Goal: Task Accomplishment & Management: Use online tool/utility

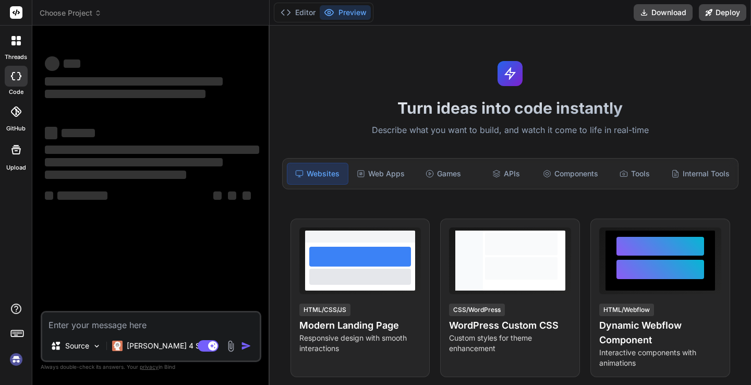
click at [90, 11] on span "Choose Project" at bounding box center [71, 13] width 62 height 10
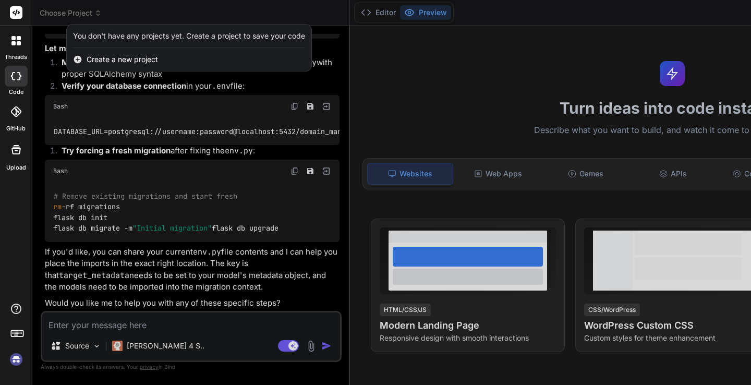
scroll to position [5261, 0]
click at [90, 11] on div at bounding box center [375, 192] width 751 height 385
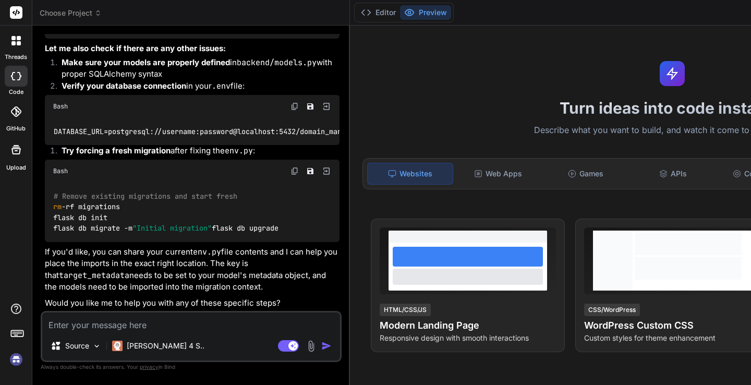
click at [90, 11] on span "Choose Project" at bounding box center [71, 13] width 62 height 10
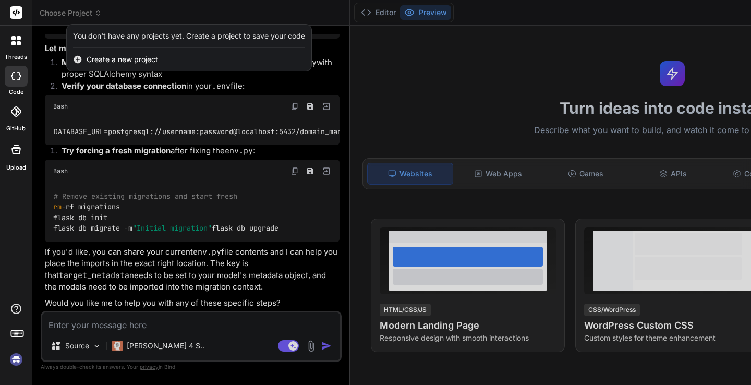
click at [18, 360] on img at bounding box center [16, 359] width 18 height 18
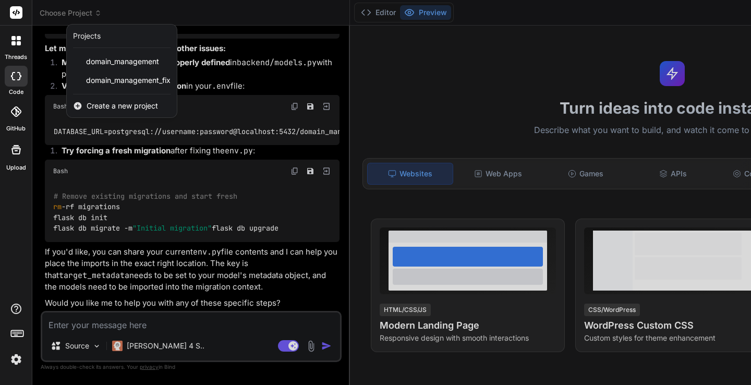
click at [323, 80] on div at bounding box center [375, 192] width 751 height 385
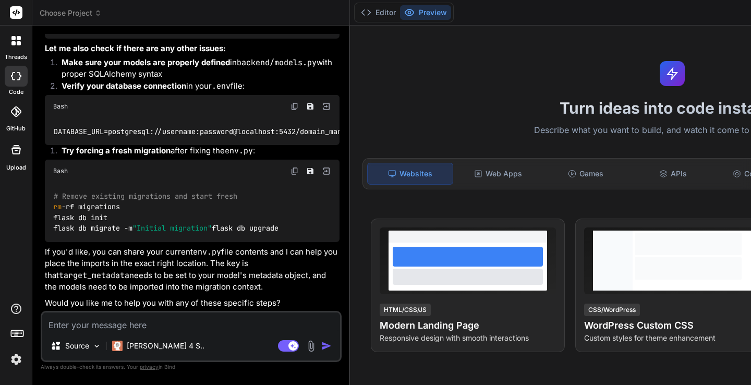
click at [72, 8] on span "Choose Project" at bounding box center [71, 13] width 62 height 10
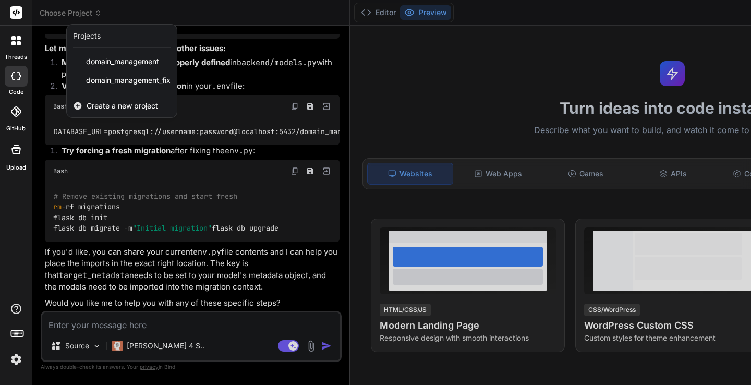
click at [90, 107] on span "Create a new project" at bounding box center [122, 106] width 71 height 10
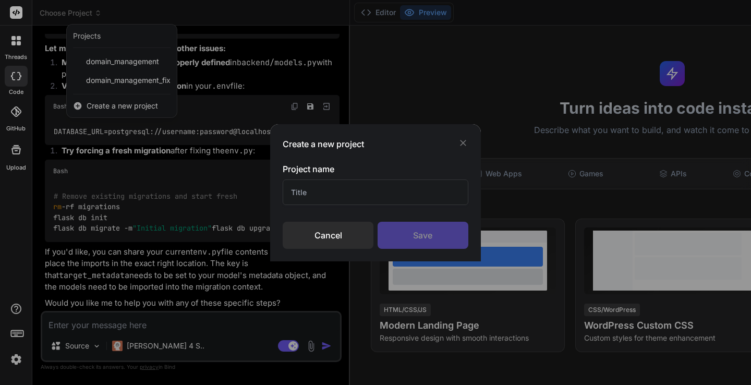
click at [328, 198] on input "text" at bounding box center [375, 192] width 185 height 26
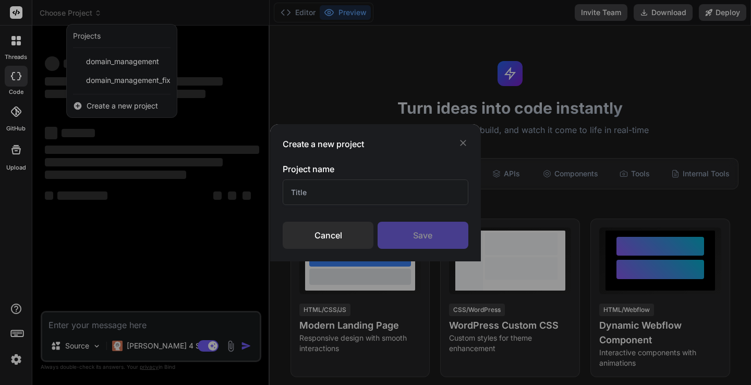
scroll to position [0, 0]
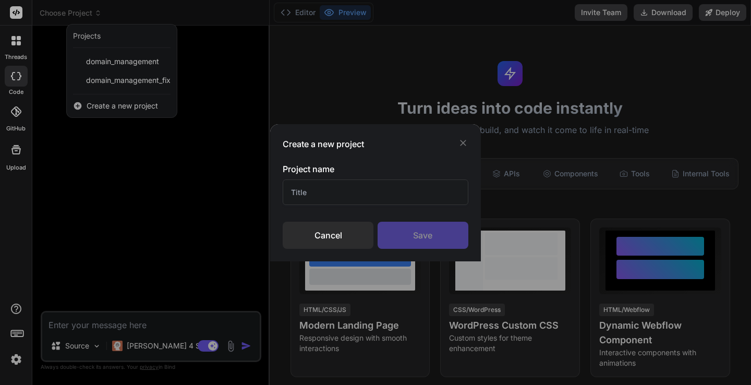
type textarea "x"
click at [324, 186] on input "text" at bounding box center [375, 192] width 185 height 26
type input "P"
paste input "Physical"
type input "Physical Therapy App"
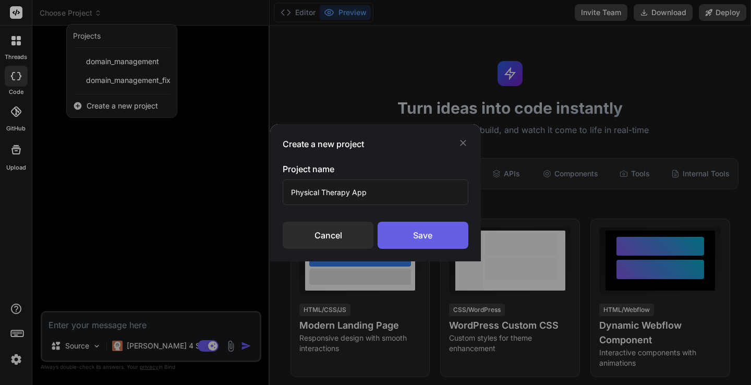
click at [427, 228] on div "Save" at bounding box center [422, 235] width 91 height 27
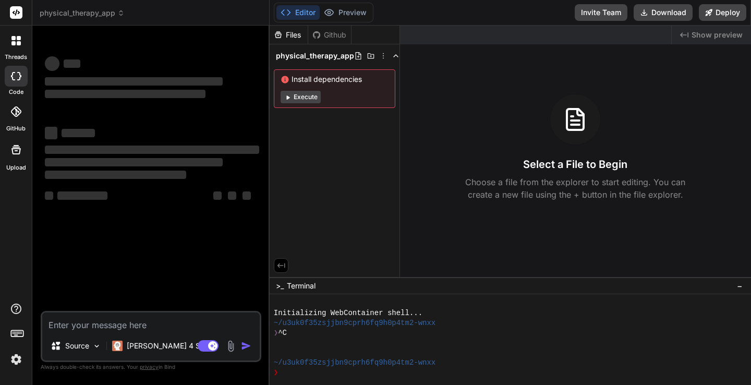
type textarea "x"
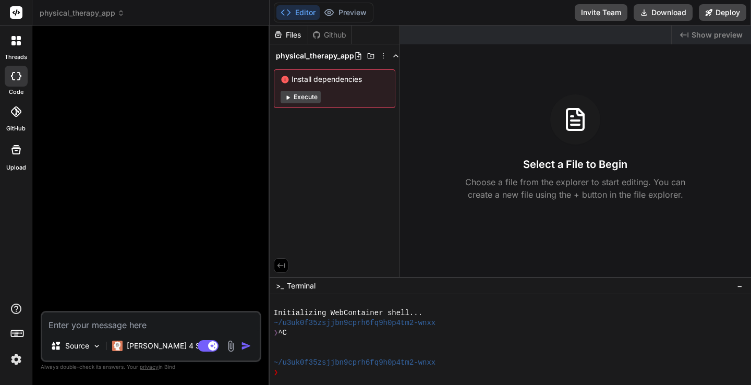
click at [113, 329] on textarea at bounding box center [150, 321] width 217 height 19
type textarea "I"
type textarea "x"
type textarea "I'"
type textarea "x"
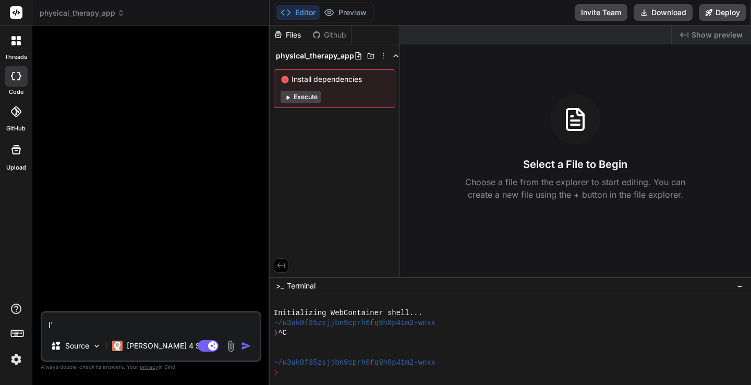
type textarea "I'd"
type textarea "x"
type textarea "I'd"
type textarea "x"
type textarea "I'd l"
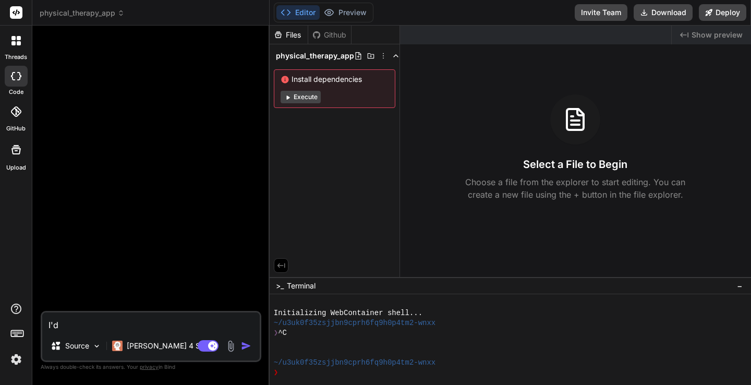
type textarea "x"
type textarea "I'd li"
type textarea "x"
type textarea "I'd lik"
type textarea "x"
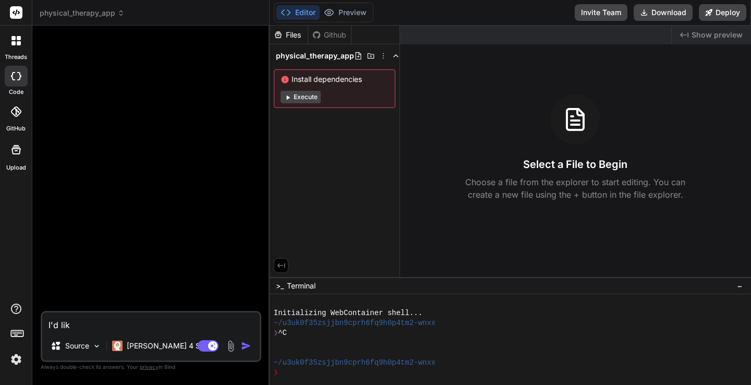
type textarea "I'd like"
type textarea "x"
type textarea "I'd like"
type textarea "x"
type textarea "I'd like t"
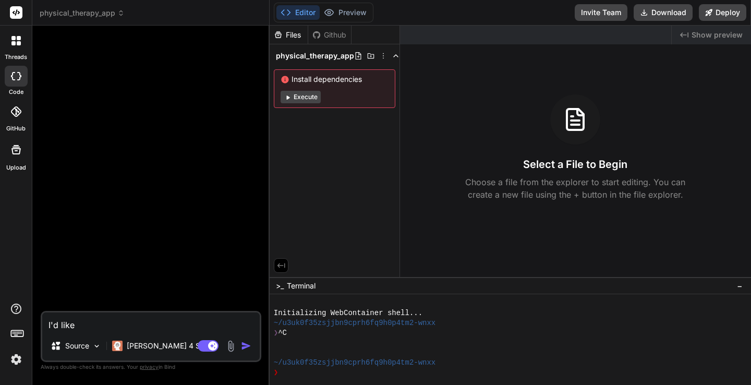
type textarea "x"
type textarea "I'd like to"
type textarea "x"
type textarea "I'd like to"
type textarea "x"
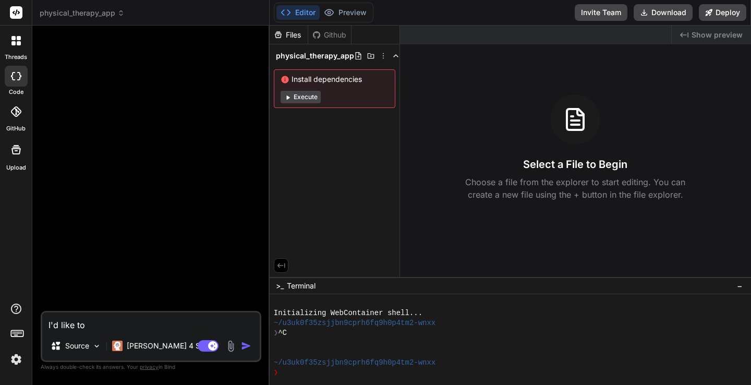
type textarea "I'd like to c"
type textarea "x"
type textarea "I'd like to cr"
type textarea "x"
type textarea "I'd like to cre"
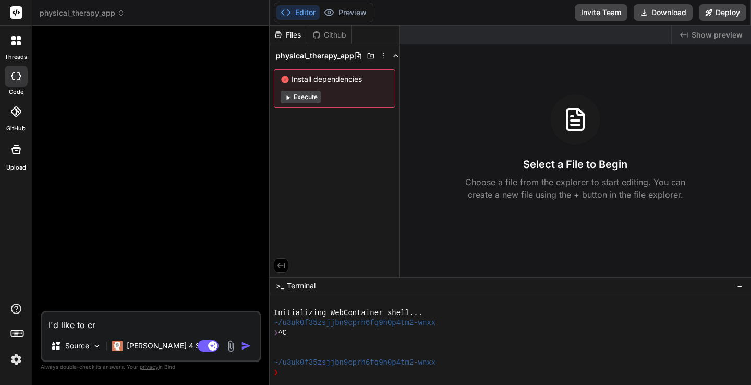
type textarea "x"
type textarea "I'd like to crea"
type textarea "x"
type textarea "I'd like to creat"
type textarea "x"
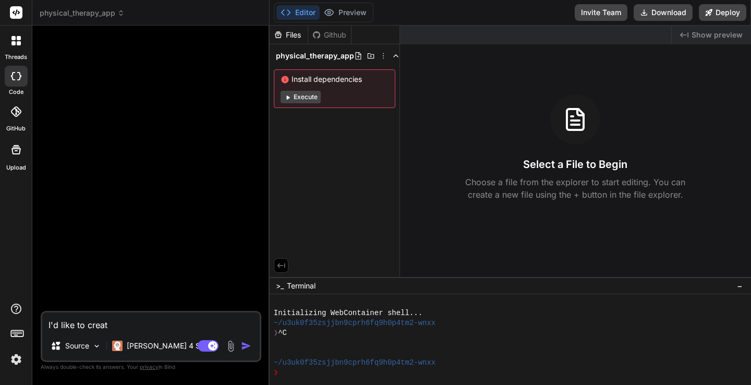
type textarea "I'd like to create"
type textarea "x"
type textarea "I'd like to create"
type textarea "x"
type textarea "I'd like to create a"
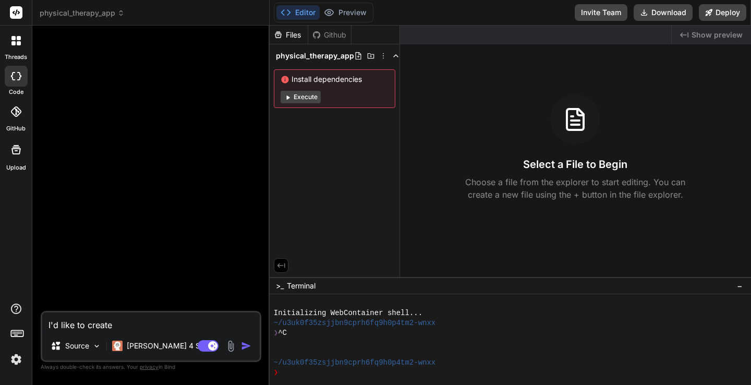
type textarea "x"
type textarea "I'd like to create a"
type textarea "x"
type textarea "I'd like to create a"
type textarea "x"
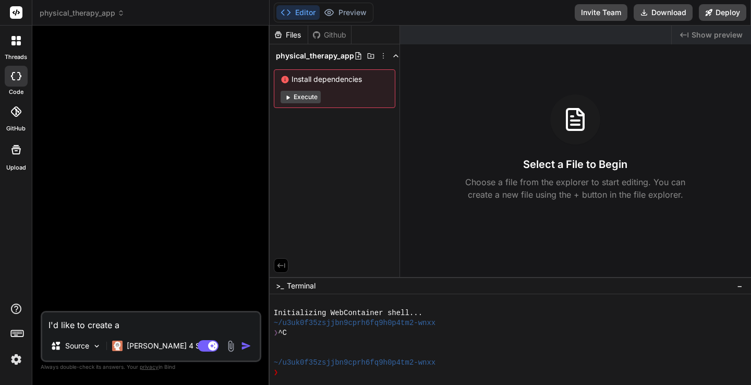
type textarea "I'd like to create an"
type textarea "x"
type textarea "I'd like to create an"
type textarea "x"
type textarea "I'd like to create an a"
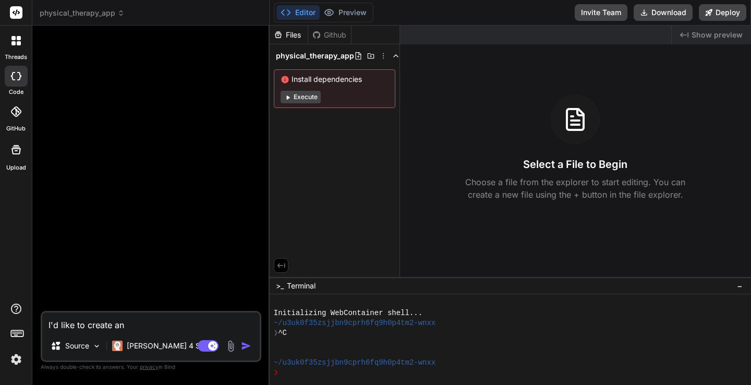
type textarea "x"
type textarea "I'd like to create an ap"
type textarea "x"
type textarea "I'd like to create an app"
type textarea "x"
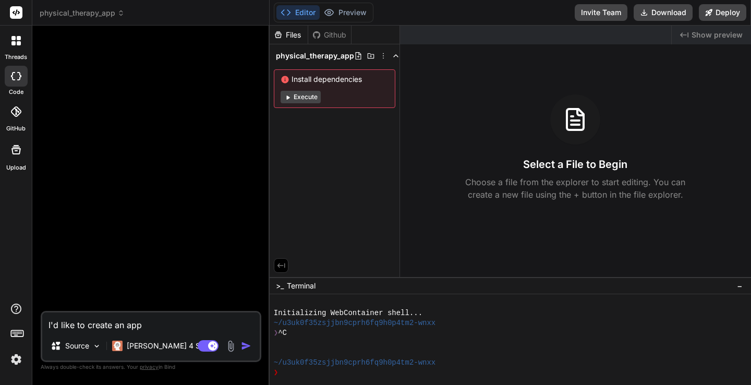
type textarea "I'd like to create an app"
type textarea "x"
type textarea "I'd like to create an app t"
type textarea "x"
type textarea "I'd like to create an app th"
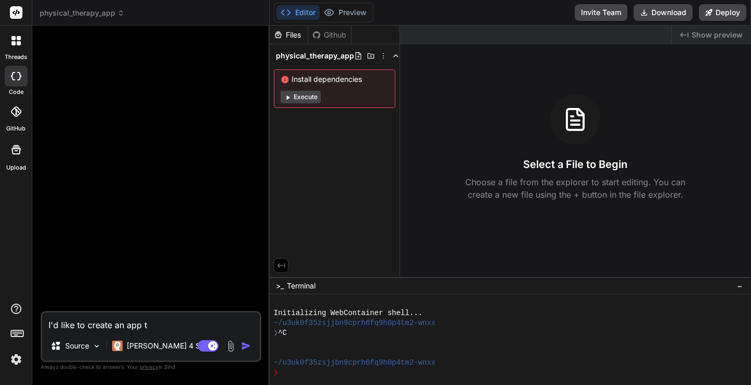
type textarea "x"
type textarea "I'd like to create an app tha"
type textarea "x"
type textarea "I'd like to create an app that"
type textarea "x"
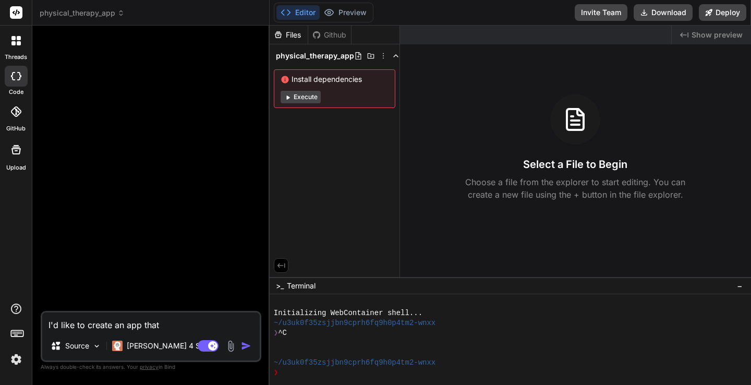
type textarea "I'd like to create an app that"
type textarea "x"
type textarea "I'd like to create an app that"
click at [118, 349] on img at bounding box center [117, 345] width 10 height 10
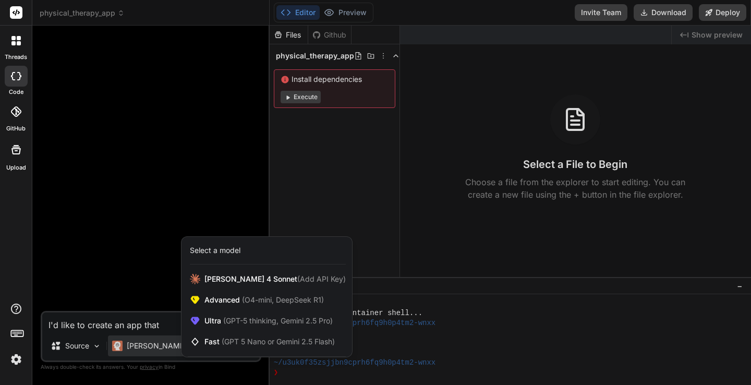
click at [151, 323] on div at bounding box center [375, 192] width 751 height 385
type textarea "x"
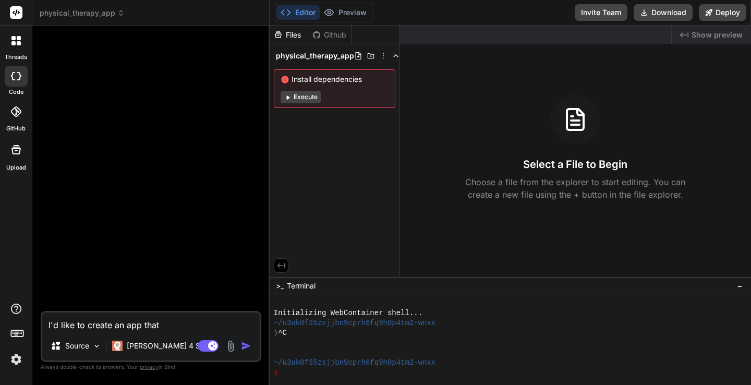
click at [165, 323] on textarea "I'd like to create an app that" at bounding box center [150, 321] width 217 height 19
type textarea "I'd like to create an app that c"
type textarea "x"
type textarea "I'd like to create an app that ca"
type textarea "x"
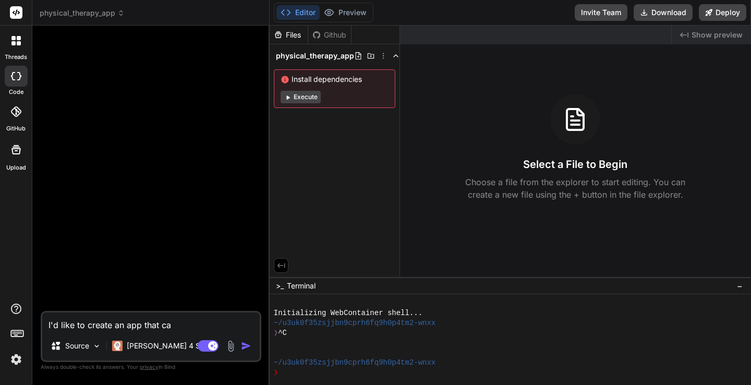
type textarea "I'd like to create an app that can"
type textarea "x"
type textarea "I'd like to create an app that can"
type textarea "x"
type textarea "I'd like to create an app that can b"
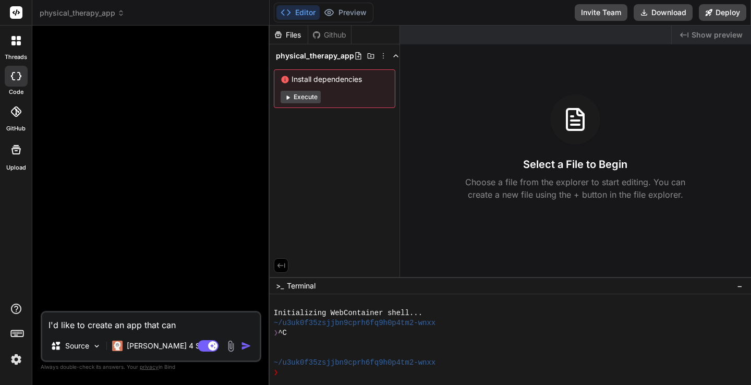
type textarea "x"
type textarea "I'd like to create an app that can be"
type textarea "x"
type textarea "I'd like to create an app that can be"
type textarea "x"
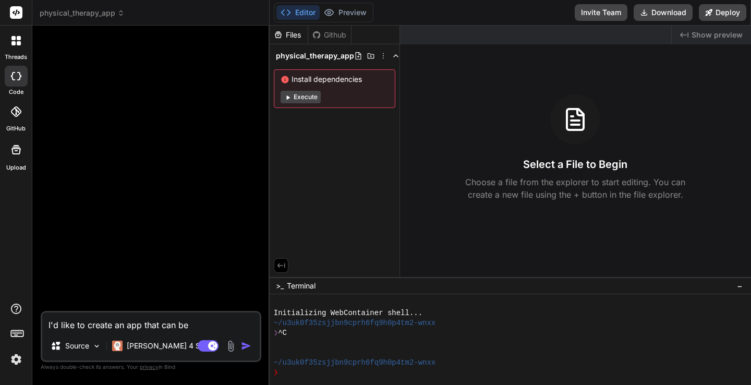
type textarea "I'd like to create an app that can be r"
type textarea "x"
type textarea "I'd like to create an app that can be ru"
type textarea "x"
type textarea "I'd like to create an app that can be run"
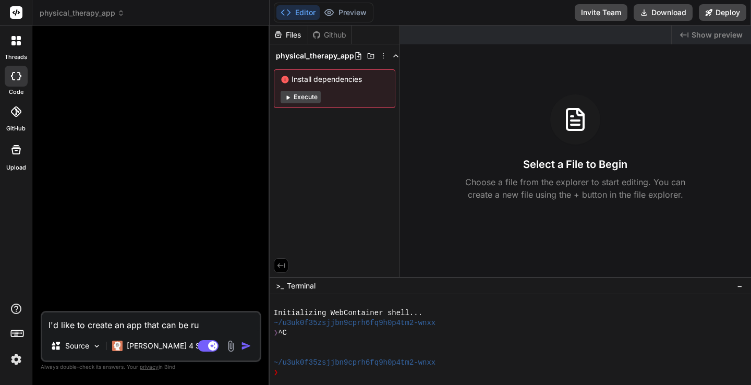
type textarea "x"
type textarea "I'd like to create an app that can be run"
type textarea "x"
type textarea "I'd like to create an app that can be run o"
type textarea "x"
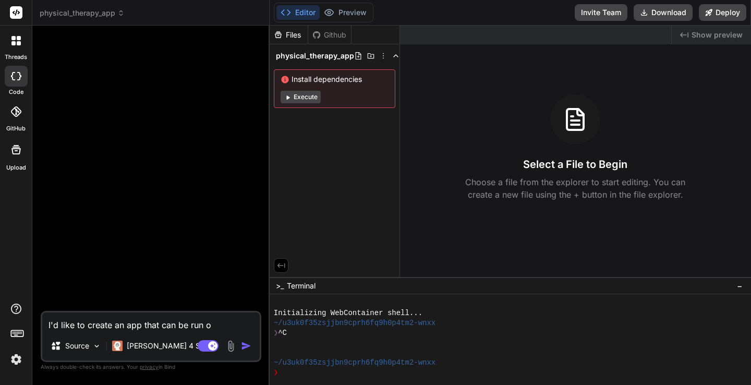
type textarea "I'd like to create an app that can be run on"
type textarea "x"
type textarea "I'd like to create an app that can be run on"
type textarea "x"
type textarea "I'd like to create an app that can be run on m"
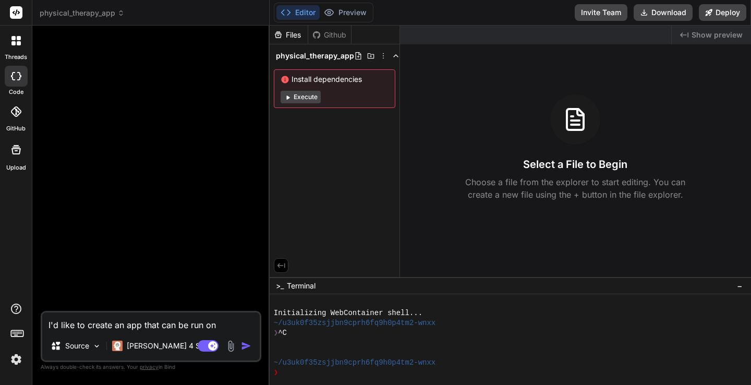
type textarea "x"
type textarea "I'd like to create an app that can be run on my"
type textarea "x"
type textarea "I'd like to create an app that can be run on my"
type textarea "x"
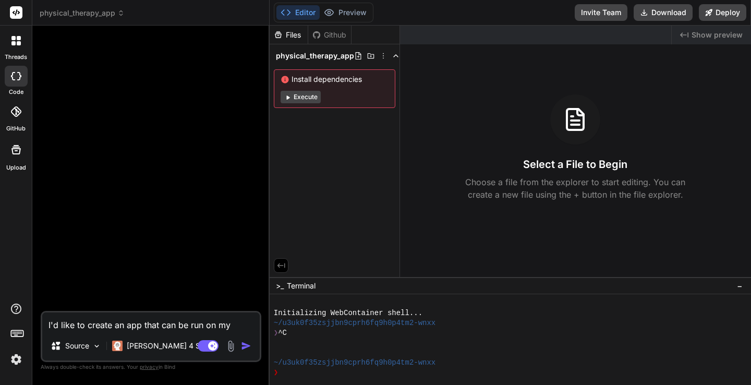
type textarea "I'd like to create an app that can be run on my p"
type textarea "x"
type textarea "I'd like to create an app that can be run on my ph"
type textarea "x"
type textarea "I'd like to create an app that can be run on my pho"
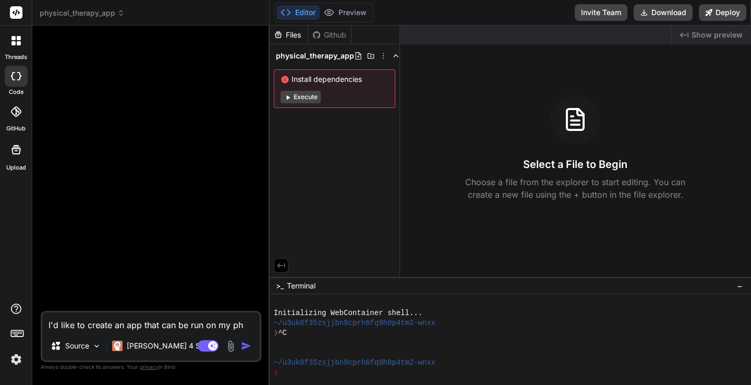
type textarea "x"
type textarea "I'd like to create an app that can be run on my phon"
type textarea "x"
type textarea "I'd like to create an app that can be run on my phone"
type textarea "x"
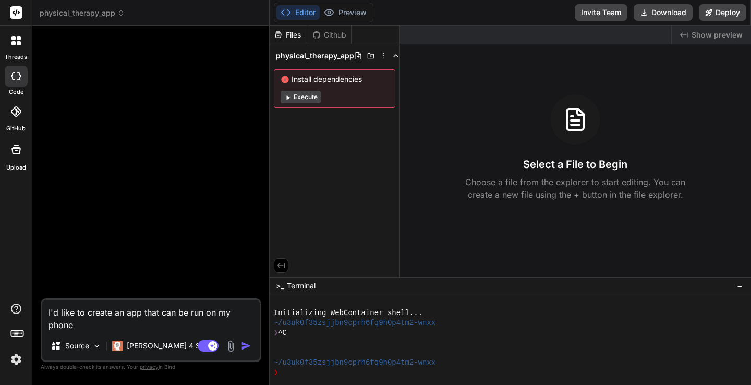
type textarea "I'd like to create an app that can be run on my phone"
type textarea "x"
type textarea "I'd like to create an app that can be run on my phone t"
type textarea "x"
type textarea "I'd like to create an app that can be run on my phone to"
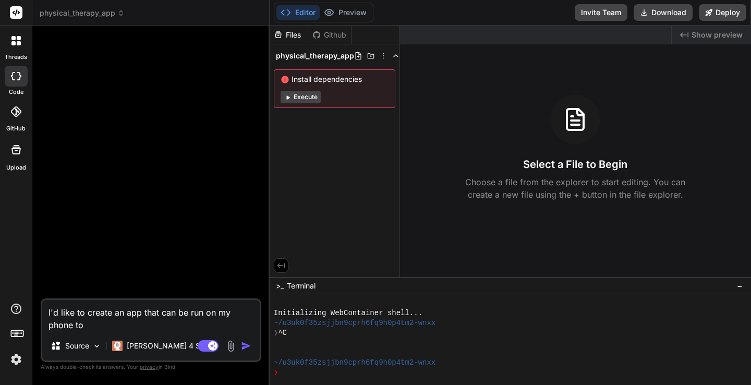
type textarea "x"
type textarea "I'd like to create an app that can be run on my phone to"
type textarea "x"
type textarea "I'd like to create an app that can be run on my phone to h"
type textarea "x"
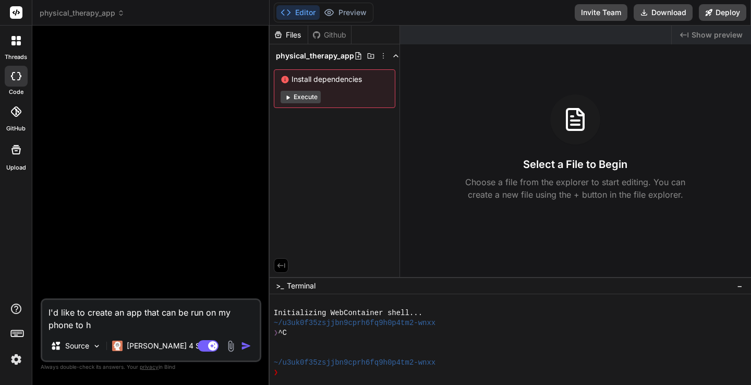
type textarea "I'd like to create an app that can be run on my phone to he"
type textarea "x"
type textarea "I'd like to create an app that can be run on my phone to hel"
type textarea "x"
type textarea "I'd like to create an app that can be run on my phone to help"
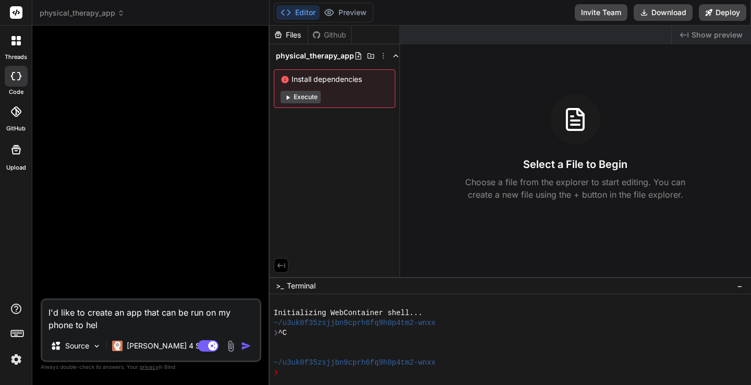
type textarea "x"
type textarea "I'd like to create an app that can be run on my phone to help"
type textarea "x"
type textarea "I'd like to create an app that can be run on my phone to help m"
type textarea "x"
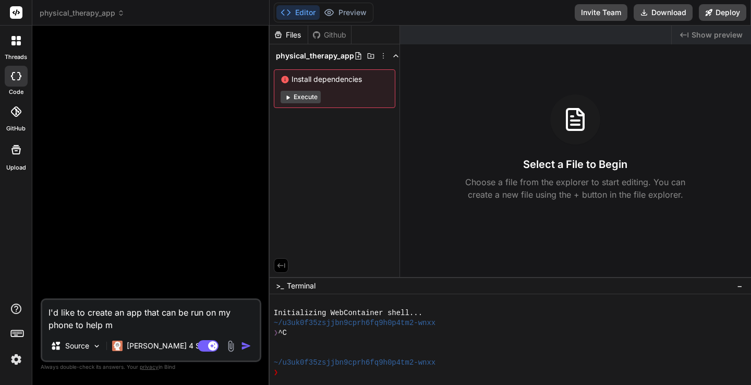
type textarea "I'd like to create an app that can be run on my phone to help me"
type textarea "x"
type textarea "I'd like to create an app that can be run on my phone to help me"
type textarea "x"
type textarea "I'd like to create an app that can be run on my phone to help me w"
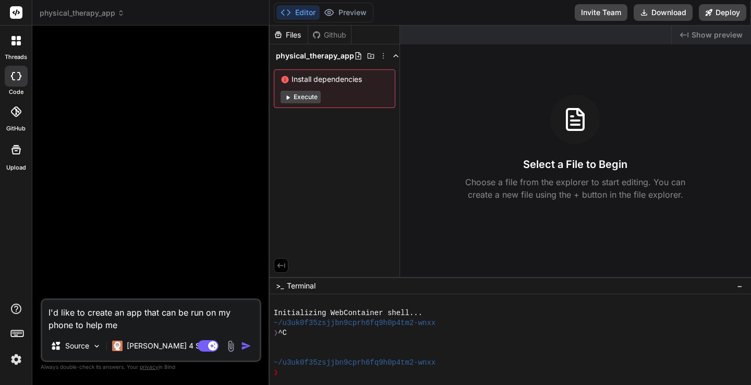
type textarea "x"
type textarea "I'd like to create an app that can be run on my phone to help me wi"
type textarea "x"
type textarea "I'd like to create an app that can be run on my phone to help me wit"
type textarea "x"
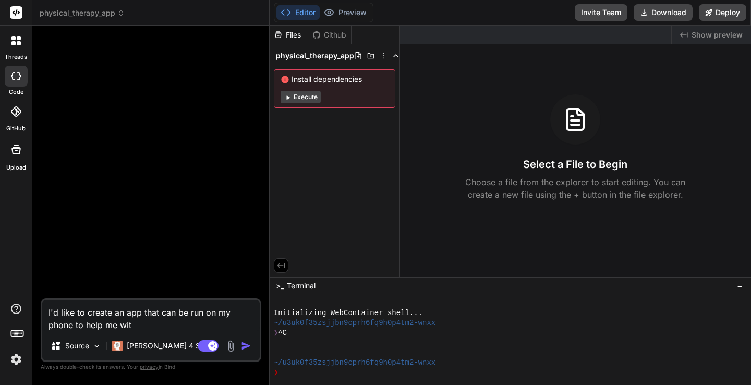
type textarea "I'd like to create an app that can be run on my phone to help me with"
type textarea "x"
type textarea "I'd like to create an app that can be run on my phone to help me with"
type textarea "x"
type textarea "I'd like to create an app that can be run on my phone to help me with m"
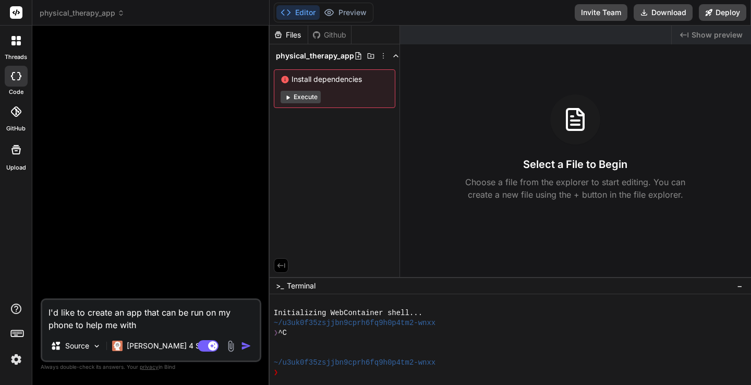
type textarea "x"
type textarea "I'd like to create an app that can be run on my phone to help me with my"
type textarea "x"
type textarea "I'd like to create an app that can be run on my phone to help me with my"
type textarea "x"
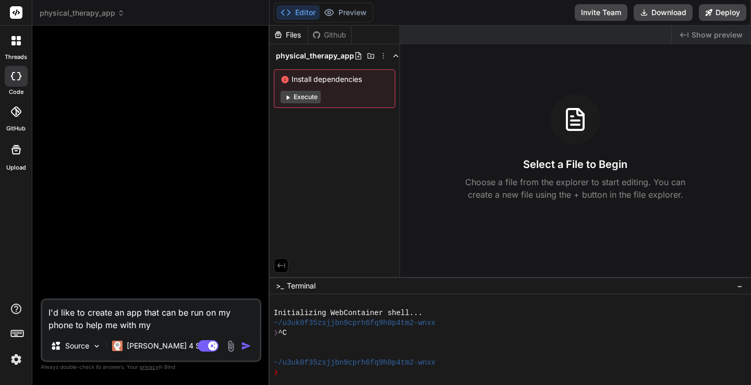
type textarea "I'd like to create an app that can be run on my phone to help me with my p"
type textarea "x"
type textarea "I'd like to create an app that can be run on my phone to help me with my ph"
type textarea "x"
type textarea "I'd like to create an app that can be run on my phone to help me with my phy"
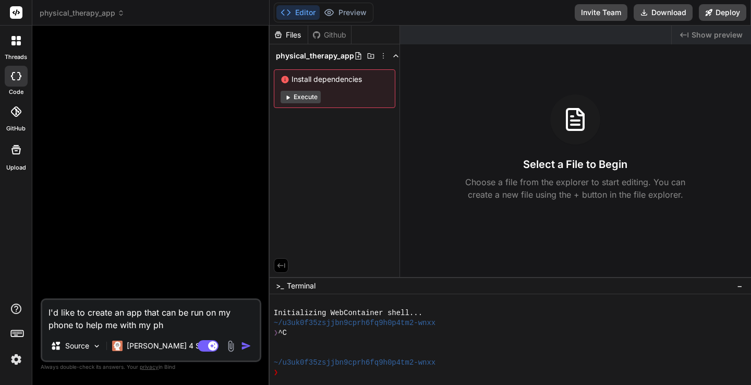
type textarea "x"
type textarea "I'd like to create an app that can be run on my phone to help me with my phys"
type textarea "x"
type textarea "I'd like to create an app that can be run on my phone to help me with my physi"
type textarea "x"
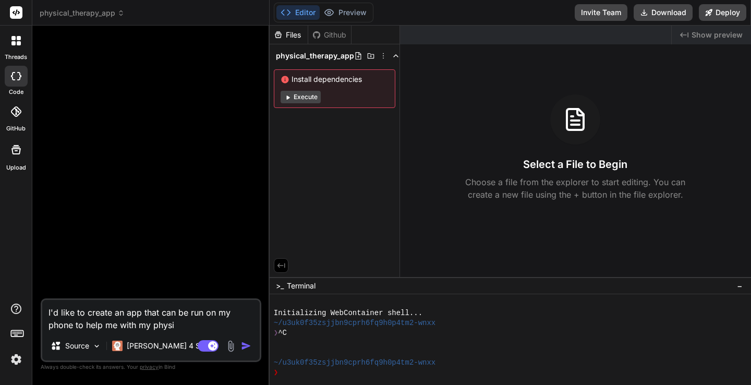
type textarea "I'd like to create an app that can be run on my phone to help me with my physic"
type textarea "x"
type textarea "I'd like to create an app that can be run on my phone to help me with my physica"
type textarea "x"
type textarea "I'd like to create an app that can be run on my phone to help me with my physic…"
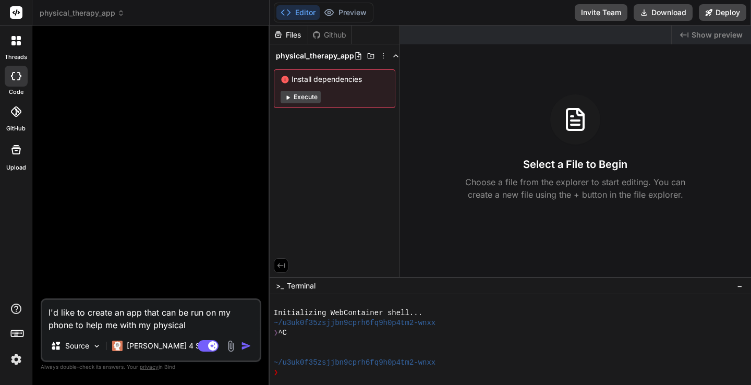
type textarea "x"
type textarea "I'd like to create an app that can be run on my phone to help me with my physic…"
type textarea "x"
type textarea "I'd like to create an app that can be run on my phone to help me with my physic…"
type textarea "x"
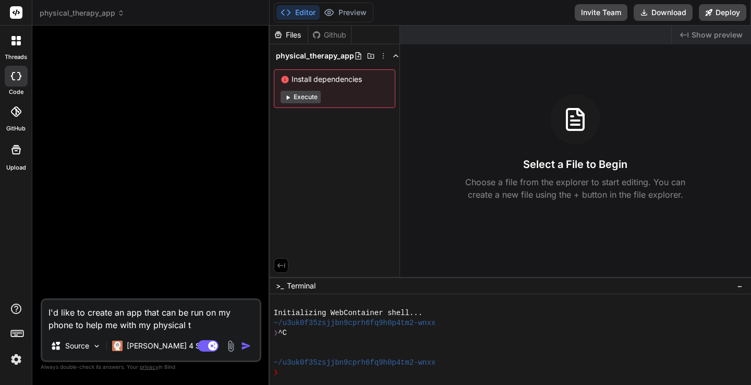
type textarea "I'd like to create an app that can be run on my phone to help me with my physic…"
type textarea "x"
type textarea "I'd like to create an app that can be run on my phone to help me with my physic…"
type textarea "x"
type textarea "I'd like to create an app that can be run on my phone to help me with my physic…"
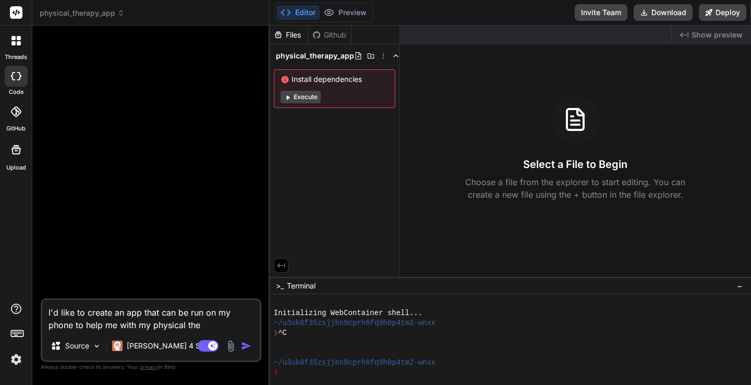
type textarea "x"
type textarea "I'd like to create an app that can be run on my phone to help me with my physic…"
type textarea "x"
type textarea "I'd like to create an app that can be run on my phone to help me with my physic…"
type textarea "x"
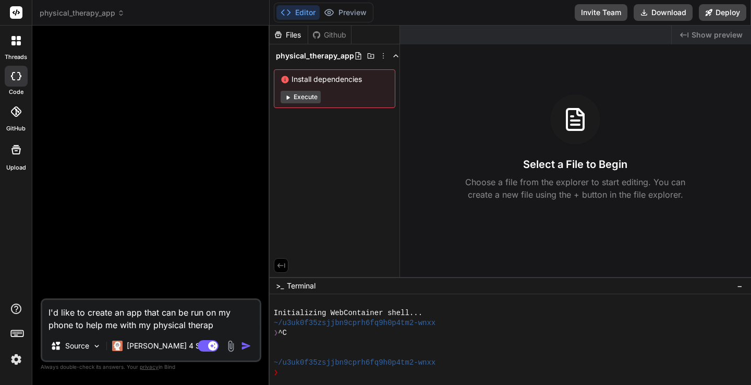
type textarea "I'd like to create an app that can be run on my phone to help me with my physic…"
type textarea "x"
type textarea "I'd like to create an app that can be run on my phone to help me with my physic…"
type textarea "x"
type textarea "I'd like to create an app that can be run on my phone to help me with my physic…"
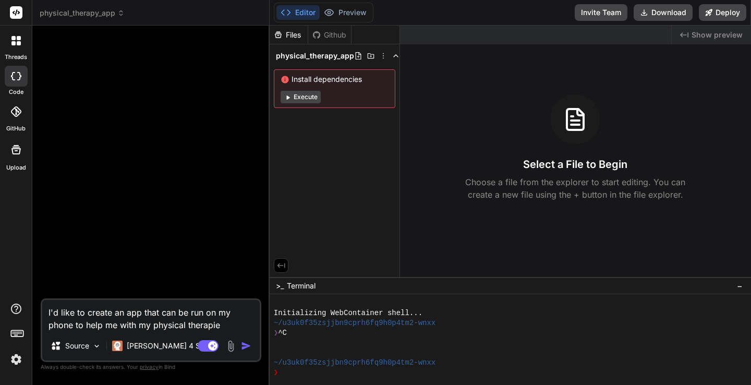
type textarea "x"
type textarea "I'd like to create an app that can be run on my phone to help me with my physic…"
type textarea "x"
type textarea "I'd like to create an app that can be run on my phone to help me with my physic…"
type textarea "x"
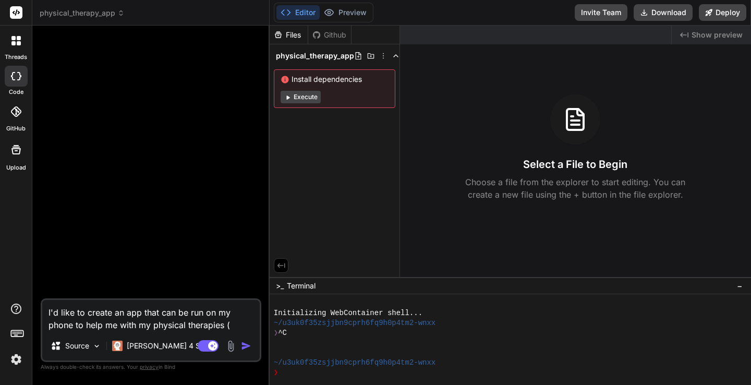
type textarea "I'd like to create an app that can be run on my phone to help me with my physic…"
type textarea "x"
type textarea "I'd like to create an app that can be run on my phone to help me with my physic…"
type textarea "x"
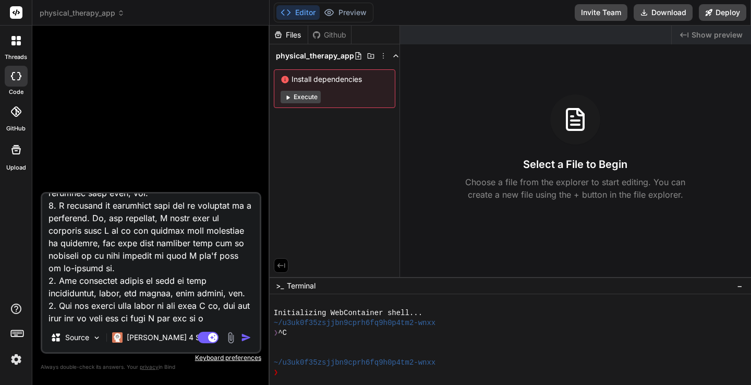
scroll to position [201, 0]
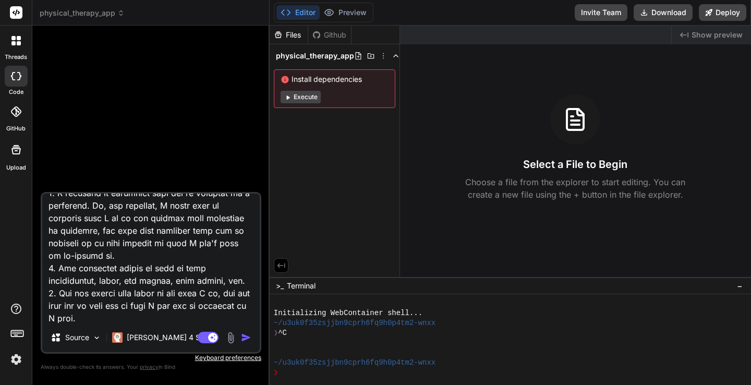
paste textarea "Differ"
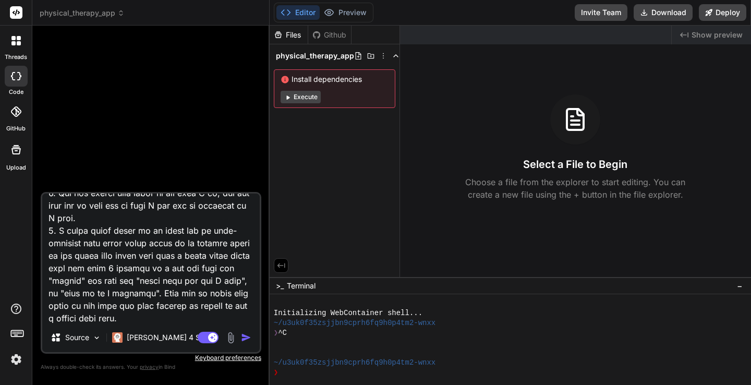
scroll to position [313, 0]
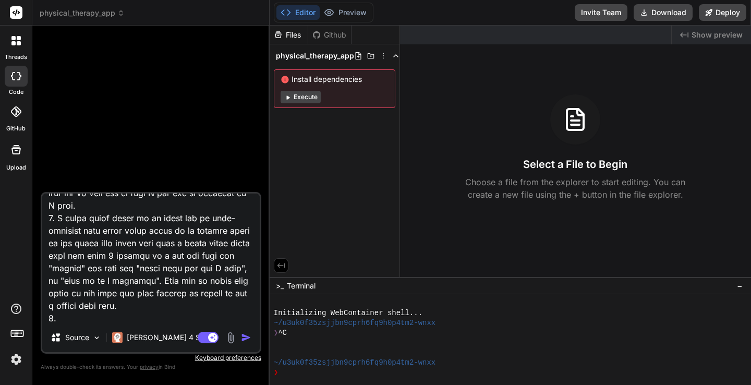
click at [141, 207] on textarea at bounding box center [150, 257] width 217 height 129
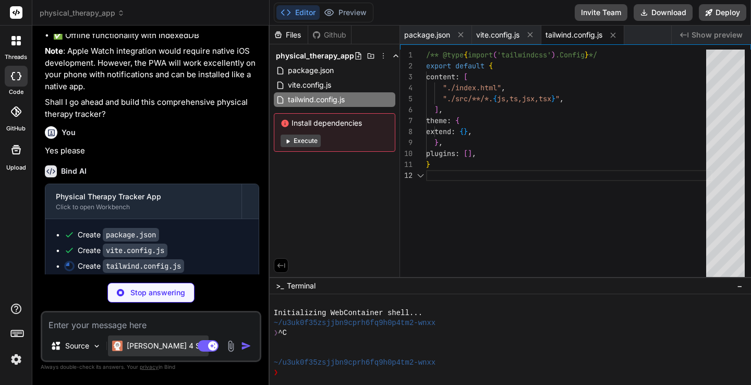
scroll to position [11, 0]
click at [153, 344] on p "[PERSON_NAME] 4 S.." at bounding box center [166, 345] width 78 height 10
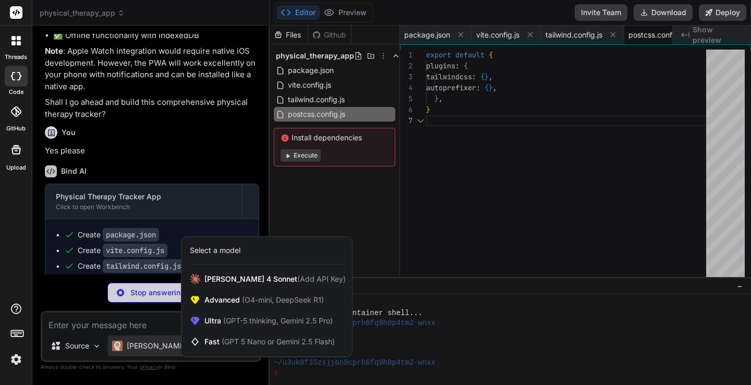
scroll to position [66, 0]
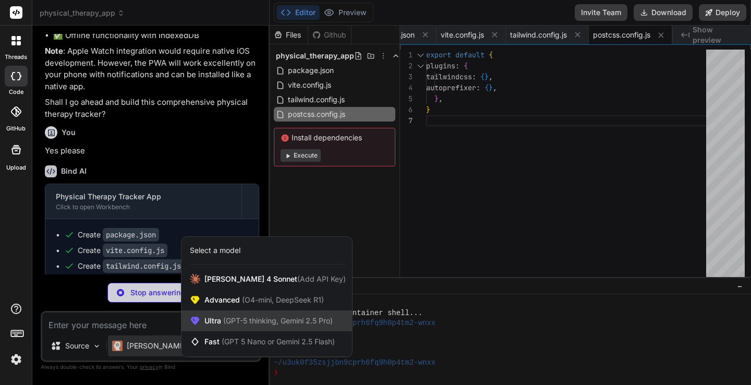
click at [237, 316] on span "(GPT-5 thinking, Gemini 2.5 Pro)" at bounding box center [277, 320] width 112 height 9
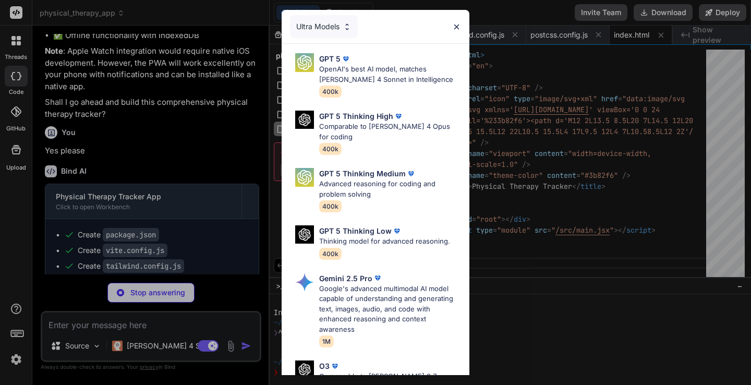
scroll to position [0, 0]
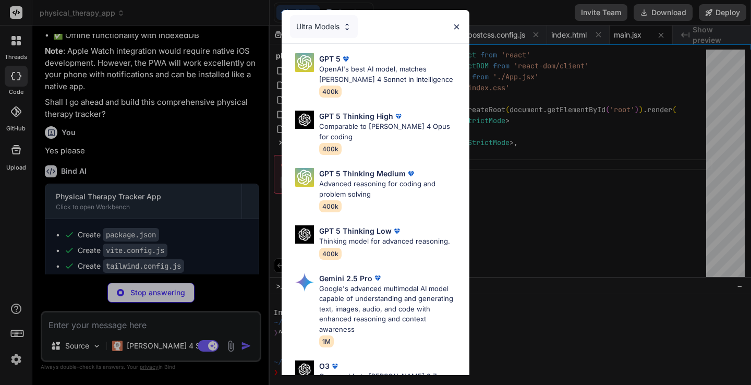
click at [151, 350] on div "Ultra Models GPT 5 OpenAI's best AI model, matches Claude 4 Sonnet in Intellige…" at bounding box center [375, 192] width 751 height 385
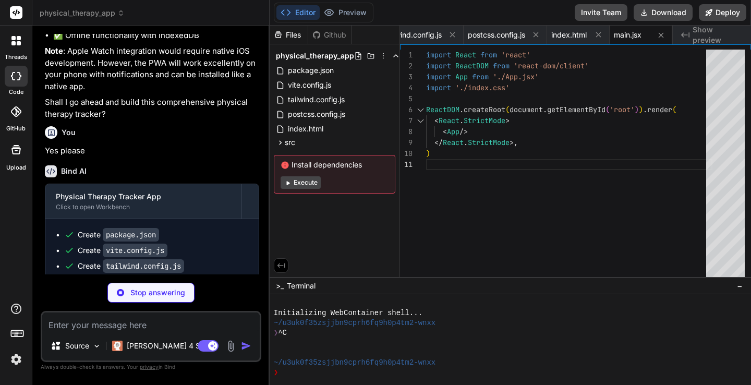
click at [151, 350] on p "[PERSON_NAME] 4 S.." at bounding box center [166, 345] width 78 height 10
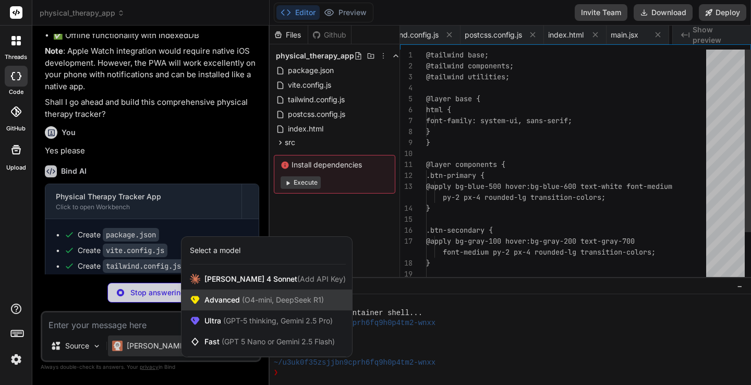
scroll to position [0, 226]
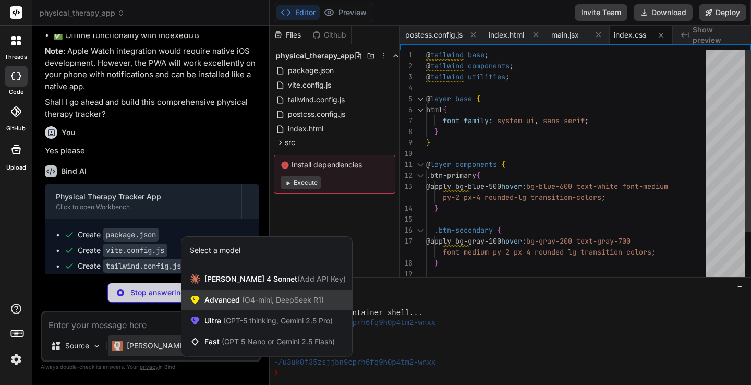
click at [211, 298] on span "Advanced (O4-mini, DeepSeek R1)" at bounding box center [263, 300] width 119 height 10
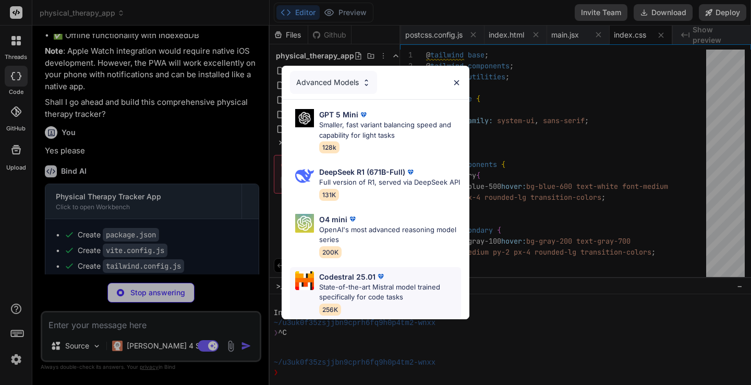
scroll to position [0, 289]
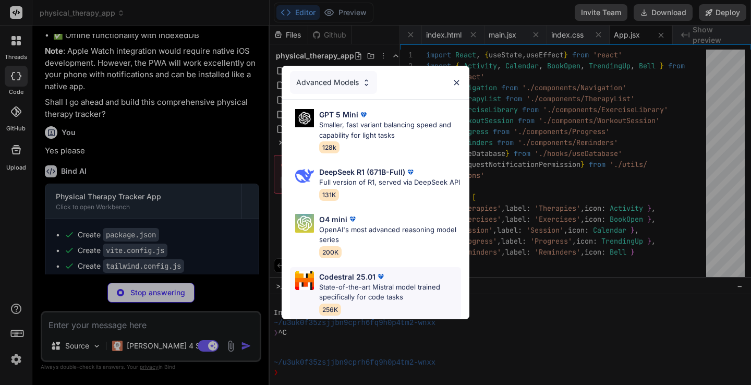
click at [416, 303] on div "Codestral 25.01 State-of-the-art Mistral model trained specifically for code ta…" at bounding box center [390, 293] width 142 height 44
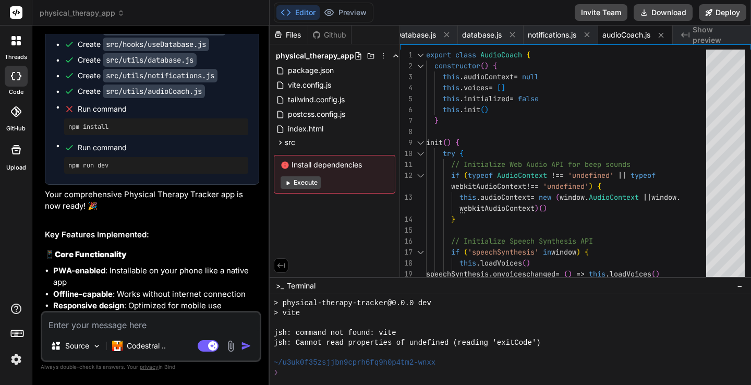
scroll to position [1287, 0]
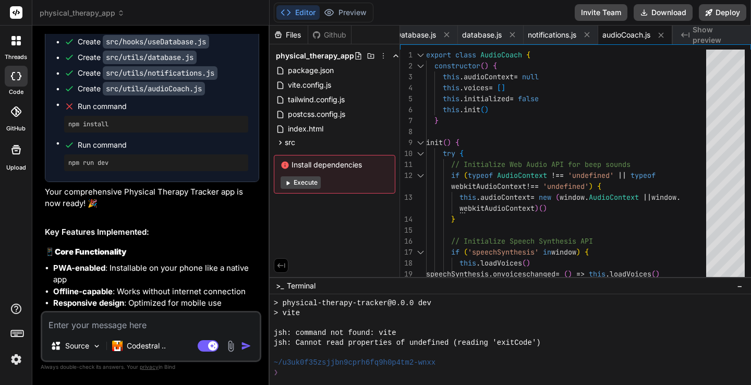
click at [305, 183] on button "Execute" at bounding box center [300, 182] width 40 height 13
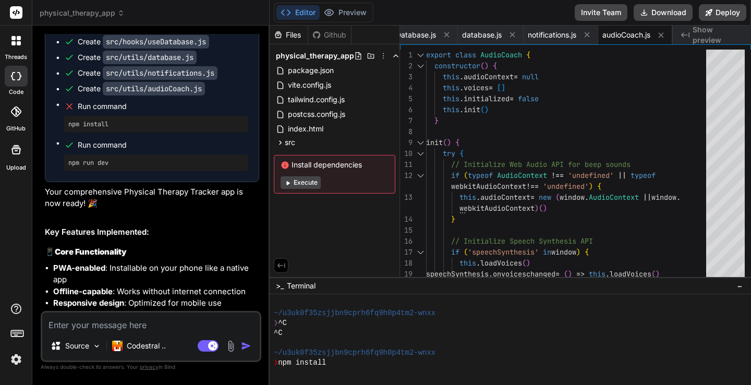
scroll to position [683, 0]
click at [305, 183] on button "Execute" at bounding box center [300, 182] width 40 height 13
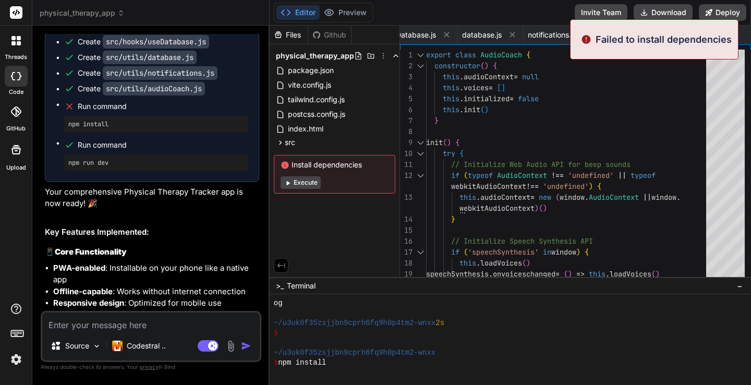
scroll to position [842, 0]
click at [311, 182] on button "Execute" at bounding box center [300, 182] width 40 height 13
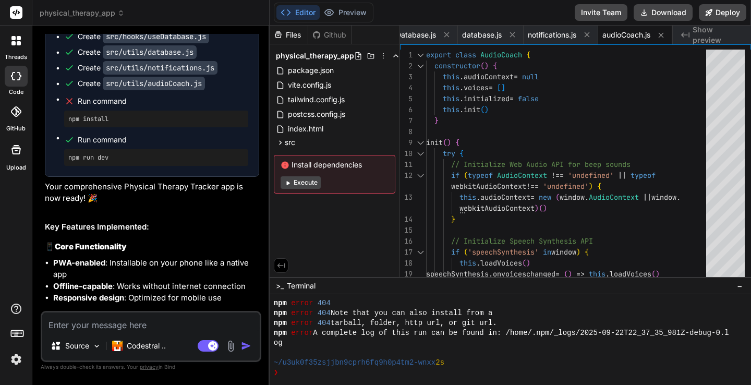
scroll to position [1277, 0]
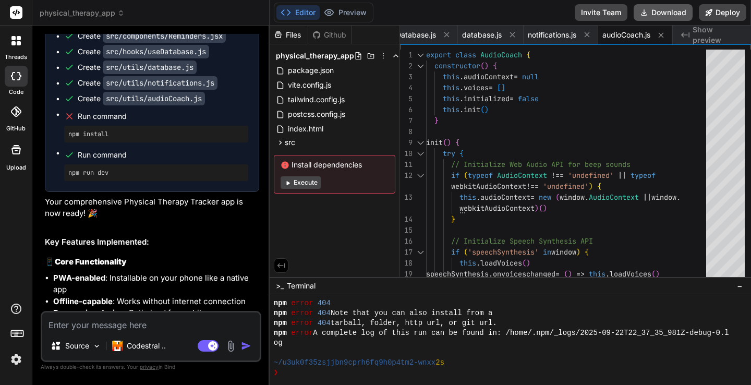
click at [676, 13] on button "Download" at bounding box center [662, 12] width 59 height 17
click at [299, 131] on span "index.html" at bounding box center [306, 129] width 38 height 13
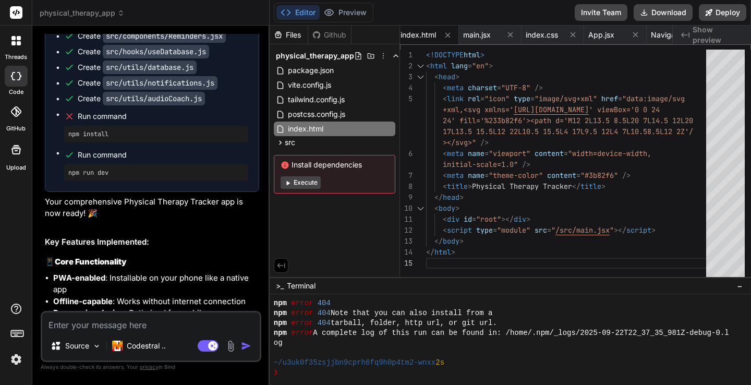
click at [127, 138] on pre "npm install" at bounding box center [156, 134] width 176 height 8
drag, startPoint x: 120, startPoint y: 166, endPoint x: 69, endPoint y: 166, distance: 51.1
click at [69, 138] on pre "npm install" at bounding box center [156, 134] width 176 height 8
copy pre "npm install"
drag, startPoint x: 68, startPoint y: 205, endPoint x: 128, endPoint y: 206, distance: 60.0
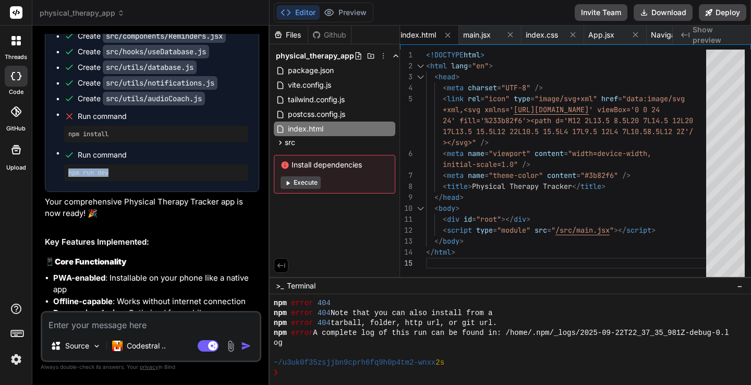
click at [128, 177] on pre "npm run dev" at bounding box center [156, 172] width 176 height 8
copy pre "npm run dev"
click at [165, 318] on textarea at bounding box center [150, 321] width 217 height 19
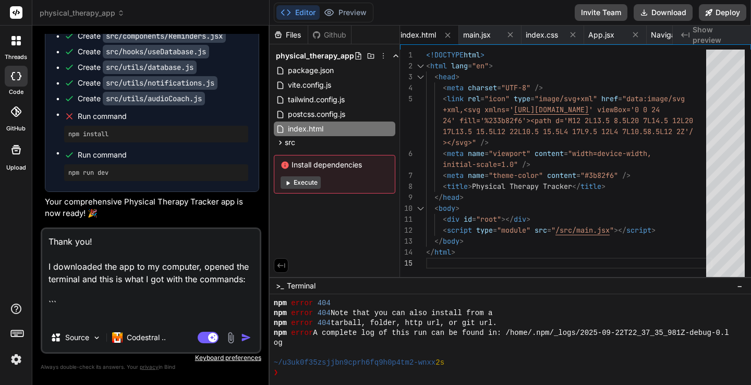
paste textarea "npm install 15:43:45 npm error code E404 npm error 404 Not Found - GET https://…"
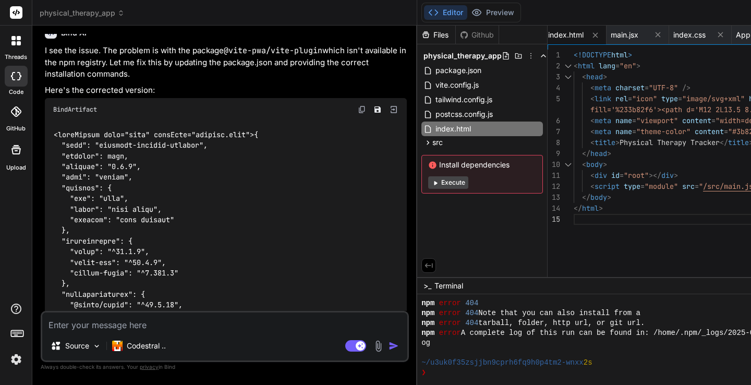
scroll to position [2027, 0]
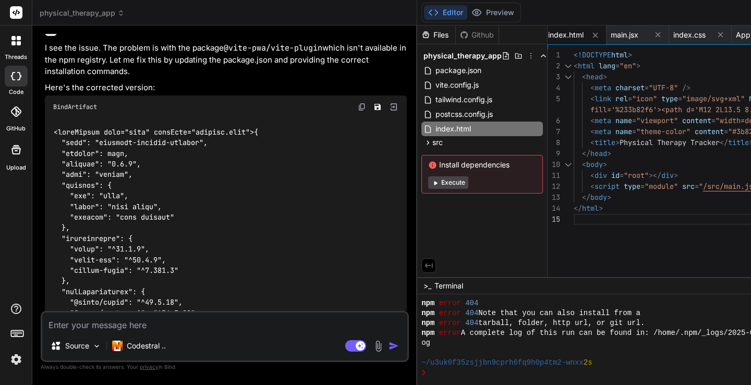
click at [120, 78] on p "I see the issue. The problem is with the package @vite-pwa/vite-plugin which is…" at bounding box center [226, 59] width 362 height 35
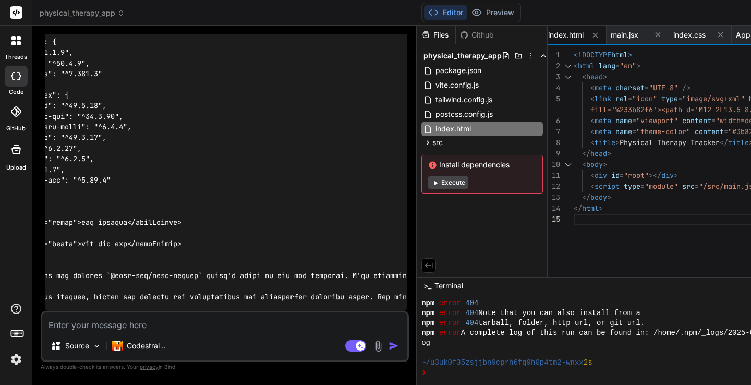
scroll to position [0, 0]
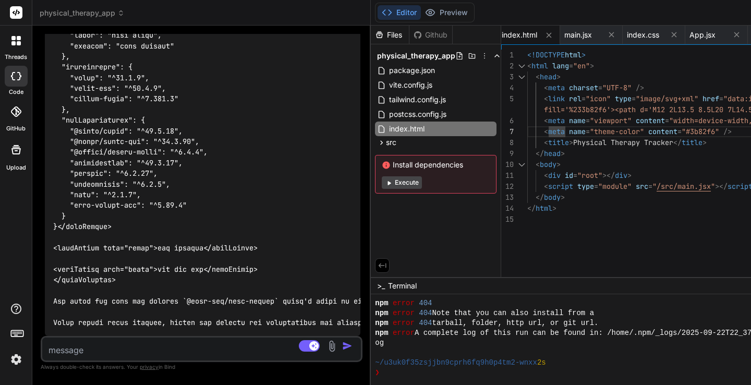
scroll to position [2341, 0]
drag, startPoint x: 422, startPoint y: 97, endPoint x: 216, endPoint y: 106, distance: 206.6
click at [216, 106] on div "Bind AI Web Search Created with Pixso. Code Generator You Bind AI 🔹 Project : P…" at bounding box center [201, 205] width 338 height 359
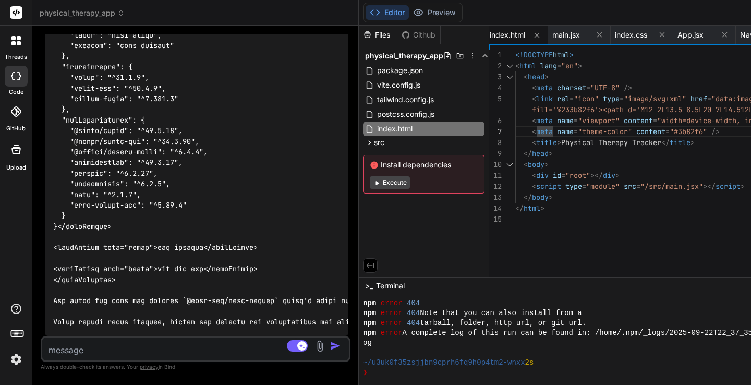
scroll to position [2362, 0]
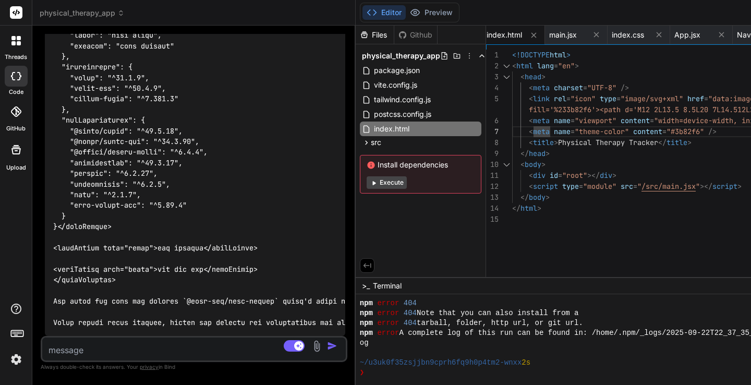
drag, startPoint x: 372, startPoint y: 118, endPoint x: 208, endPoint y: 134, distance: 164.4
click at [208, 134] on div "Bind AI Web Search Created with Pixso. Code Generator You Bind AI 🔹 Project : P…" at bounding box center [193, 205] width 323 height 359
click at [536, 36] on icon at bounding box center [533, 34] width 5 height 5
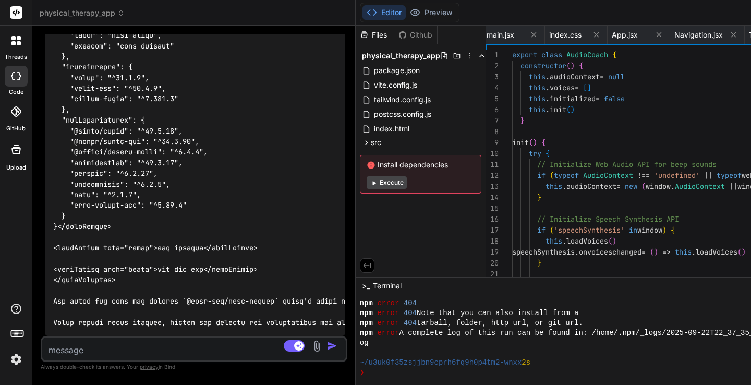
scroll to position [0, 629]
click at [542, 36] on span "ExerciseLibrary.jsx" at bounding box center [541, 35] width 64 height 10
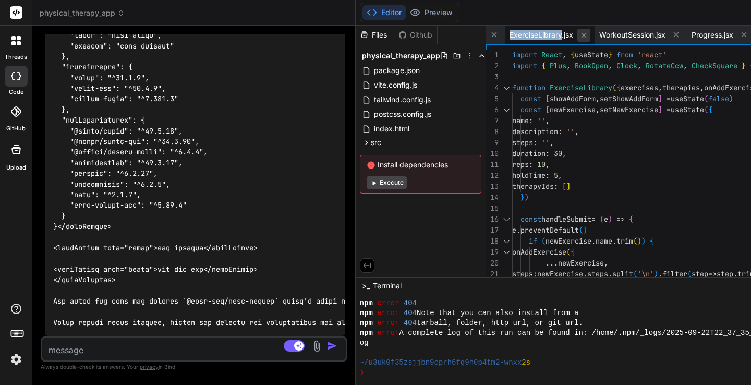
click at [588, 34] on icon at bounding box center [583, 35] width 9 height 9
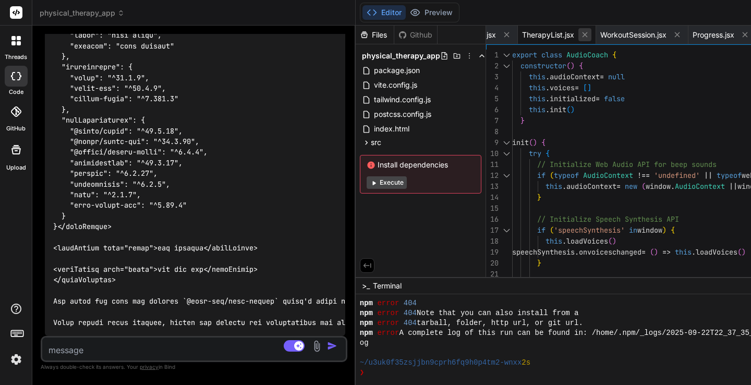
click at [589, 34] on icon at bounding box center [584, 34] width 9 height 9
click at [589, 35] on icon at bounding box center [584, 34] width 9 height 9
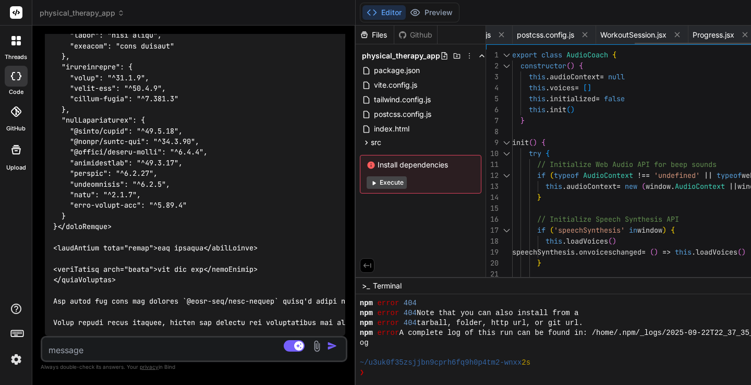
click at [589, 35] on icon at bounding box center [584, 34] width 9 height 9
click at [591, 35] on icon at bounding box center [586, 34] width 9 height 9
click at [592, 35] on icon at bounding box center [587, 34] width 9 height 9
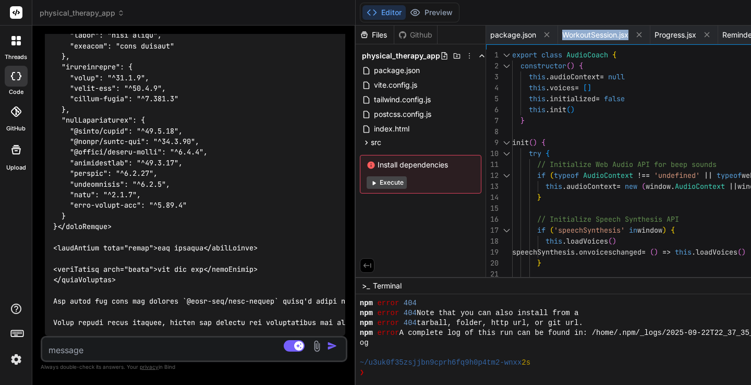
click at [595, 35] on span "WorkoutSession.jsx" at bounding box center [595, 35] width 66 height 10
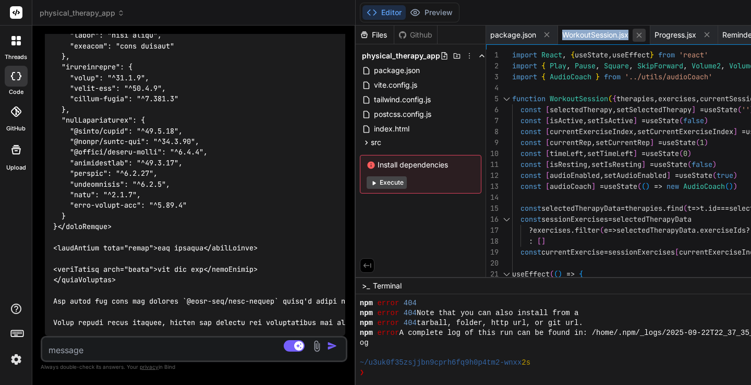
click at [643, 35] on icon at bounding box center [638, 35] width 9 height 9
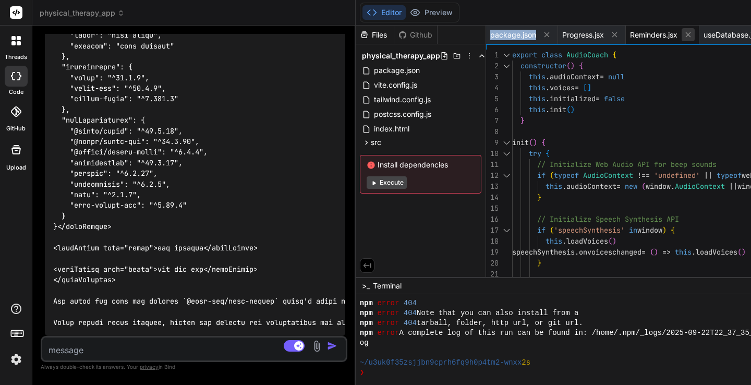
click at [690, 34] on icon at bounding box center [687, 34] width 5 height 5
click at [697, 34] on icon at bounding box center [692, 34] width 9 height 9
click at [684, 32] on icon at bounding box center [680, 34] width 9 height 9
click at [693, 34] on icon at bounding box center [688, 34] width 9 height 9
click at [693, 34] on icon at bounding box center [688, 35] width 9 height 9
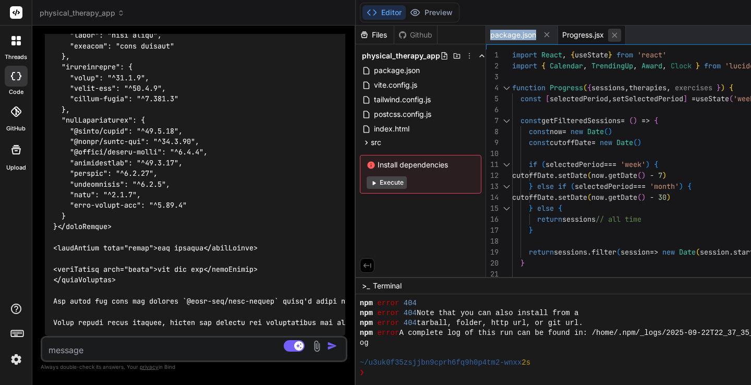
click at [619, 34] on icon at bounding box center [614, 35] width 9 height 9
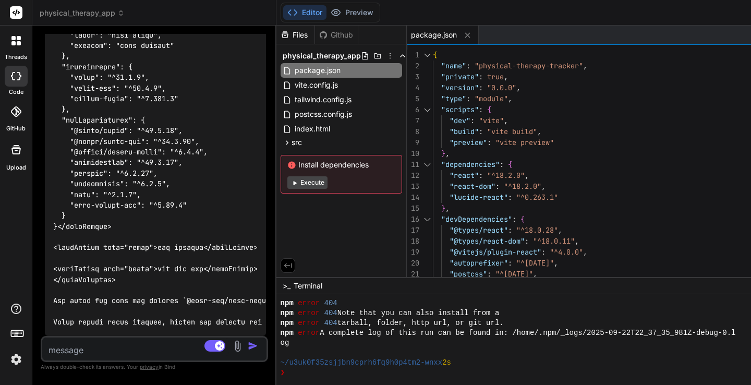
scroll to position [2708, 0]
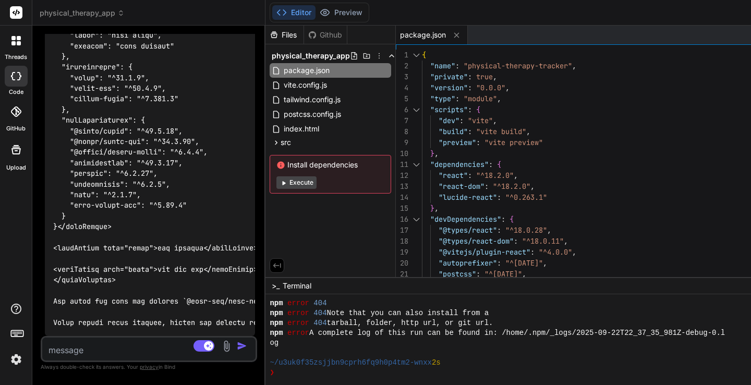
drag, startPoint x: 359, startPoint y: 223, endPoint x: 108, endPoint y: 222, distance: 250.8
click at [108, 222] on div "Bind AI Web Search Created with Pixso. Code Generator You Bind AI 🔹 Project : P…" at bounding box center [148, 205] width 233 height 359
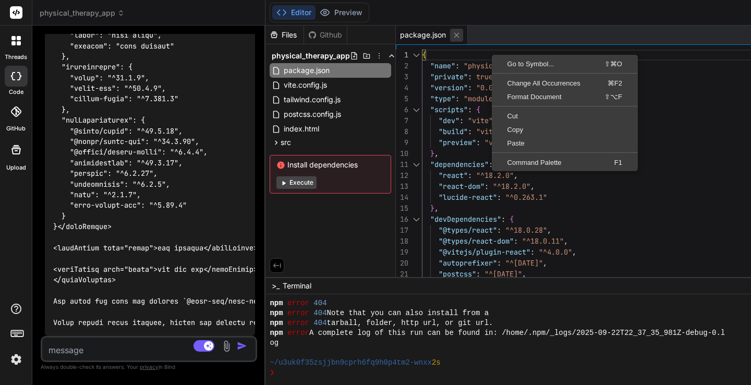
click at [461, 34] on icon at bounding box center [456, 35] width 9 height 9
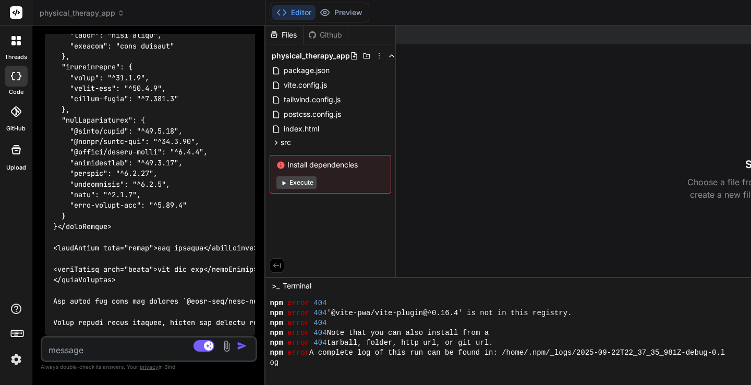
scroll to position [1091, 0]
click at [308, 181] on button "Execute" at bounding box center [296, 182] width 40 height 13
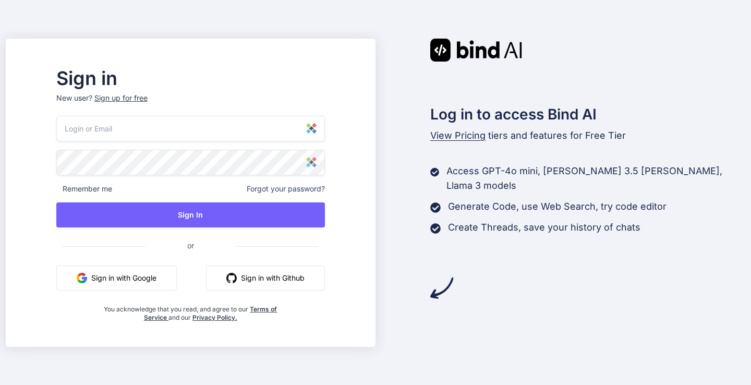
click at [316, 126] on img at bounding box center [311, 128] width 10 height 10
type input "[EMAIL_ADDRESS][DOMAIN_NAME]"
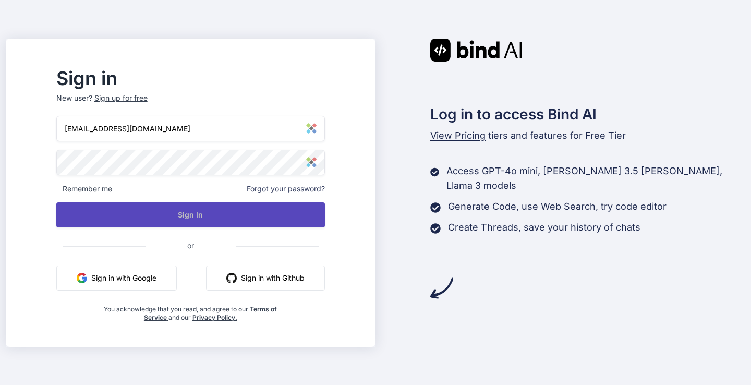
click at [244, 215] on button "Sign In" at bounding box center [190, 214] width 268 height 25
click at [206, 210] on button "Sign In" at bounding box center [190, 214] width 268 height 25
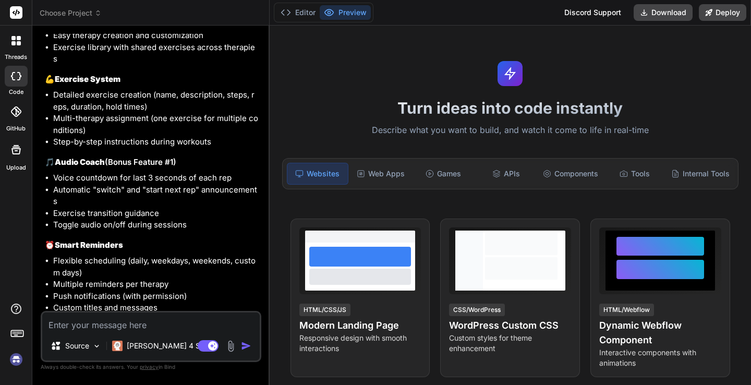
scroll to position [1592, 0]
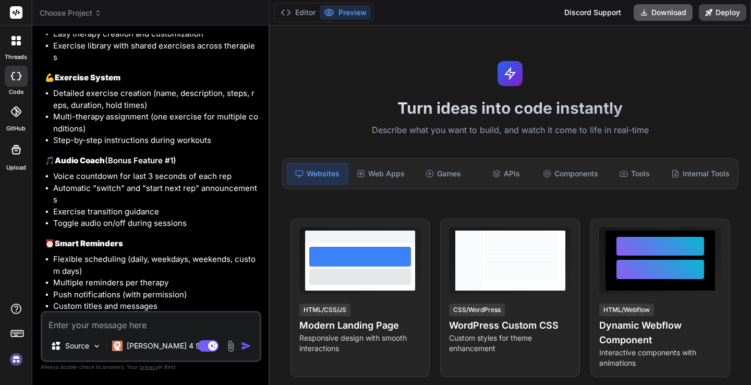
click at [663, 12] on button "Download" at bounding box center [662, 12] width 59 height 17
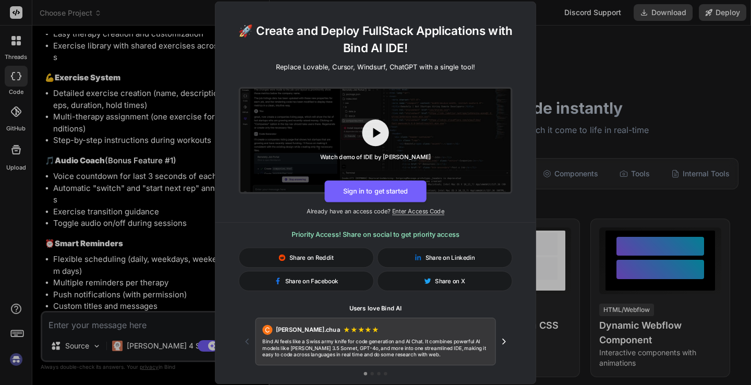
click at [175, 252] on div "🚀 Create and Deploy FullStack Applications with Bind AI IDE! Replace Lovable, C…" at bounding box center [375, 192] width 751 height 385
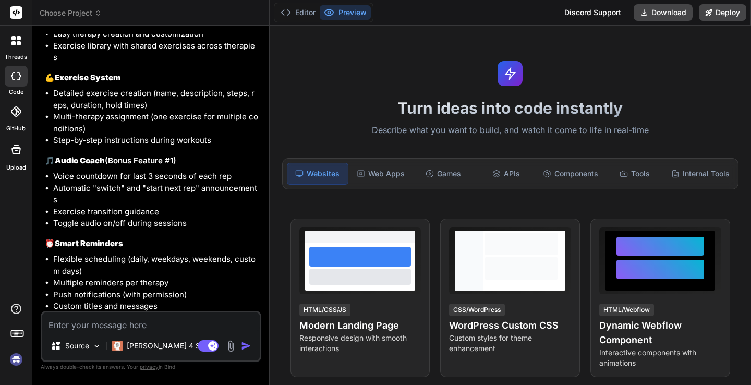
click at [18, 362] on img at bounding box center [16, 359] width 18 height 18
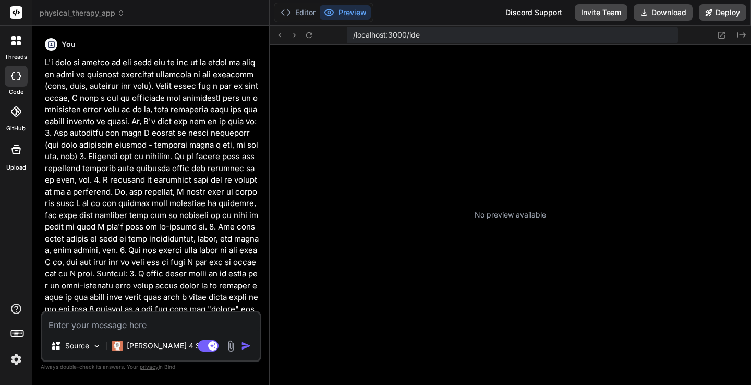
scroll to position [198, 0]
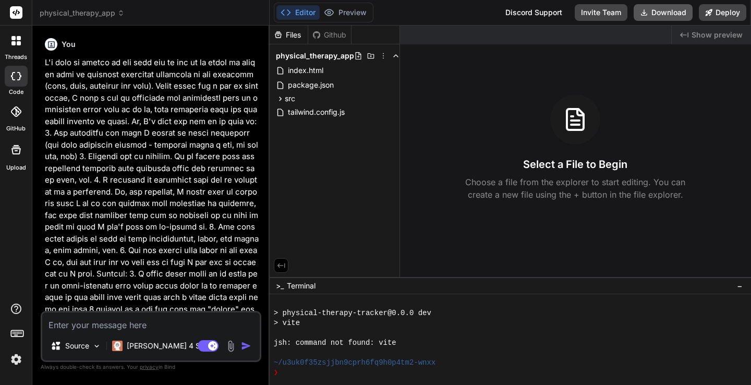
click at [662, 13] on button "Download" at bounding box center [662, 12] width 59 height 17
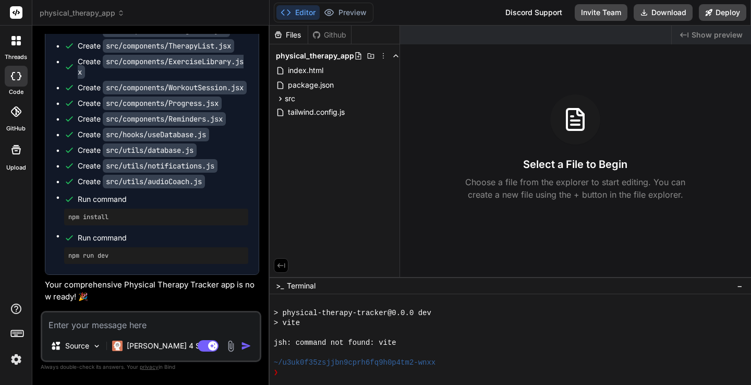
scroll to position [1227, 0]
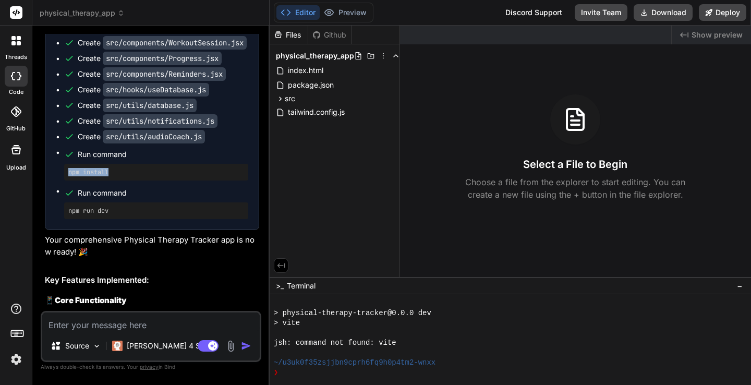
drag, startPoint x: 69, startPoint y: 205, endPoint x: 131, endPoint y: 205, distance: 62.0
click at [131, 176] on pre "npm install" at bounding box center [156, 172] width 176 height 8
copy pre "npm install"
click at [181, 321] on textarea at bounding box center [150, 321] width 217 height 19
type textarea "x"
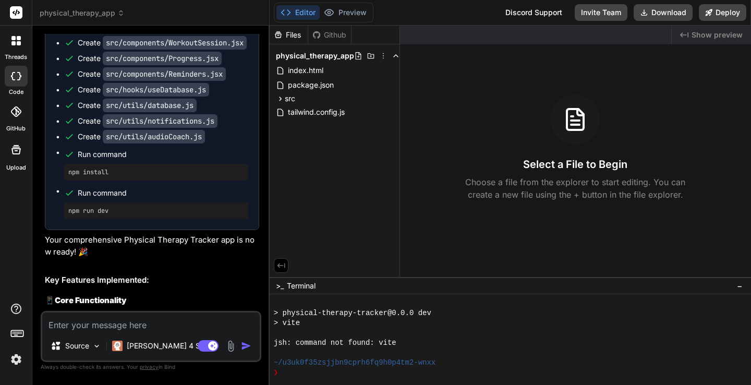
type textarea "I"
type textarea "x"
type textarea "It"
type textarea "x"
type textarea "It"
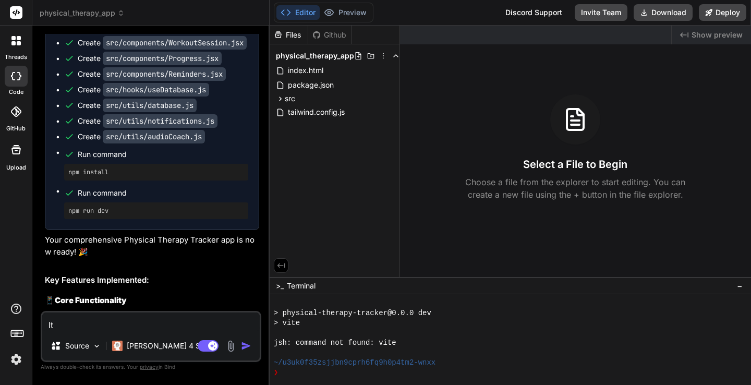
type textarea "x"
type textarea "It l"
type textarea "x"
type textarea "It lo"
type textarea "x"
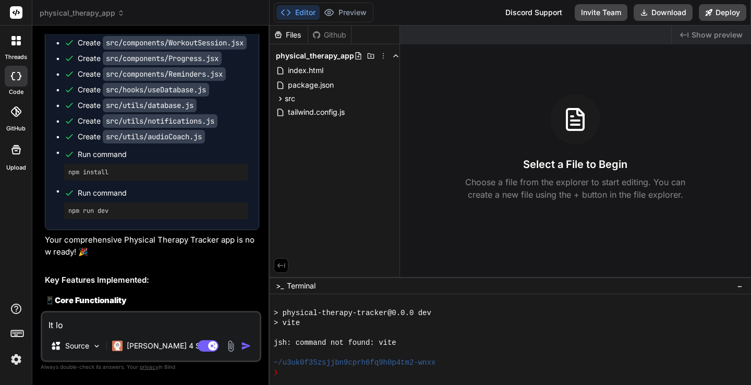
type textarea "It loo"
type textarea "x"
type textarea "It look"
type textarea "x"
type textarea "It looks"
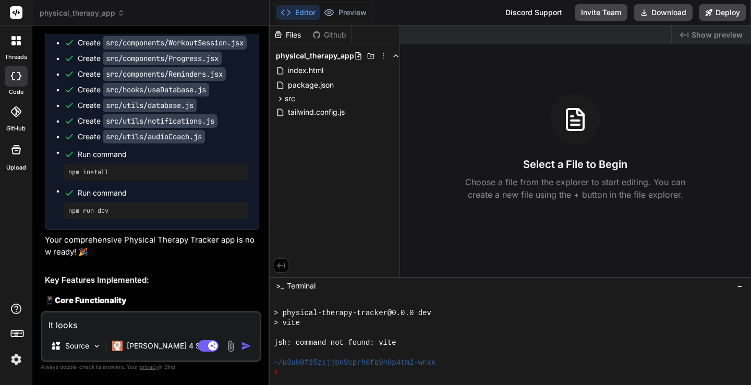
type textarea "x"
type textarea "It looks l"
type textarea "x"
type textarea "It looks li"
type textarea "x"
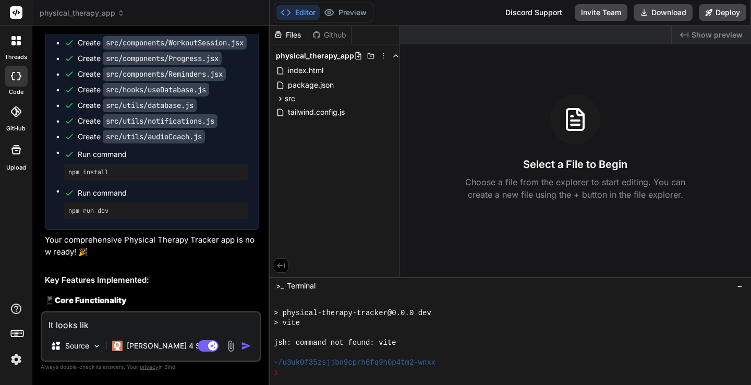
type textarea "It looks like"
type textarea "x"
type textarea "It looks like"
type textarea "x"
type textarea "It looks like w"
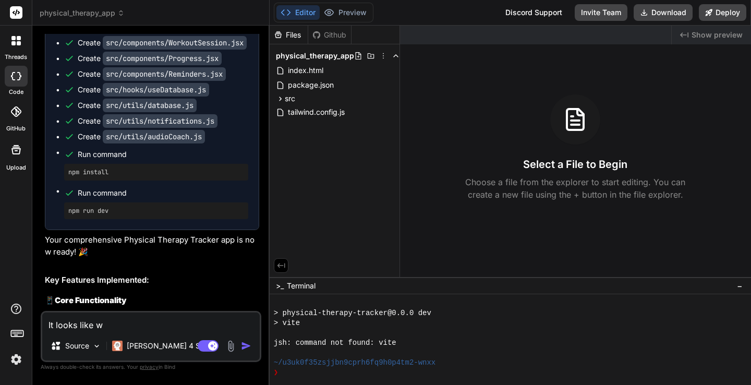
type textarea "x"
type textarea "It looks like we"
type textarea "x"
type textarea "It looks like we"
type textarea "x"
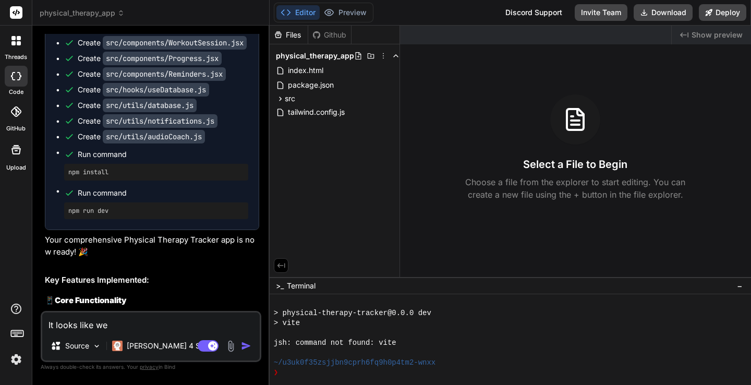
type textarea "It looks like we m"
type textarea "x"
type textarea "It looks like we ma"
type textarea "x"
type textarea "It looks like we may"
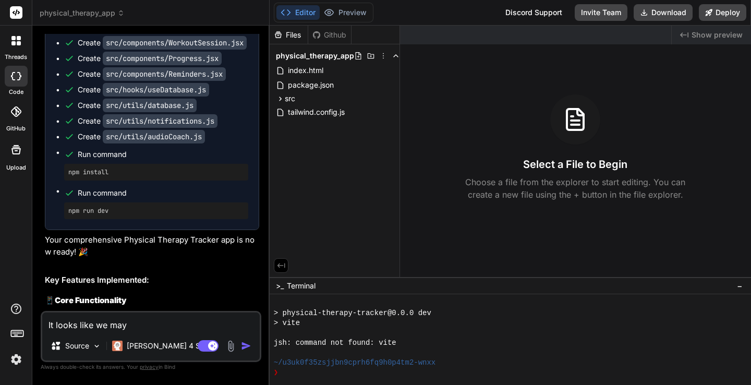
type textarea "x"
type textarea "It looks like we may"
type textarea "x"
type textarea "It looks like we may n"
type textarea "x"
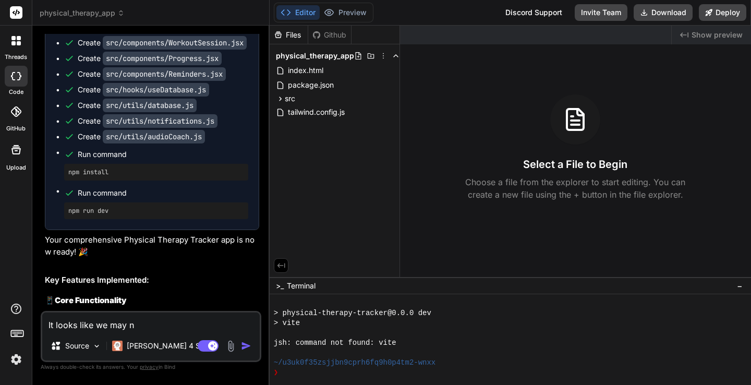
type textarea "It looks like we may ne"
type textarea "x"
type textarea "It looks like we may nee"
type textarea "x"
type textarea "It looks like we may need"
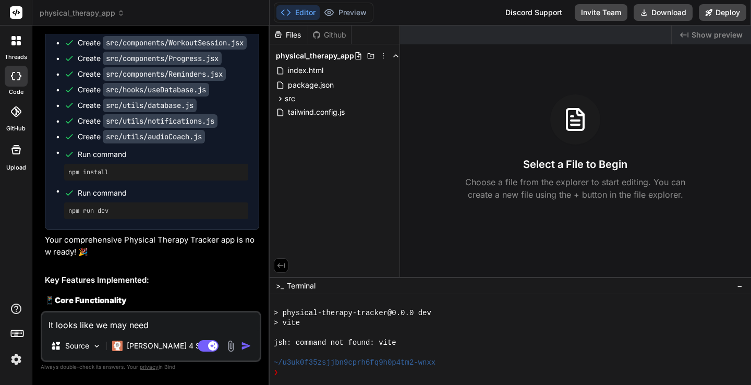
type textarea "x"
type textarea "It looks like we may need"
type textarea "x"
type textarea "It looks like we may need t"
type textarea "x"
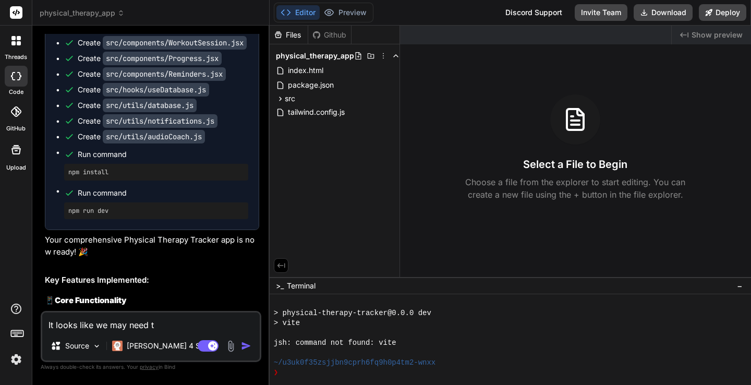
type textarea "It looks like we may need to"
type textarea "x"
type textarea "It looks like we may need to"
type textarea "x"
type textarea "It looks like we may need to t"
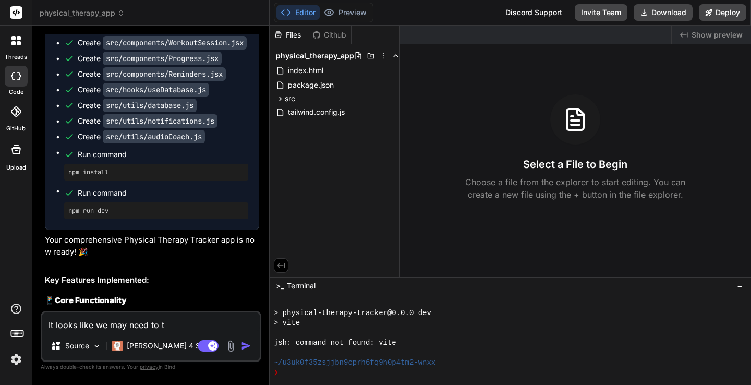
type textarea "x"
type textarea "It looks like we may need to tr"
type textarea "x"
type textarea "It looks like we may need to try"
type textarea "x"
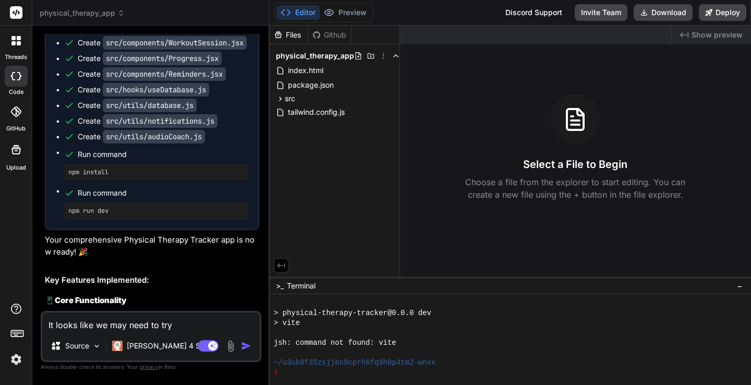
type textarea "It looks like we may need to try"
type textarea "x"
type textarea "It looks like we may need to try s"
type textarea "x"
type textarea "It looks like we may need to try so"
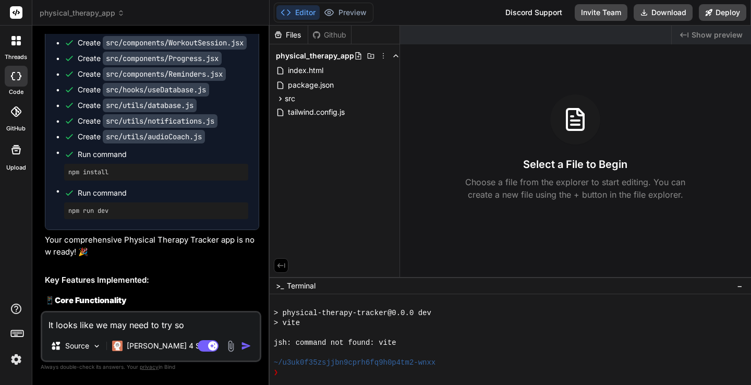
type textarea "x"
type textarea "It looks like we may need to try som"
type textarea "x"
type textarea "It looks like we may need to try some"
type textarea "x"
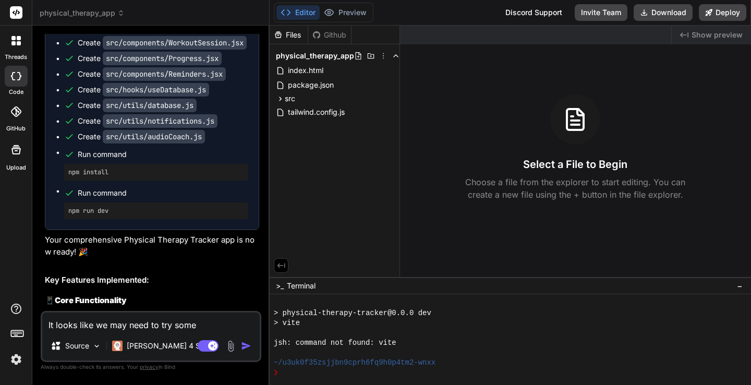
type textarea "It looks like we may need to try somet"
type textarea "x"
type textarea "It looks like we may need to try someth"
type textarea "x"
type textarea "It looks like we may need to try somethi"
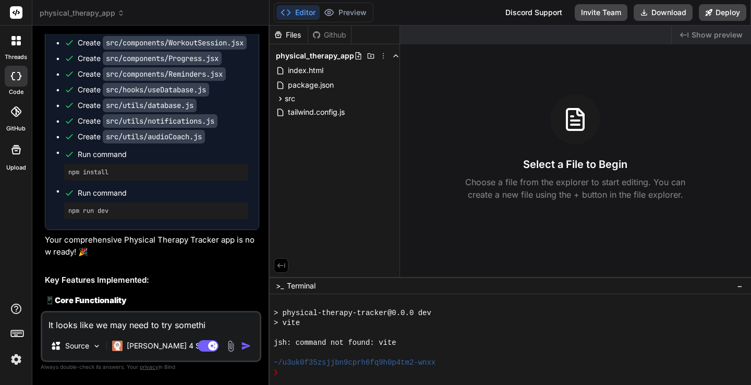
type textarea "x"
type textarea "It looks like we may need to try somethig"
type textarea "x"
type textarea "It looks like we may need to try somethign"
type textarea "x"
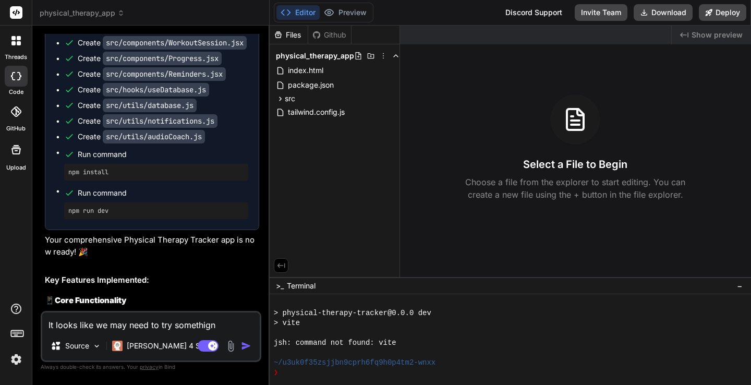
type textarea "It looks like we may need to try somethign"
type textarea "x"
type textarea "It looks like we may need to try somethign o"
type textarea "x"
type textarea "It looks like we may need to try somethign ot"
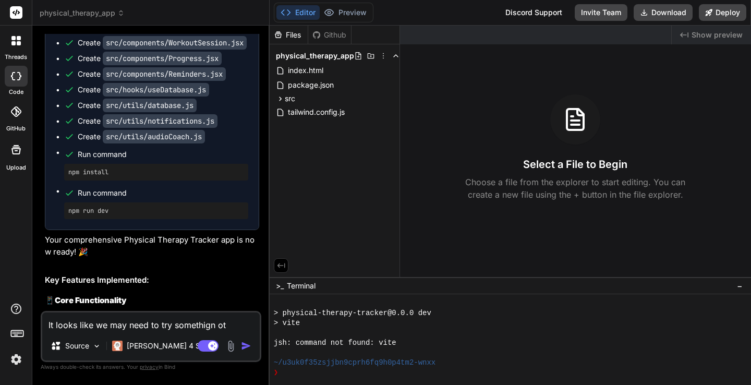
type textarea "x"
type textarea "It looks like we may need to try somethign oth"
type textarea "x"
type textarea "It looks like we may need to try somethign ot"
type textarea "x"
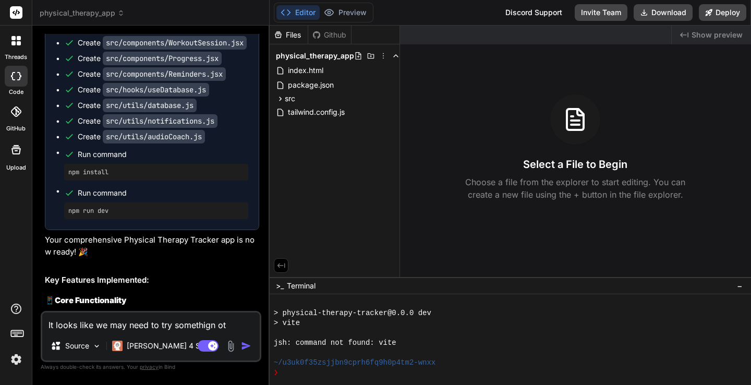
type textarea "It looks like we may need to try somethign o"
type textarea "x"
type textarea "It looks like we may need to try somethign"
type textarea "x"
type textarea "It looks like we may need to try somethign"
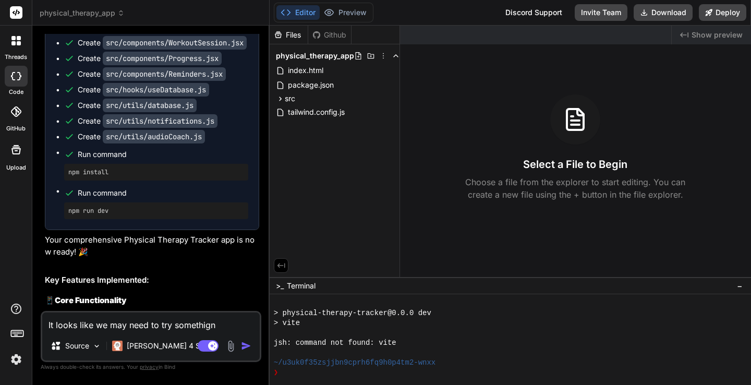
type textarea "x"
type textarea "It looks like we may need to try somethig"
type textarea "x"
type textarea "It looks like we may need to try somethi"
type textarea "x"
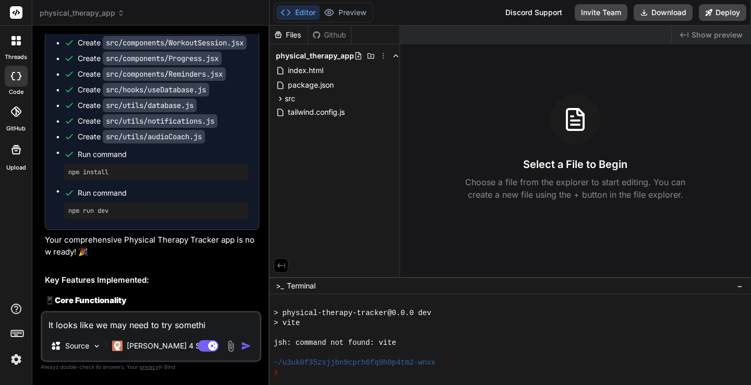
type textarea "It looks like we may need to try somethin"
type textarea "x"
type textarea "It looks like we may need to try something"
type textarea "x"
type textarea "It looks like we may need to try something"
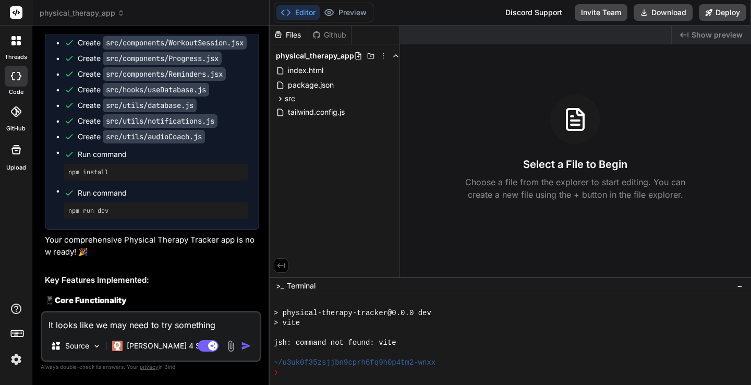
type textarea "x"
type textarea "It looks like we may need to try something o"
type textarea "x"
type textarea "It looks like we may need to try something ot"
type textarea "x"
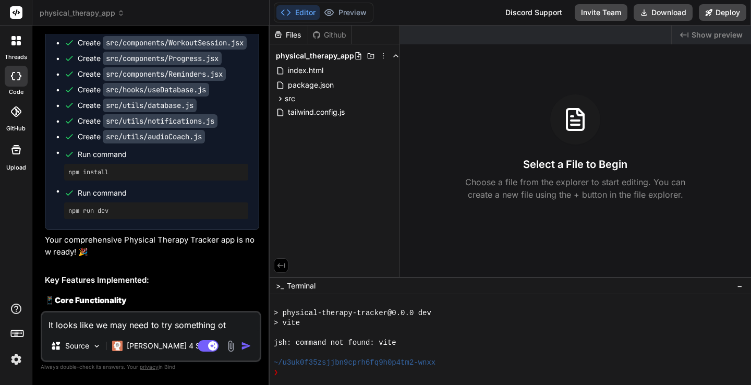
type textarea "It looks like we may need to try something oth"
type textarea "x"
type textarea "It looks like we may need to try something othe"
type textarea "x"
type textarea "It looks like we may need to try something other"
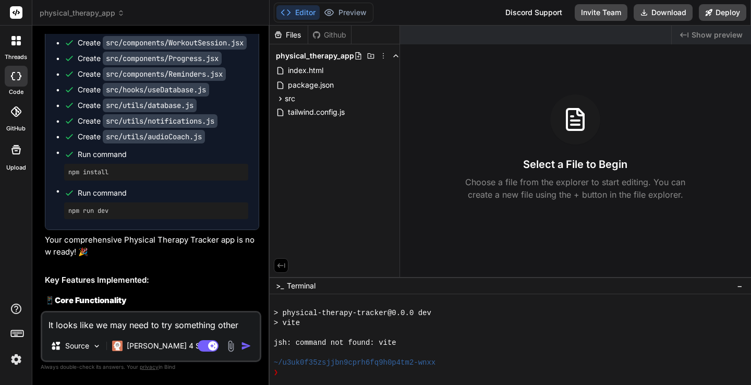
type textarea "x"
type textarea "It looks like we may need to try something other"
type textarea "x"
type textarea "It looks like we may need to try something other t"
type textarea "x"
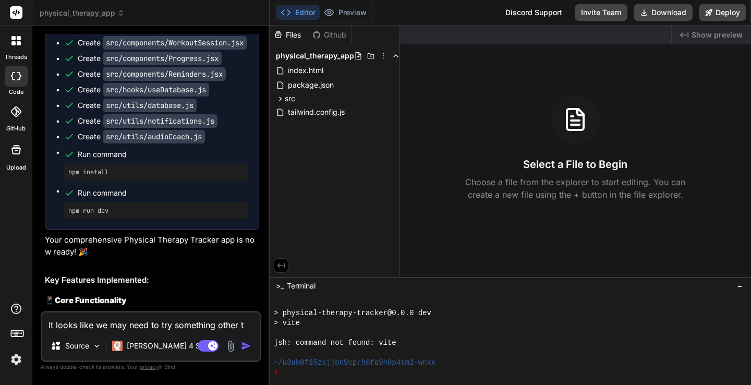
type textarea "It looks like we may need to try something other th"
type textarea "x"
type textarea "It looks like we may need to try something other tha"
type textarea "x"
type textarea "It looks like we may need to try something other than"
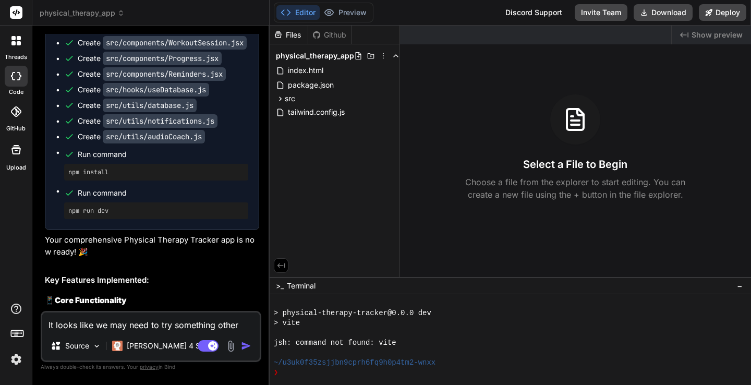
type textarea "x"
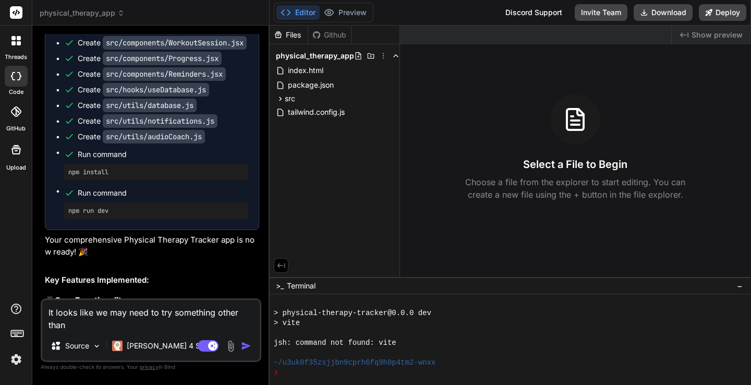
type textarea "It looks like we may need to try something other than"
type textarea "x"
type textarea "It looks like we may need to try something other than `"
paste textarea "@vite-pwa%2fvite-plugin"
type textarea "x"
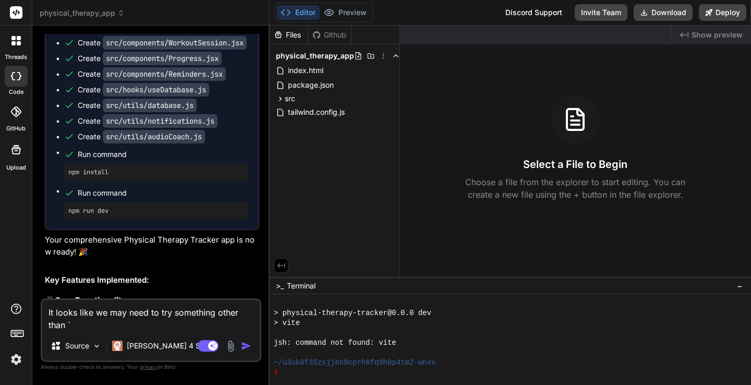
type textarea "It looks like we may need to try something other than `@vite-pwa%2fvite-plugin"
type textarea "x"
type textarea "It looks like we may need to try something other than `@vite-pwa%2vite-plugin"
type textarea "x"
type textarea "It looks like we may need to try something other than `@vite-pwa%vite-plugin"
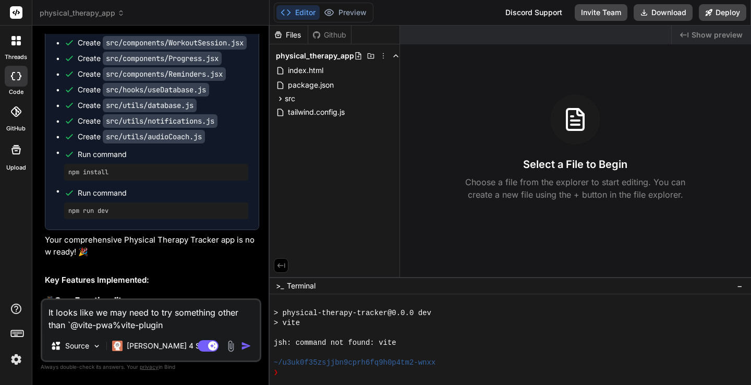
type textarea "x"
type textarea "It looks like we may need to try something other than `@vite-pwavite-plugin"
type textarea "x"
type textarea "It looks like we may need to try something other than `@vite-pwvite-plugin"
type textarea "x"
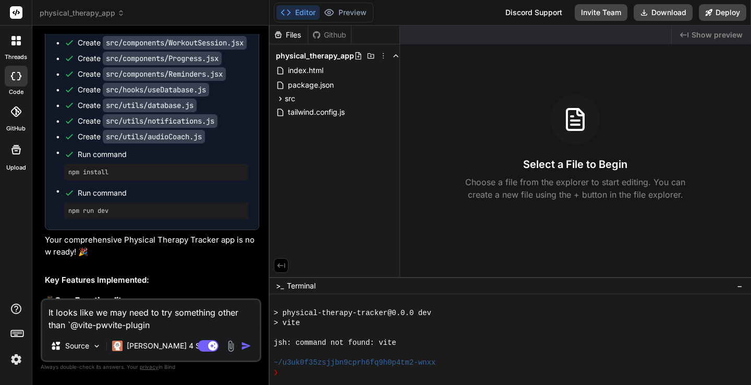
type textarea "It looks like we may need to try something other than `@vite-pwavite-plugin"
type textarea "x"
type textarea "It looks like we may need to try something other than `@vite-pwa\vite-plugin"
type textarea "x"
type textarea "It looks like we may need to try something other than `@vite-pwa/vite-plugin"
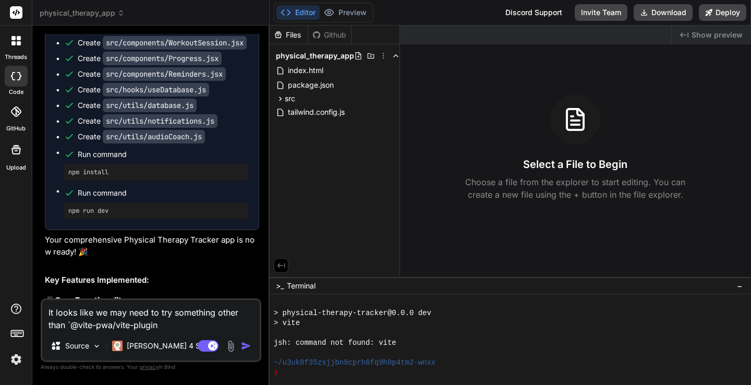
type textarea "x"
type textarea "It looks like we may need to try something other than `@vite-pwa/vite-plugin`"
type textarea "x"
type textarea "It looks like we may need to try something other than `@vite-pwa/vite-plugin`"
type textarea "x"
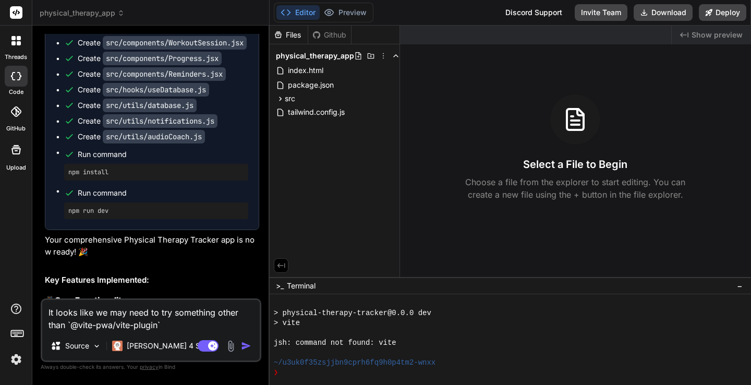
type textarea "It looks like we may need to try something other than `@vite-pwa/vite-plugin` I"
type textarea "x"
type textarea "It looks like we may need to try something other than `@vite-pwa/vite-plugin`"
type textarea "x"
type textarea "It looks like we may need to try something other than `@vite-pwa/vite-plugin`"
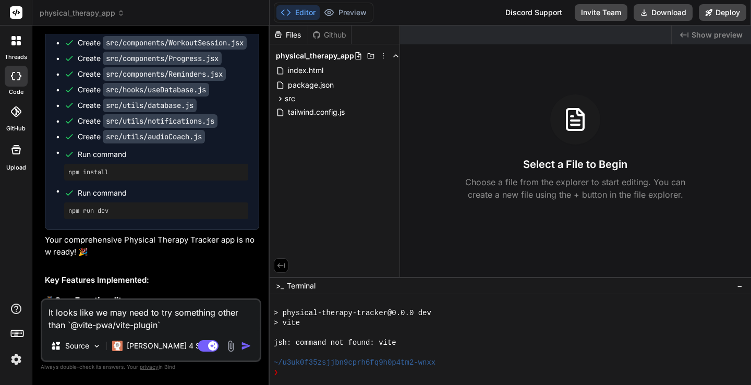
type textarea "x"
type textarea "It looks like we may need to try something other than `@vite-pwa/vite-plugin`."
type textarea "x"
type textarea "It looks like we may need to try something other than `@vite-pwa/vite-plugin`."
type textarea "x"
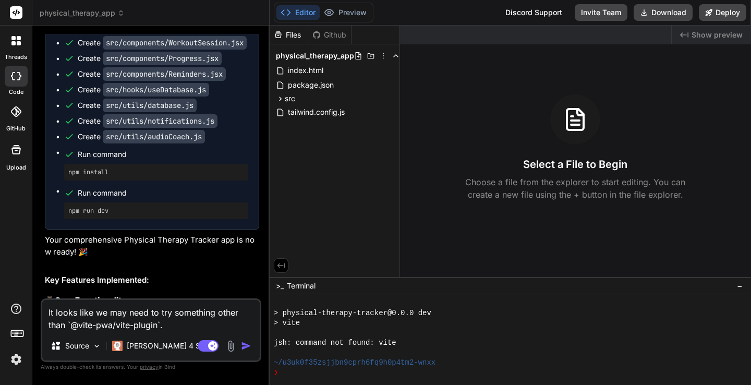
type textarea "It looks like we may need to try something other than `@vite-pwa/vite-plugin`. I"
type textarea "x"
type textarea "It looks like we may need to try something other than `@vite-pwa/vite-plugin`. …"
type textarea "x"
type textarea "It looks like we may need to try something other than `@vite-pwa/vite-plugin`. …"
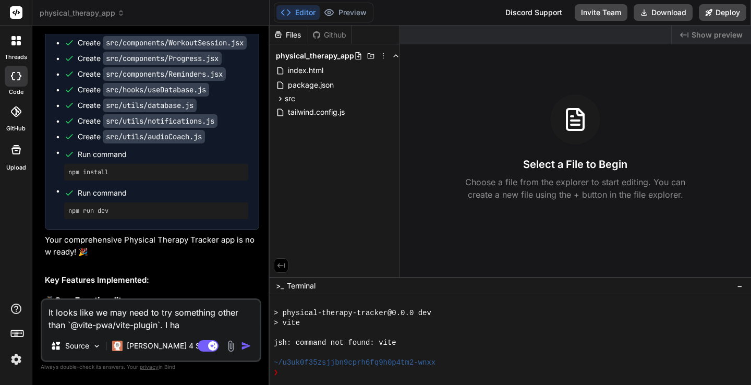
type textarea "x"
type textarea "It looks like we may need to try something other than `@vite-pwa/vite-plugin`. …"
type textarea "x"
type textarea "It looks like we may need to try something other than `@vite-pwa/vite-plugin`. …"
type textarea "x"
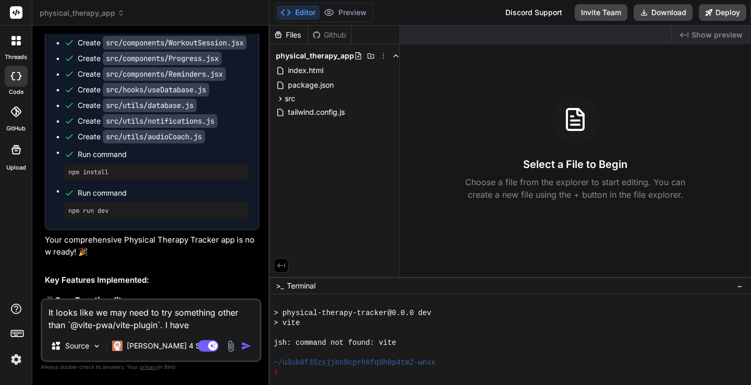
type textarea "It looks like we may need to try something other than `@vite-pwa/vite-plugin`. …"
type textarea "x"
type textarea "It looks like we may need to try something other than `@vite-pwa/vite-plugin`. …"
type textarea "x"
type textarea "It looks like we may need to try something other than `@vite-pwa/vite-plugin`. …"
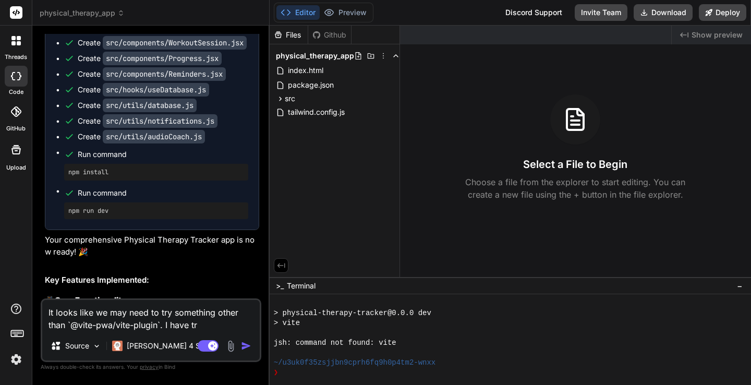
type textarea "x"
type textarea "It looks like we may need to try something other than `@vite-pwa/vite-plugin`. …"
type textarea "x"
type textarea "It looks like we may need to try something other than `@vite-pwa/vite-plugin`. …"
type textarea "x"
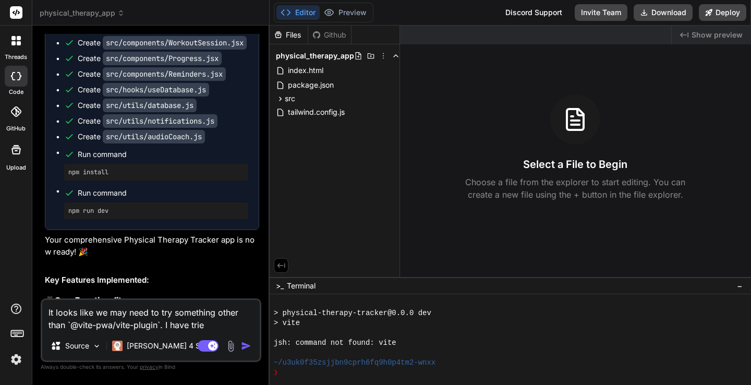
type textarea "It looks like we may need to try something other than `@vite-pwa/vite-plugin`. …"
type textarea "x"
type textarea "It looks like we may need to try something other than `@vite-pwa/vite-plugin`. …"
type textarea "x"
type textarea "It looks like we may need to try something other than `@vite-pwa/vite-plugin`. …"
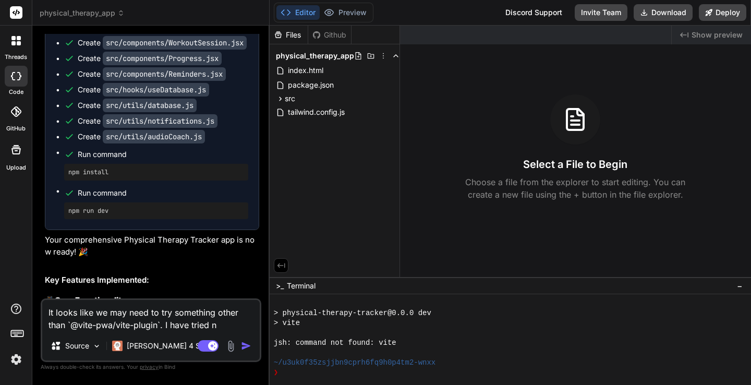
type textarea "x"
type textarea "It looks like we may need to try something other than `@vite-pwa/vite-plugin`. …"
type textarea "x"
type textarea "It looks like we may need to try something other than `@vite-pwa/vite-plugin`. …"
type textarea "x"
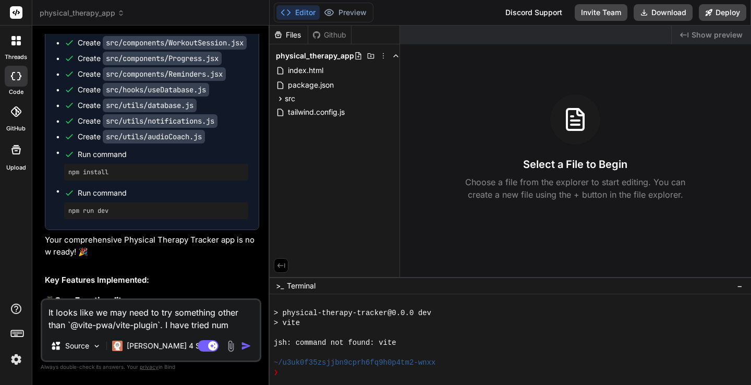
type textarea "It looks like we may need to try something other than `@vite-pwa/vite-plugin`. …"
type textarea "x"
type textarea "It looks like we may need to try something other than `@vite-pwa/vite-plugin`. …"
type textarea "x"
type textarea "It looks like we may need to try something other than `@vite-pwa/vite-plugin`. …"
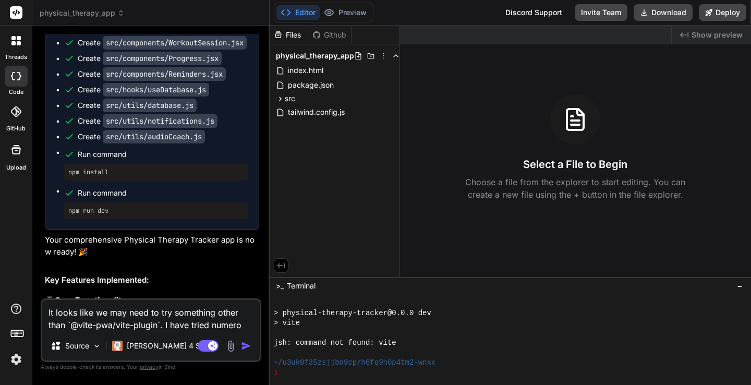
type textarea "x"
type textarea "It looks like we may need to try something other than `@vite-pwa/vite-plugin`. …"
type textarea "x"
type textarea "It looks like we may need to try something other than `@vite-pwa/vite-plugin`. …"
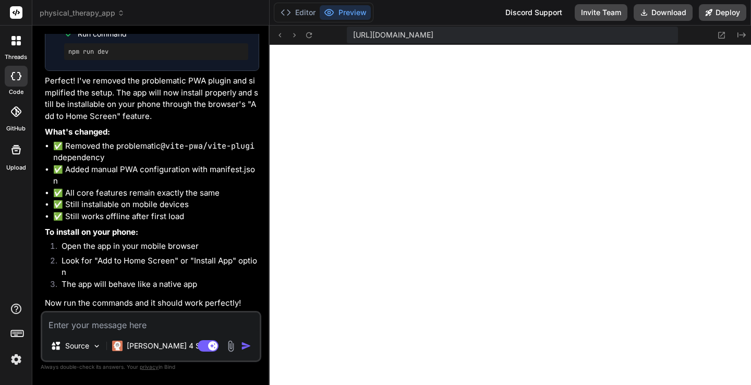
scroll to position [2949, 0]
click at [647, 14] on icon at bounding box center [644, 12] width 8 height 8
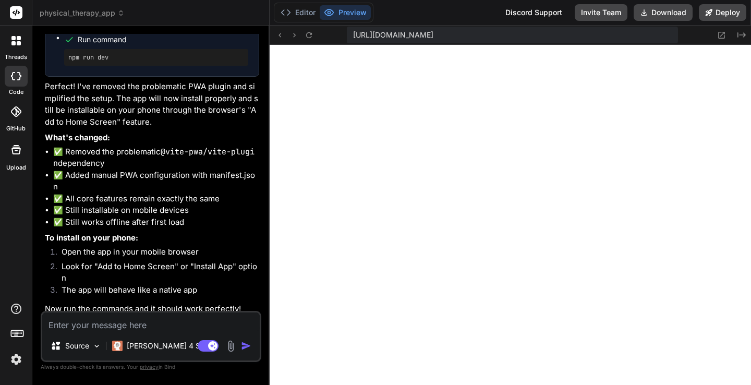
scroll to position [2918, 0]
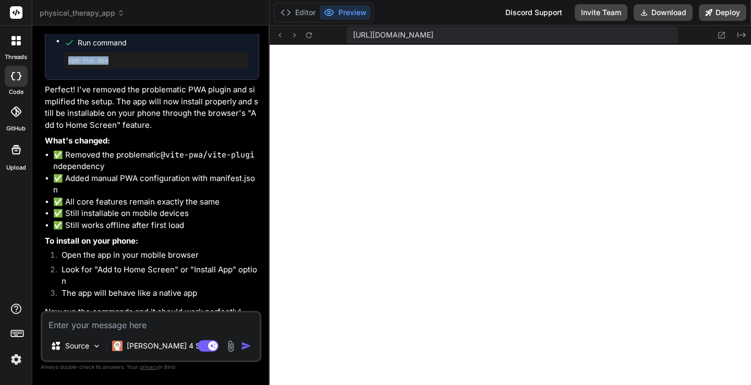
drag, startPoint x: 68, startPoint y: 94, endPoint x: 118, endPoint y: 96, distance: 49.6
click at [118, 65] on pre "npm run dev" at bounding box center [156, 60] width 176 height 8
copy pre "npm run dev"
click at [168, 231] on li "✅ Still works offline after first load" at bounding box center [156, 225] width 206 height 12
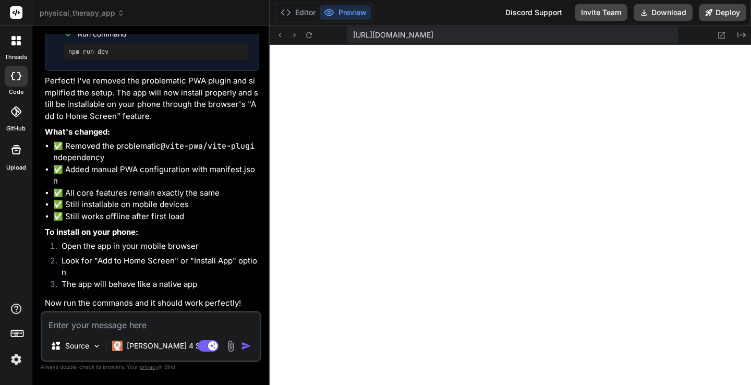
scroll to position [2949, 0]
click at [177, 221] on li "✅ Still works offline after first load" at bounding box center [156, 217] width 206 height 12
click at [300, 15] on button "Editor" at bounding box center [297, 12] width 43 height 15
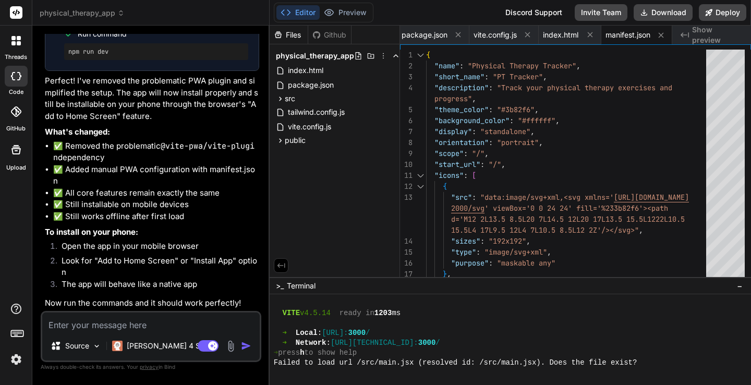
click at [111, 320] on textarea at bounding box center [150, 321] width 217 height 19
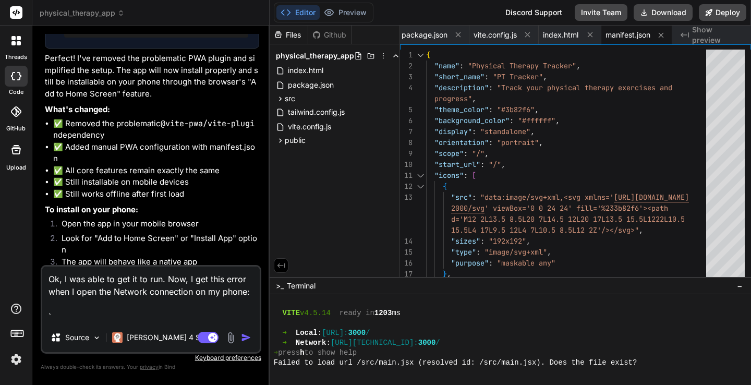
scroll to position [11, 0]
paste textarea "4:31:39 PM [vite] (client) Pre-transform error: Failed to load url /src/main.js…"
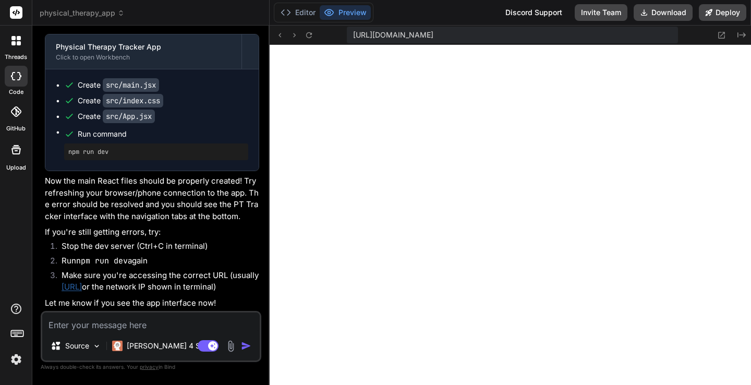
scroll to position [3383, 0]
click at [301, 11] on button "Editor" at bounding box center [297, 12] width 43 height 15
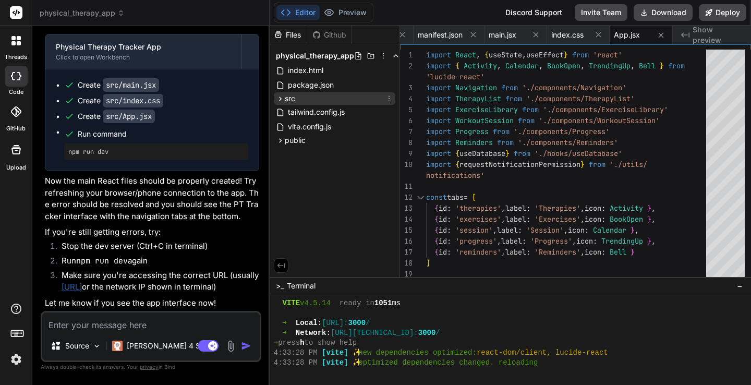
click at [280, 98] on icon at bounding box center [280, 98] width 9 height 9
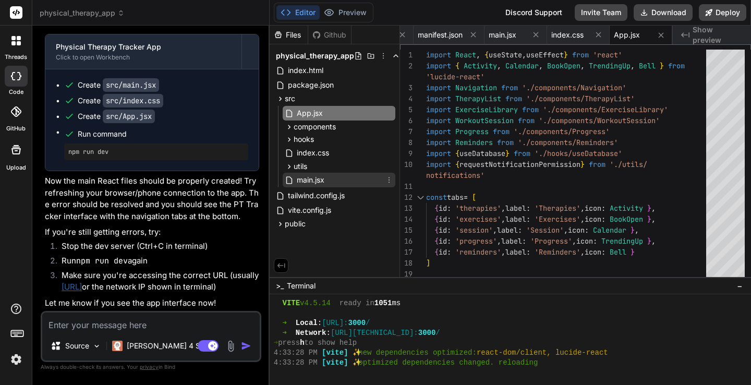
click at [303, 179] on span "main.jsx" at bounding box center [311, 180] width 30 height 13
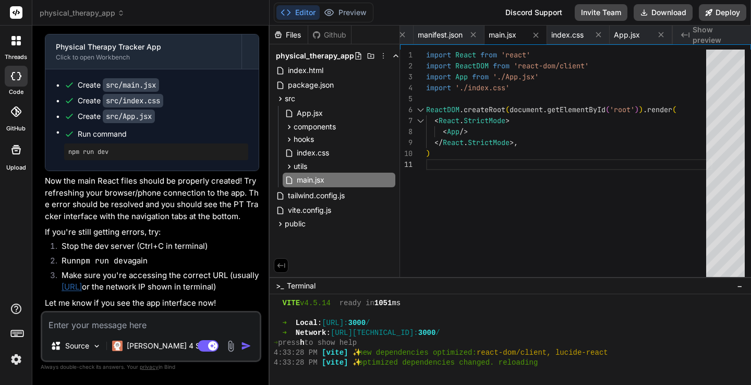
click at [422, 173] on div "1 2 3 4 5 6 7 8 9 10 11" at bounding box center [413, 166] width 26 height 233
click at [461, 162] on div "import React from 'react' import ReactDOM from 'react-dom/client' import App fr…" at bounding box center [569, 166] width 286 height 233
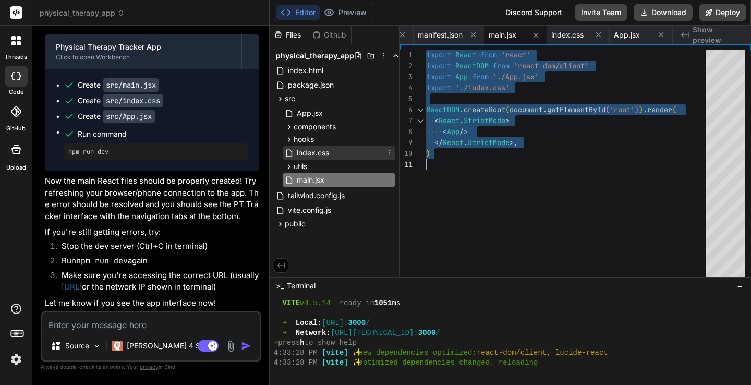
click at [310, 152] on span "index.css" at bounding box center [313, 152] width 34 height 13
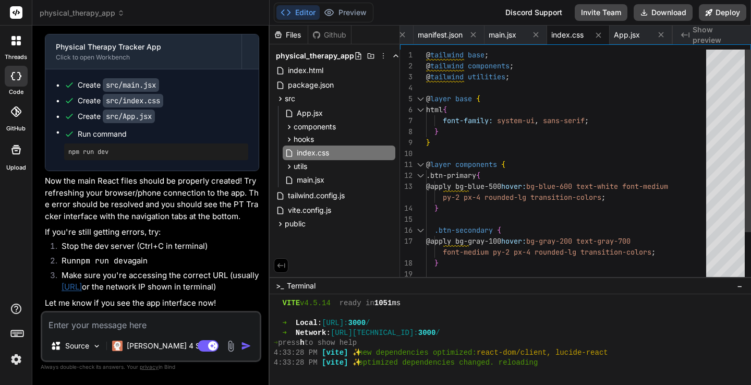
scroll to position [44, 0]
click at [521, 97] on div "@ tailwind base ; @ tailwind components ; @ tailwind utilities ; @ layer base {…" at bounding box center [569, 198] width 286 height 296
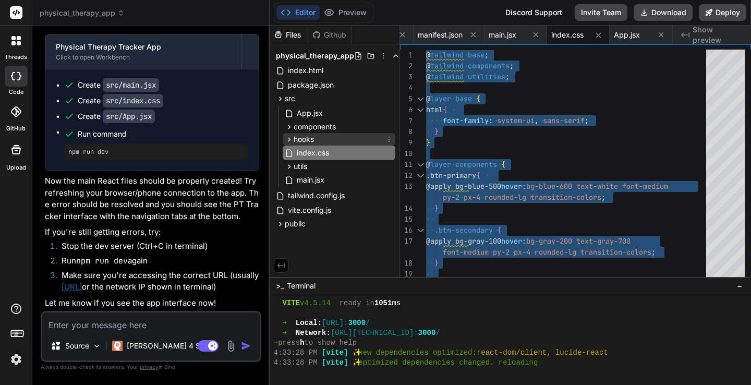
click at [312, 140] on span "hooks" at bounding box center [304, 139] width 20 height 10
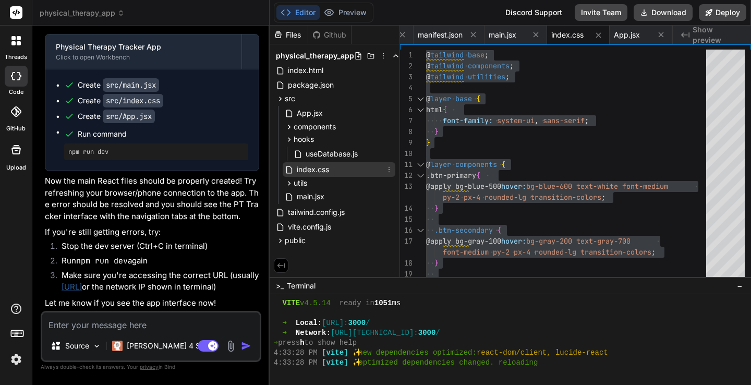
click at [315, 172] on span "index.css" at bounding box center [313, 169] width 34 height 13
click at [307, 183] on span "utils" at bounding box center [301, 183] width 14 height 10
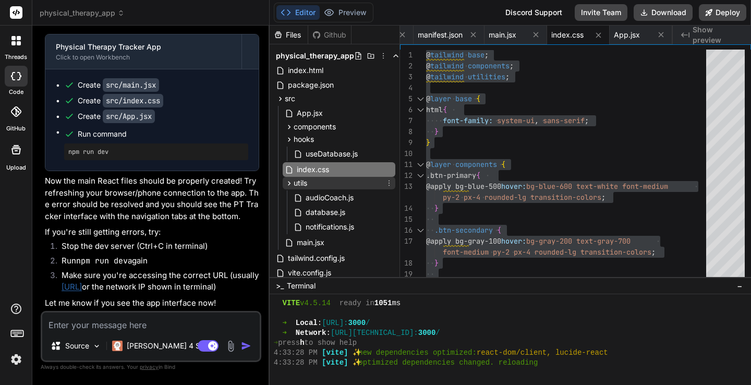
click at [307, 183] on span "utils" at bounding box center [301, 183] width 14 height 10
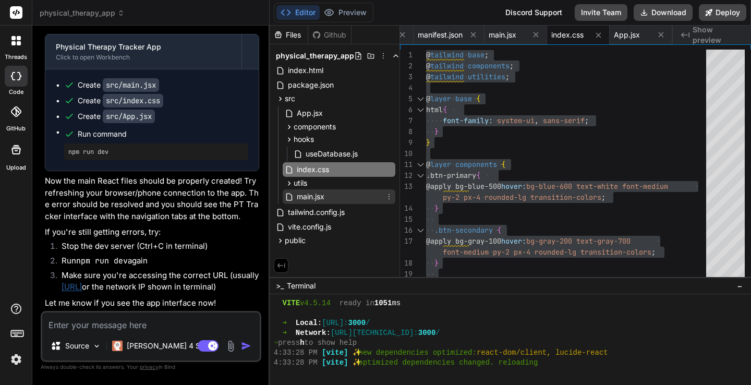
click at [309, 195] on span "main.jsx" at bounding box center [311, 196] width 30 height 13
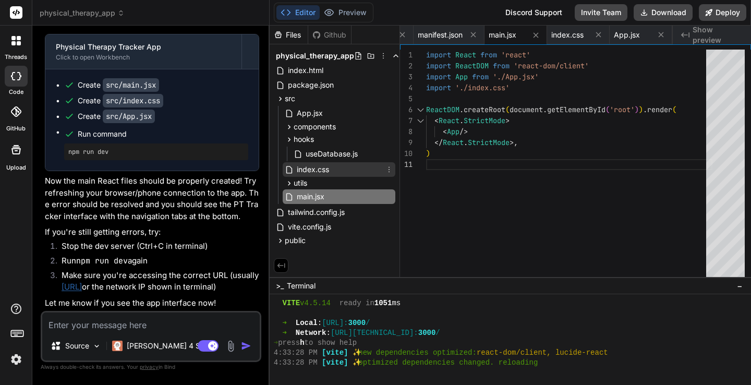
click at [308, 168] on span "index.css" at bounding box center [313, 169] width 34 height 13
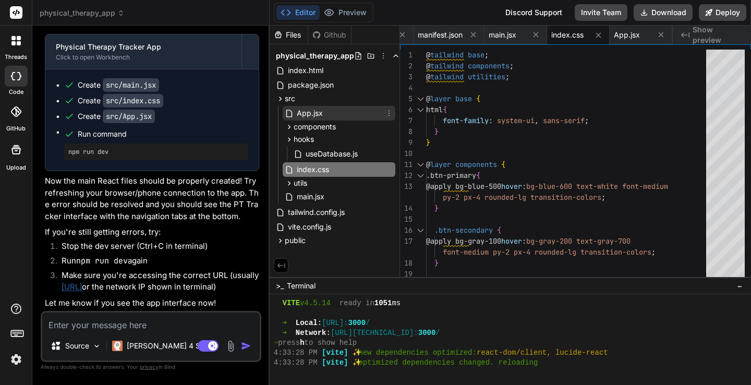
click at [316, 114] on span "App.jsx" at bounding box center [310, 113] width 28 height 13
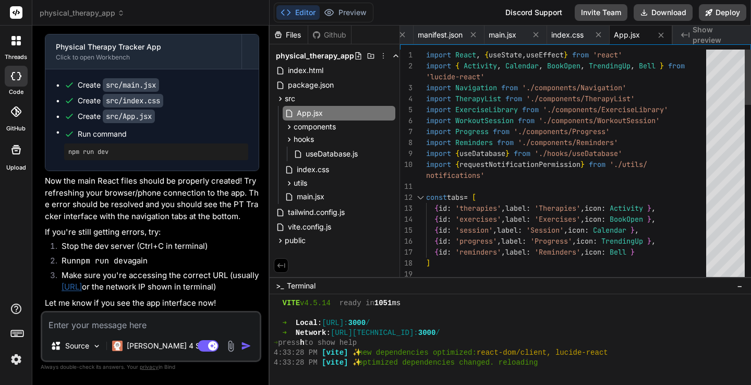
scroll to position [66, 0]
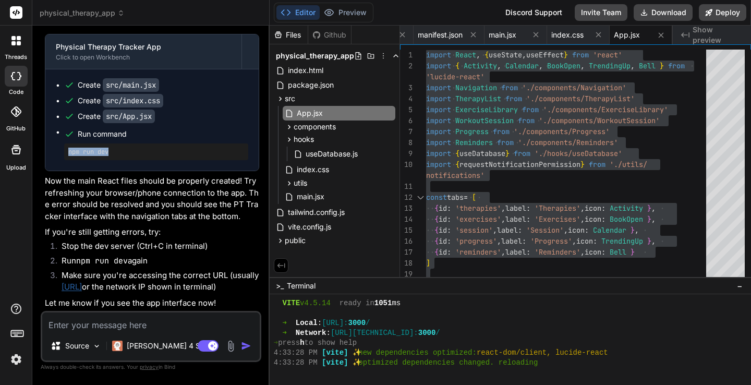
drag, startPoint x: 118, startPoint y: 142, endPoint x: 67, endPoint y: 143, distance: 51.1
click at [67, 143] on div "npm run dev" at bounding box center [156, 151] width 184 height 17
copy pre "npm run dev"
click at [175, 318] on textarea at bounding box center [150, 321] width 217 height 19
click at [82, 282] on link "http://localhost:3000" at bounding box center [72, 287] width 20 height 10
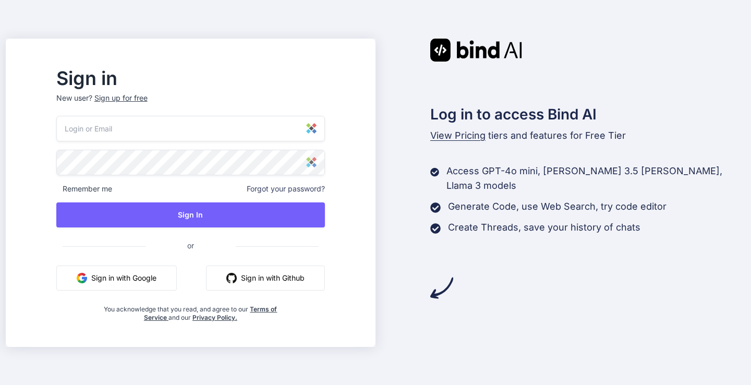
click at [316, 130] on img at bounding box center [311, 128] width 10 height 10
type input "[EMAIL_ADDRESS][DOMAIN_NAME]"
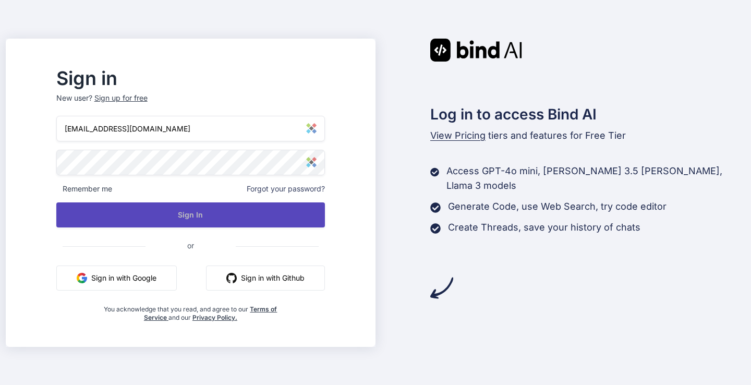
click at [228, 217] on button "Sign In" at bounding box center [190, 214] width 268 height 25
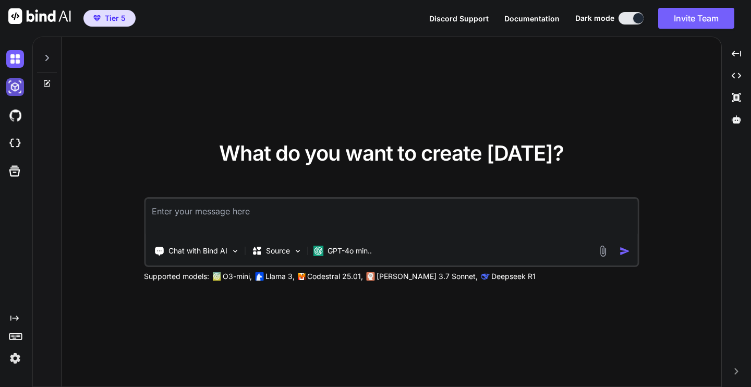
click at [17, 87] on img at bounding box center [15, 87] width 18 height 18
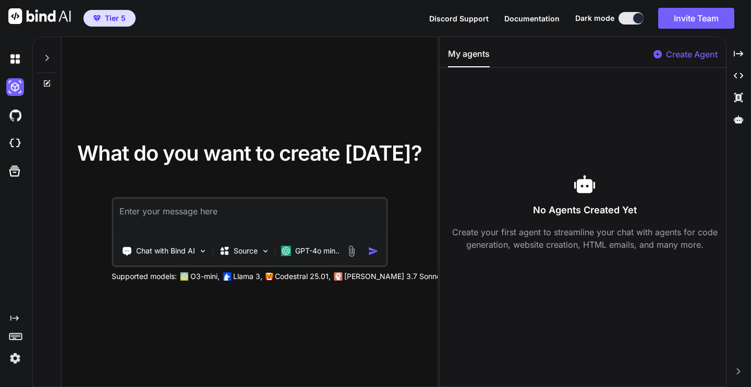
click at [105, 19] on span "Tier 5" at bounding box center [115, 18] width 21 height 10
click at [133, 97] on div "What do you want to create [DATE]? Chat with Bind AI Source GPT-4o min.. Suppor…" at bounding box center [250, 212] width 376 height 350
click at [15, 358] on img at bounding box center [15, 358] width 18 height 18
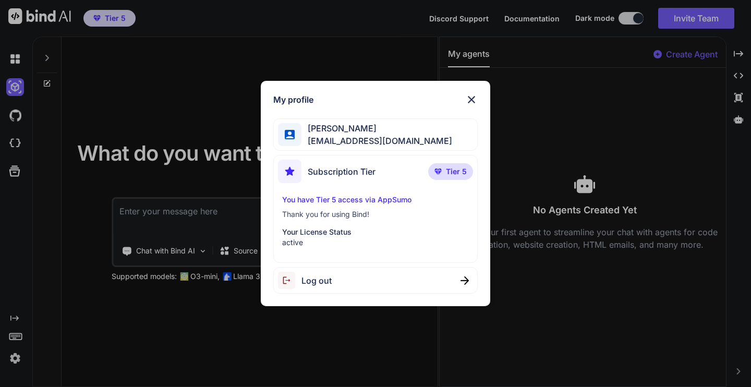
click at [361, 136] on span "[EMAIL_ADDRESS][DOMAIN_NAME]" at bounding box center [376, 141] width 151 height 13
click at [471, 100] on img at bounding box center [471, 99] width 13 height 13
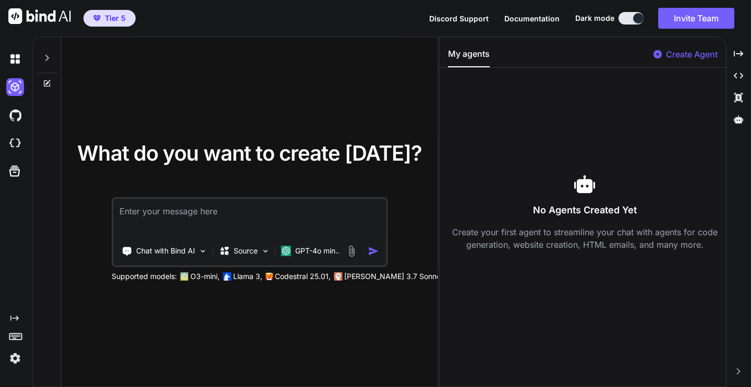
click at [51, 59] on div at bounding box center [47, 55] width 20 height 36
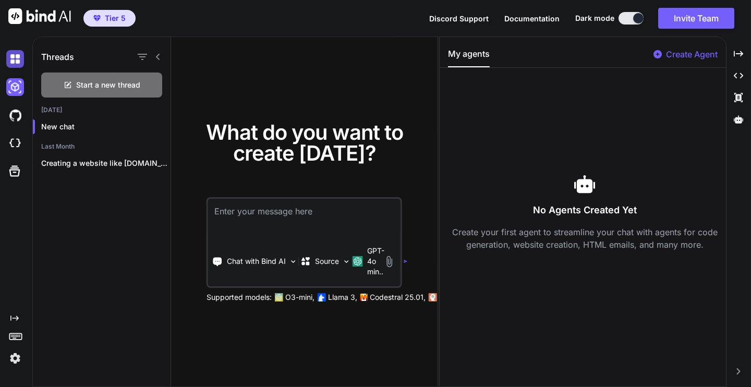
click at [19, 54] on img at bounding box center [15, 59] width 18 height 18
click at [15, 62] on img at bounding box center [15, 59] width 18 height 18
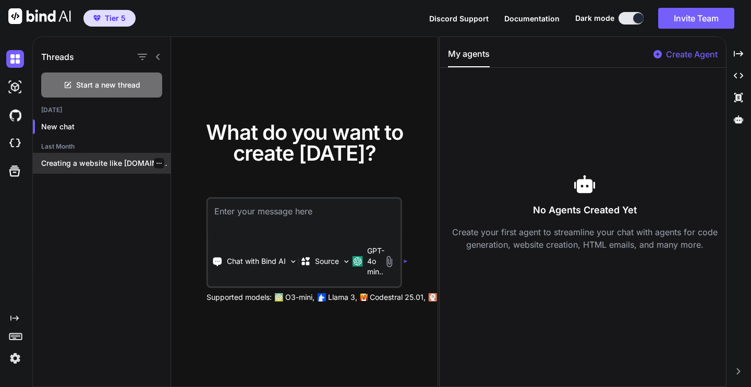
click at [63, 161] on p "Creating a website like [DOMAIN_NAME] involves several..." at bounding box center [105, 163] width 129 height 10
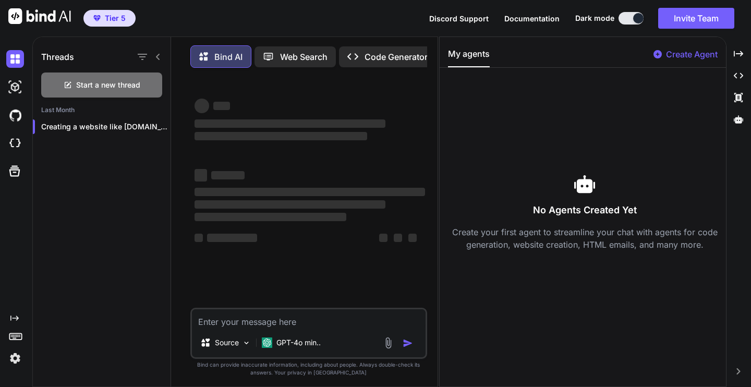
type textarea "x"
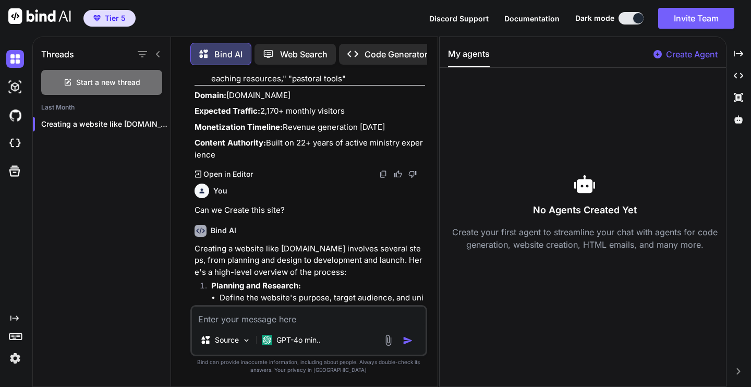
scroll to position [4199, 0]
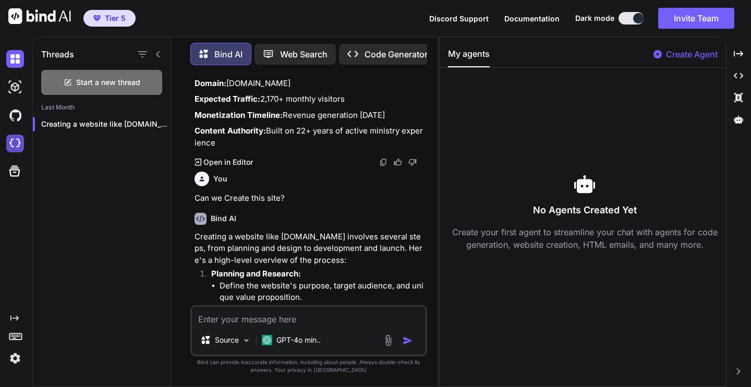
click at [17, 139] on img at bounding box center [15, 144] width 18 height 18
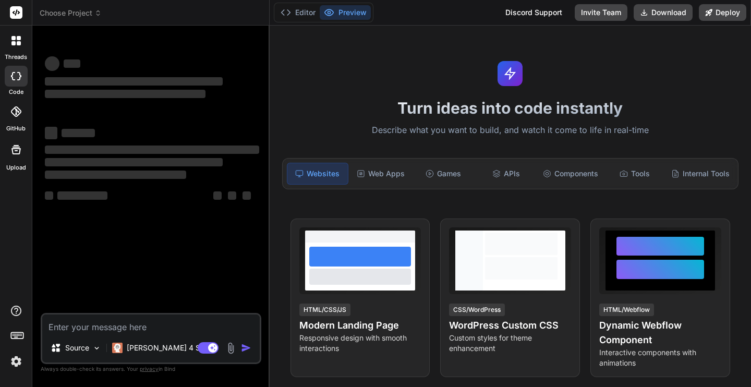
click at [86, 17] on span "Choose Project" at bounding box center [71, 13] width 62 height 10
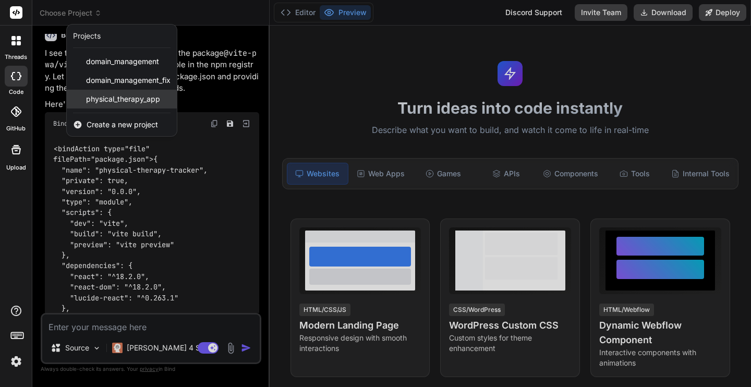
scroll to position [10, 0]
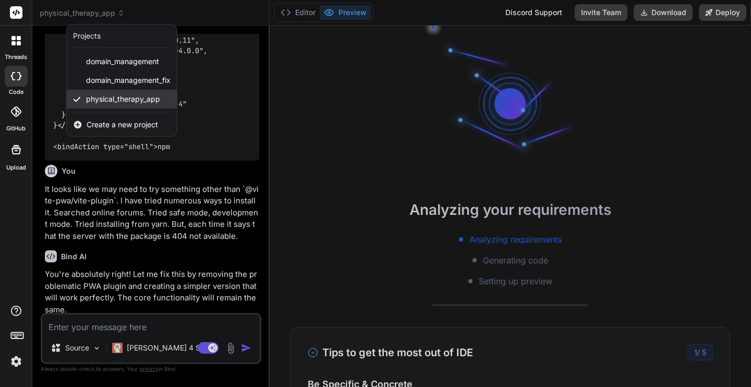
click at [106, 101] on span "physical_therapy_app" at bounding box center [123, 99] width 74 height 10
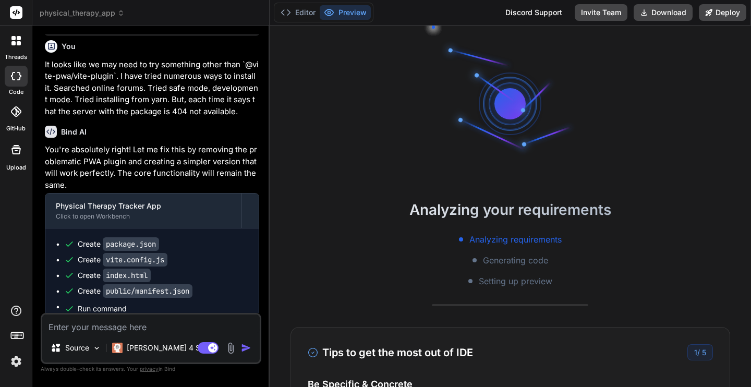
scroll to position [2614, 0]
click at [137, 102] on p "It looks like we may need to try something other than `@vite-pwa/vite-plugin`. …" at bounding box center [152, 87] width 214 height 59
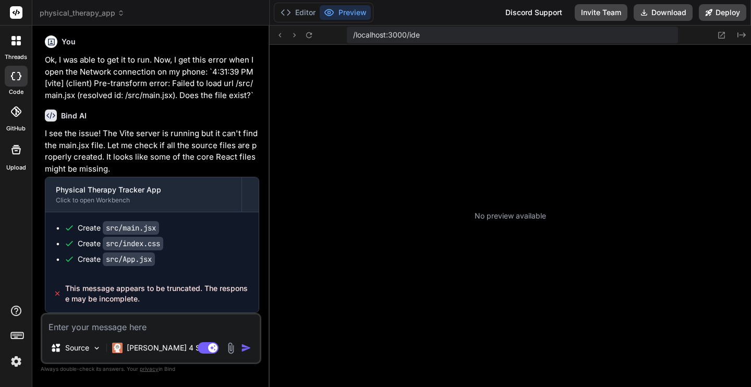
scroll to position [198, 0]
type textarea "x"
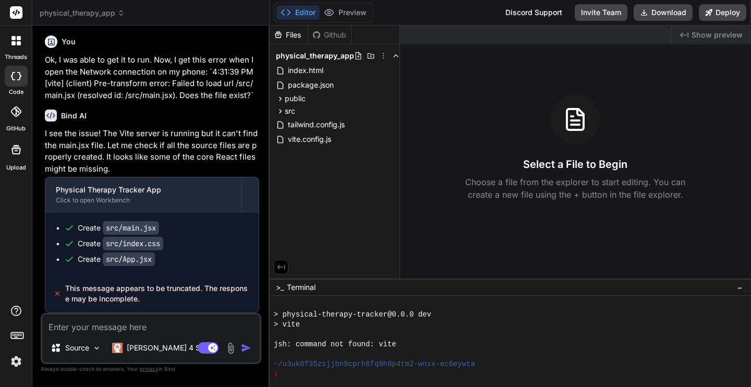
click at [135, 319] on textarea at bounding box center [150, 323] width 217 height 19
type textarea "O"
type textarea "x"
type textarea "Ok"
type textarea "x"
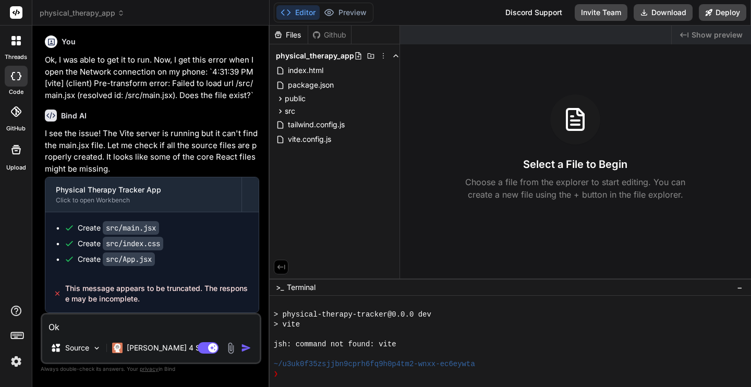
type textarea "Ok,"
type textarea "x"
type textarea "Ok,"
type textarea "x"
type textarea "Ok, n"
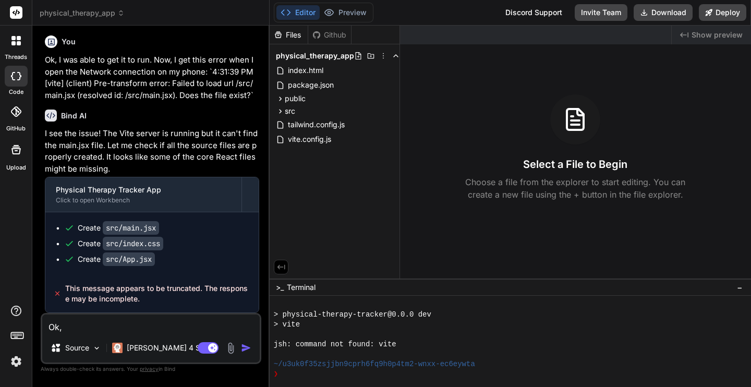
type textarea "x"
type textarea "Ok, ne"
type textarea "x"
type textarea "Ok, new"
type textarea "x"
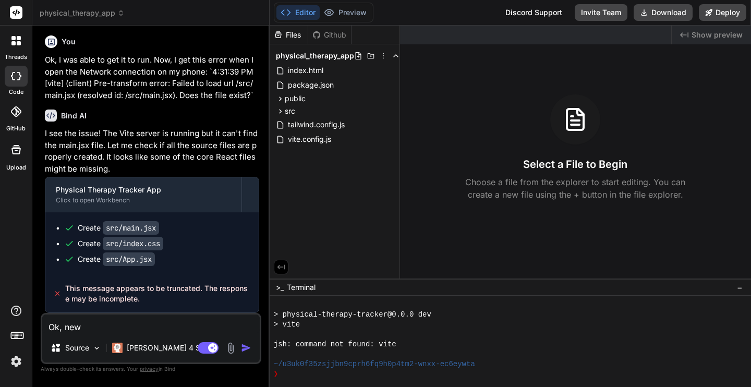
type textarea "Ok, new"
type textarea "x"
type textarea "Ok, new p"
type textarea "x"
type textarea "Ok, new pr"
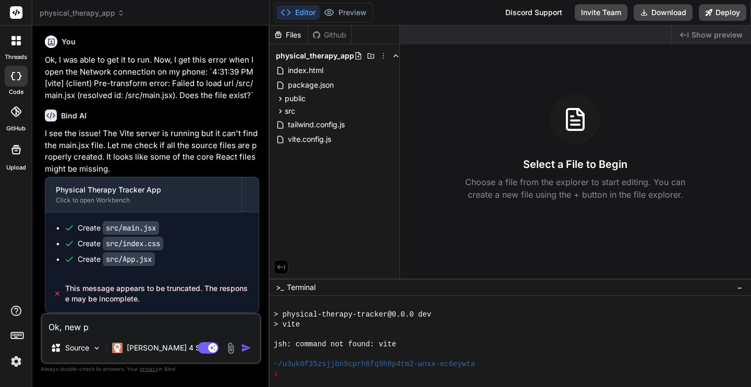
type textarea "x"
type textarea "Ok, new pro"
type textarea "x"
type textarea "Ok, new prob"
type textarea "x"
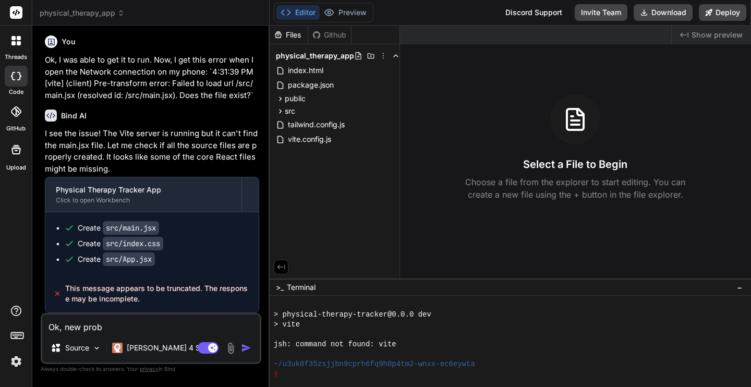
type textarea "Ok, new probl"
type textarea "x"
type textarea "Ok, new proble"
type textarea "x"
type textarea "Ok, new problem"
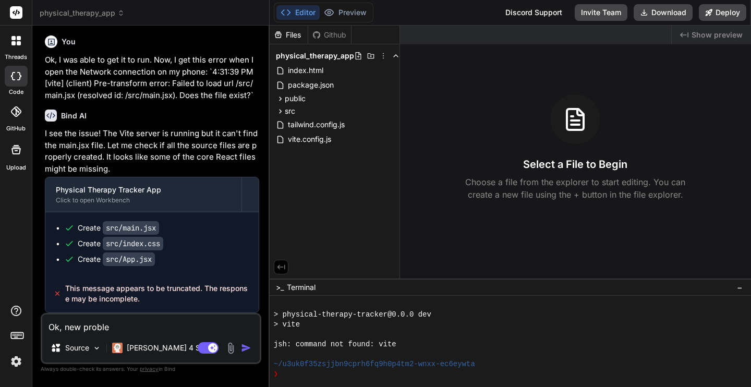
type textarea "x"
type textarea "Ok, new problems"
type textarea "x"
type textarea "Ok, new problems"
click at [150, 349] on p "[PERSON_NAME] 4 S.." at bounding box center [166, 348] width 78 height 10
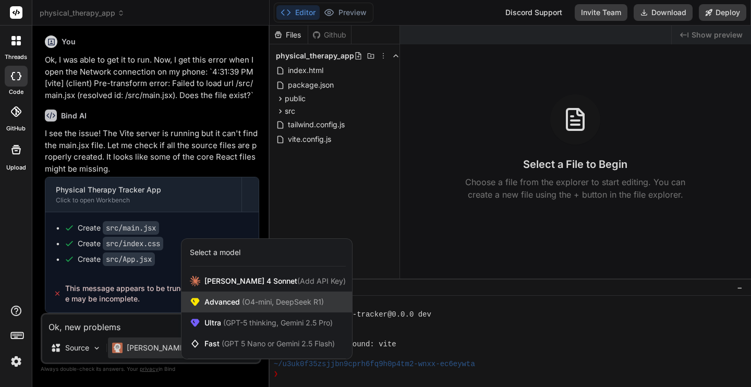
click at [225, 299] on span "Advanced (O4-mini, DeepSeek R1)" at bounding box center [263, 302] width 119 height 10
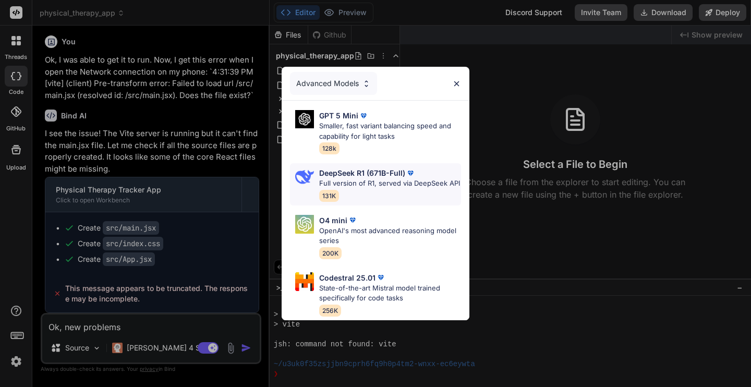
click at [352, 167] on p "DeepSeek R1 (671B-Full)" at bounding box center [362, 172] width 86 height 11
type textarea "x"
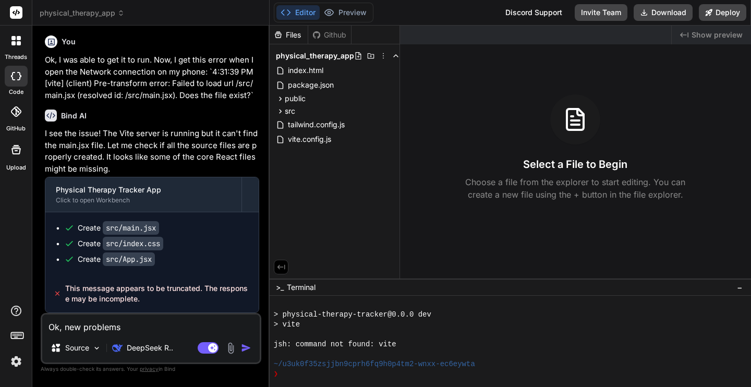
click at [168, 327] on textarea "Ok, new problems" at bounding box center [150, 323] width 217 height 19
type textarea "Ok, new problems."
type textarea "x"
type textarea "Ok, new problems."
type textarea "x"
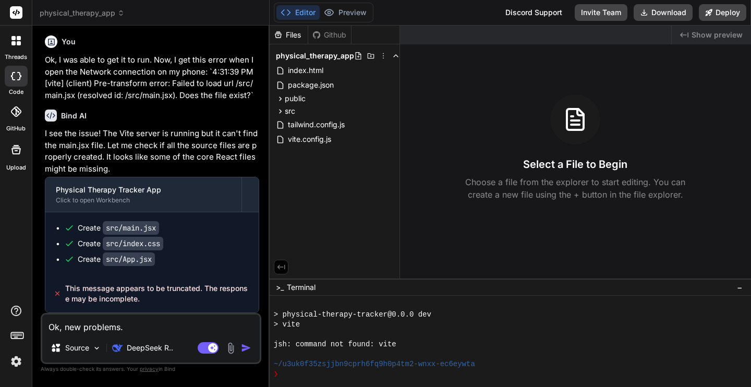
type textarea "Ok, new problems. W"
type textarea "x"
type textarea "Ok, new problems. Wh"
type textarea "x"
type textarea "Ok, new problems. Whe"
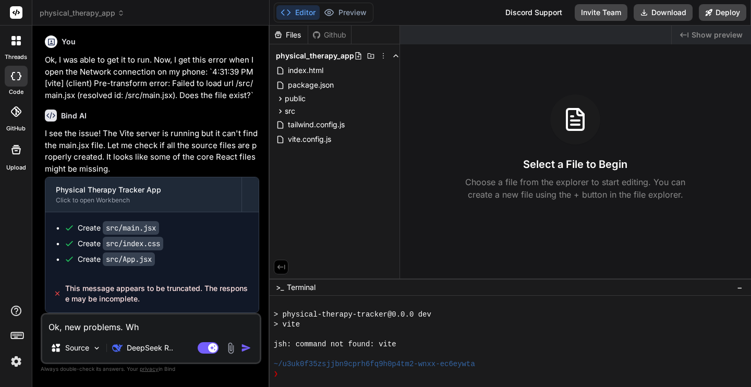
type textarea "x"
type textarea "Ok, new problems. When"
type textarea "x"
type textarea "Ok, new problems. When"
type textarea "x"
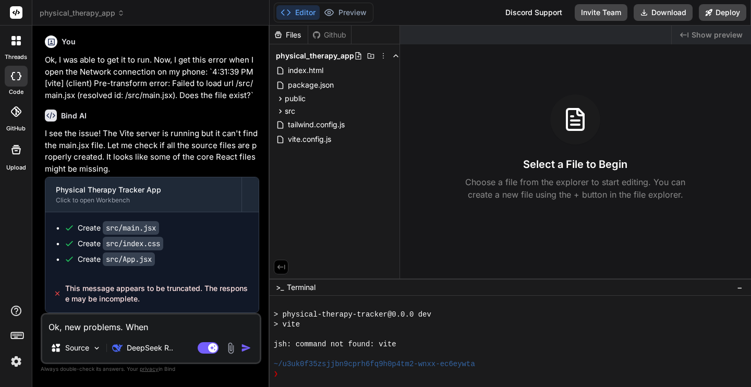
type textarea "Ok, new problems. When I"
type textarea "x"
type textarea "Ok, new problems. When I"
type textarea "x"
click at [279, 112] on icon at bounding box center [280, 111] width 9 height 9
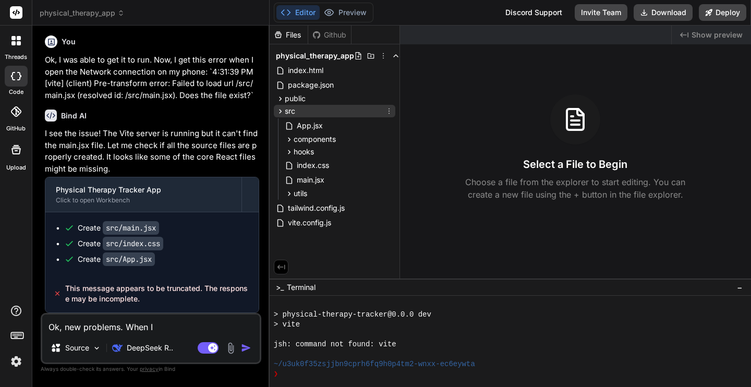
click at [279, 112] on icon at bounding box center [280, 111] width 9 height 9
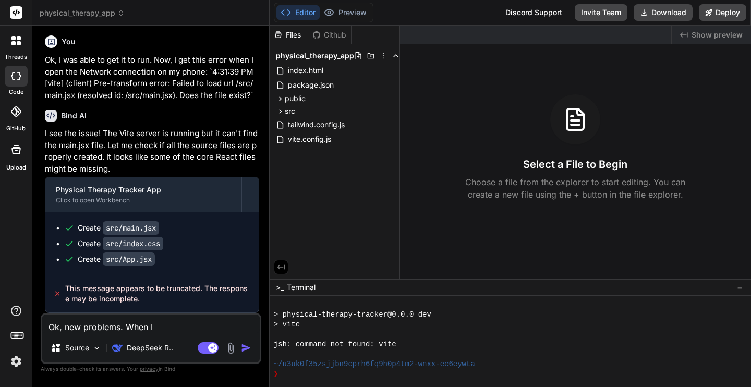
click at [177, 326] on textarea "Ok, new problems. When I" at bounding box center [150, 323] width 217 height 19
type textarea "Ok, new problems. When I g"
type textarea "x"
type textarea "Ok, new problems. When I go"
type textarea "x"
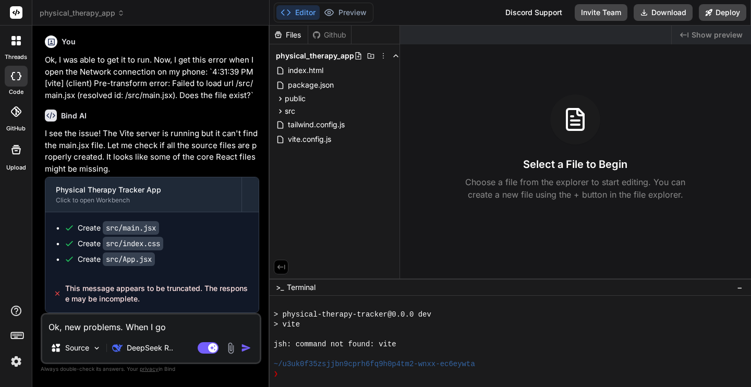
type textarea "Ok, new problems. When I go"
type textarea "x"
type textarea "Ok, new problems. When I go t"
type textarea "x"
type textarea "Ok, new problems. When I go to"
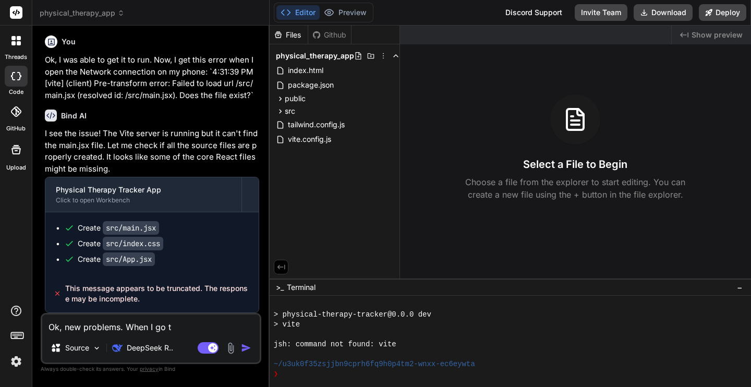
type textarea "x"
type textarea "Ok, new problems. When I go to"
type textarea "x"
type textarea "Ok, new problems. When I go to t"
type textarea "x"
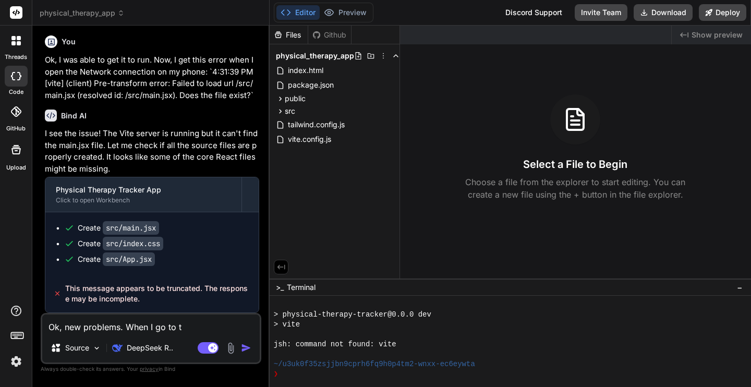
type textarea "Ok, new problems. When I go to th"
type textarea "x"
type textarea "Ok, new problems. When I go to the"
type textarea "x"
type textarea "Ok, new problems. When I go to the"
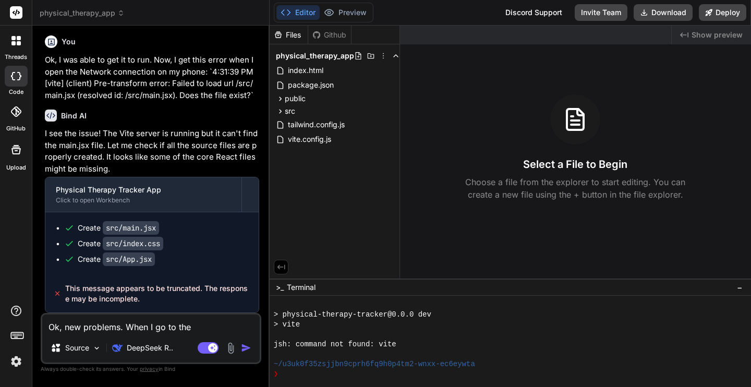
type textarea "x"
type textarea "Ok, new problems. When I go to the p"
type textarea "x"
type textarea "Ok, new problems. When I go to the pa"
type textarea "x"
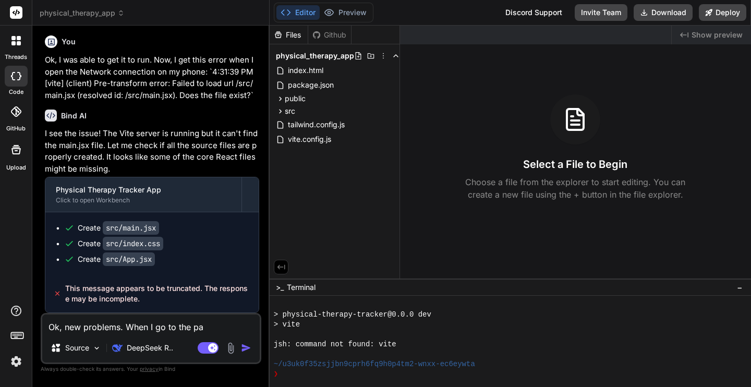
type textarea "Ok, new problems. When I go to the pag"
type textarea "x"
type textarea "Ok, new problems. When I go to the page"
type textarea "x"
type textarea "Ok, new problems. When I go to the page,"
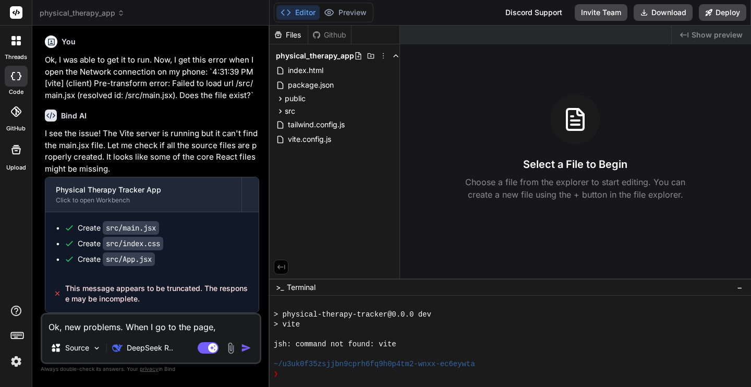
type textarea "x"
type textarea "Ok, new problems. When I go to the page,"
type textarea "x"
type textarea "Ok, new problems. When I go to the page, i"
type textarea "x"
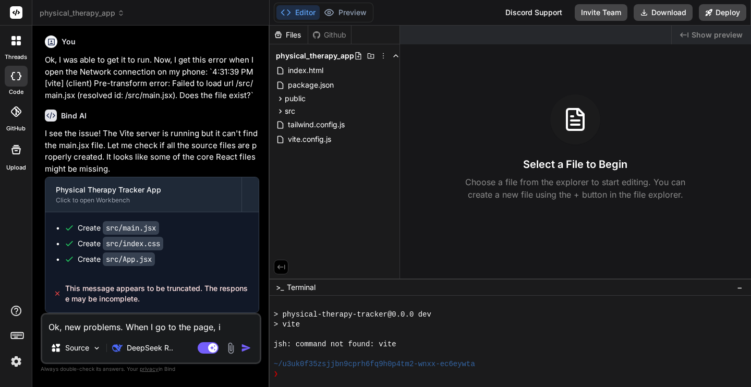
type textarea "Ok, new problems. When I go to the page, it"
type textarea "x"
type textarea "Ok, new problems. When I go to the page, it"
type textarea "x"
type textarea "Ok, new problems. When I go to the page, it i"
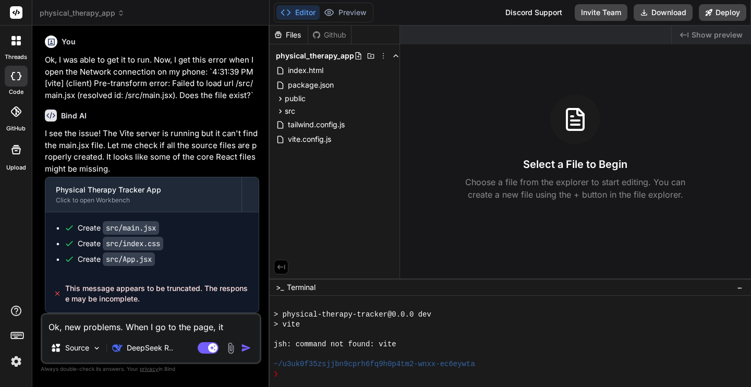
type textarea "x"
type textarea "Ok, new problems. When I go to the page, it is"
type textarea "x"
type textarea "Ok, new problems. When I go to the page, it is"
type textarea "x"
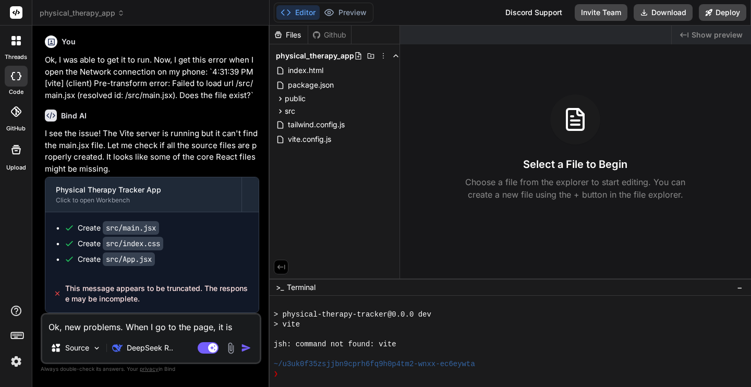
type textarea "Ok, new problems. When I go to the page, it is b"
type textarea "x"
type textarea "Ok, new problems. When I go to the page, it is bl"
type textarea "x"
type textarea "Ok, new problems. When I go to the page, it is bla"
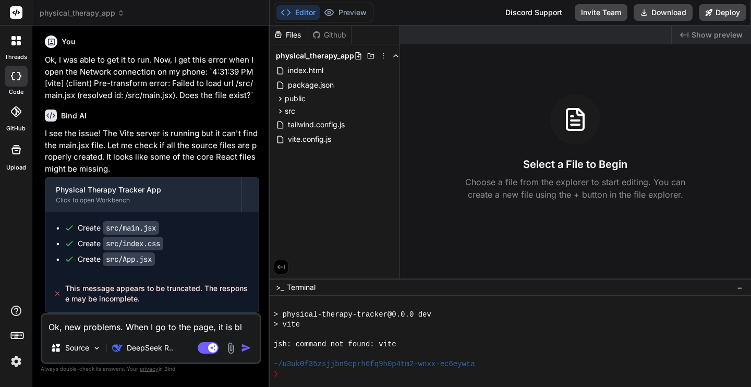
type textarea "x"
type textarea "Ok, new problems. When I go to the page, it is blan"
type textarea "x"
type textarea "Ok, new problems. When I go to the page, it is blank"
type textarea "x"
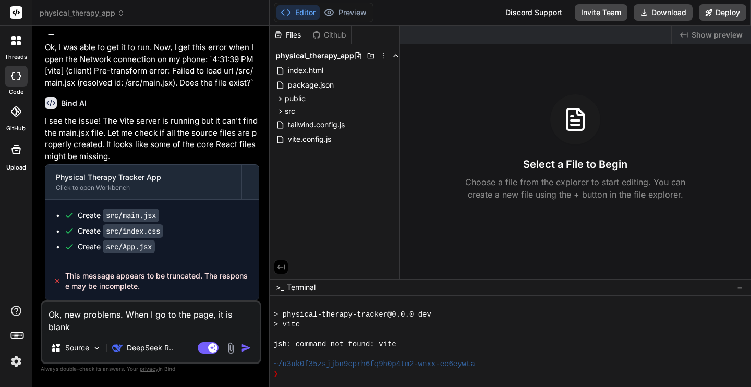
type textarea "Ok, new problems. When I go to the page, it is blank."
type textarea "x"
type textarea "Ok, new problems. When I go to the page, it is blank."
type textarea "x"
type textarea "Ok, new problems. When I go to the page, it is blank. W"
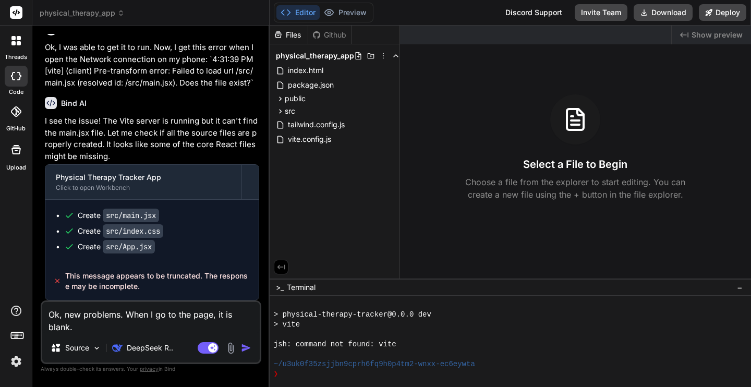
type textarea "x"
type textarea "Ok, new problems. When I go to the page, it is blank. Wh"
type textarea "x"
type textarea "Ok, new problems. When I go to the page, it is blank. Whe"
type textarea "x"
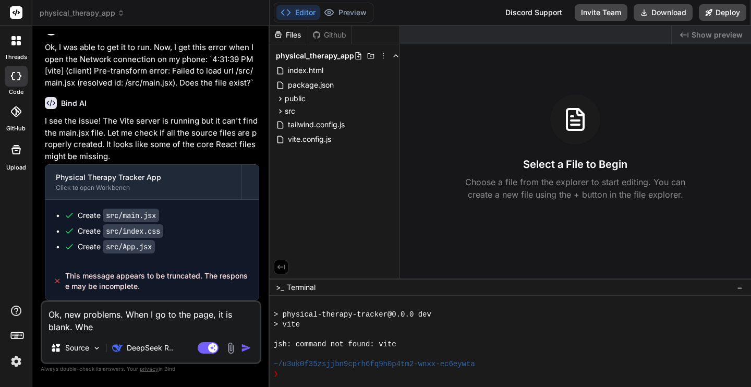
type textarea "Ok, new problems. When I go to the page, it is blank. When"
type textarea "x"
type textarea "Ok, new problems. When I go to the page, it is blank. When"
type textarea "x"
type textarea "Ok, new problems. When I go to the page, it is blank. When I"
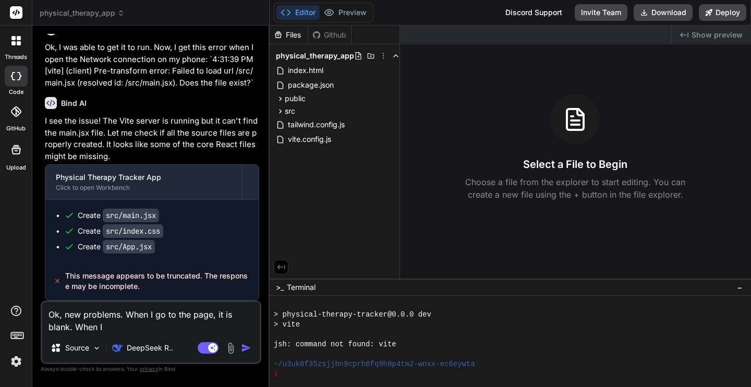
type textarea "x"
type textarea "Ok, new problems. When I go to the page, it is blank. When I"
type textarea "x"
type textarea "Ok, new problems. When I go to the page, it is blank. When I a"
type textarea "x"
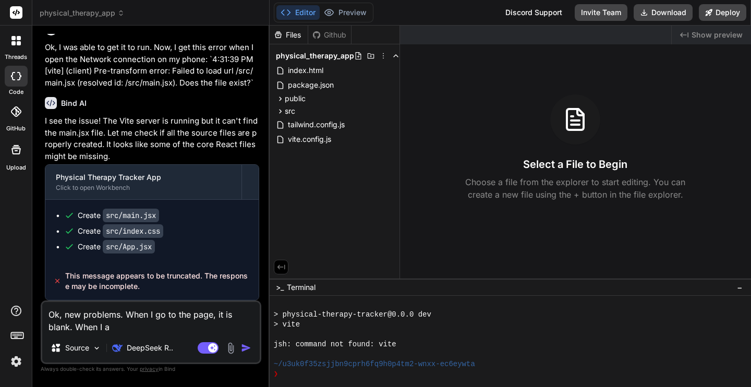
type textarea "Ok, new problems. When I go to the page, it is blank. When I ad"
type textarea "x"
type textarea "Ok, new problems. When I go to the page, it is blank. When I add"
type textarea "x"
type textarea "Ok, new problems. When I go to the page, it is blank. When I add"
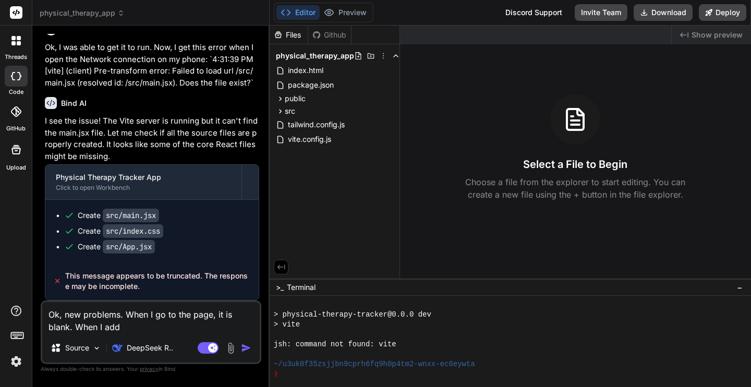
type textarea "x"
type textarea "Ok, new problems. When I go to the page, it is blank. When I add i"
type textarea "x"
type textarea "Ok, new problems. When I go to the page, it is blank. When I add it"
type textarea "x"
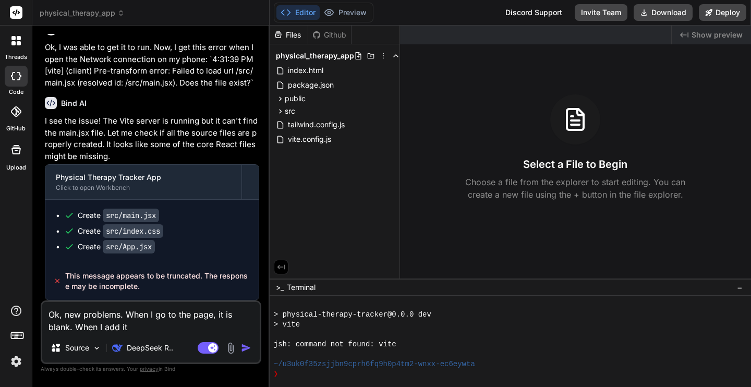
type textarea "Ok, new problems. When I go to the page, it is blank. When I add it"
type textarea "x"
type textarea "Ok, new problems. When I go to the page, it is blank. When I add it t"
type textarea "x"
type textarea "Ok, new problems. When I go to the page, it is blank. When I add it to"
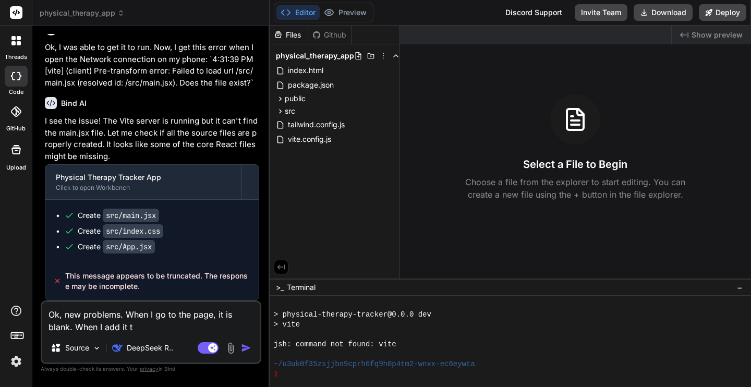
type textarea "x"
type textarea "Ok, new problems. When I go to the page, it is blank. When I add it to"
type textarea "x"
type textarea "Ok, new problems. When I go to the page, it is blank. When I add it to"
type textarea "x"
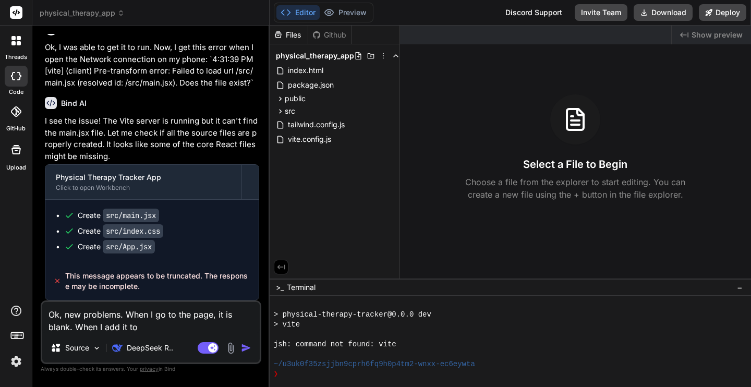
type textarea "Ok, new problems. When I go to the page, it is blank. When I add it to"
type textarea "x"
type textarea "Ok, new problems. When I go to the page, it is blank. When I add it to t"
type textarea "x"
type textarea "Ok, new problems. When I go to the page, it is blank. When I add it to th"
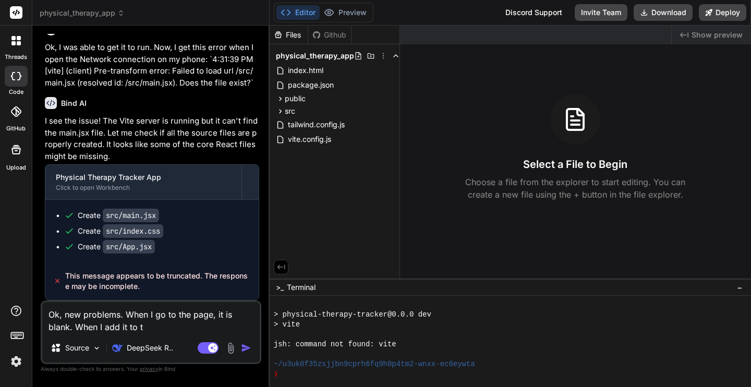
type textarea "x"
type textarea "Ok, new problems. When I go to the page, it is blank. When I add it to the"
type textarea "x"
type textarea "Ok, new problems. When I go to the page, it is blank. When I add it to the"
type textarea "x"
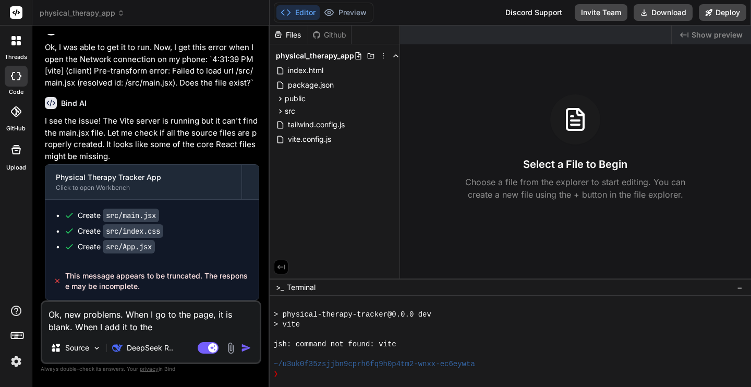
type textarea "Ok, new problems. When I go to the page, it is blank. When I add it to the H"
type textarea "x"
type textarea "Ok, new problems. When I go to the page, it is blank. When I add it to the Ho"
type textarea "x"
type textarea "Ok, new problems. When I go to the page, it is blank. When I add it to the Hom"
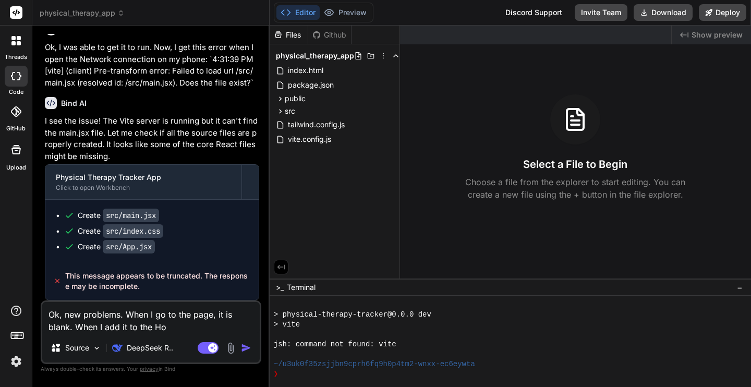
type textarea "x"
type textarea "Ok, new problems. When I go to the page, it is blank. When I add it to the Home"
type textarea "x"
type textarea "Ok, new problems. When I go to the page, it is blank. When I add it to the Home"
type textarea "x"
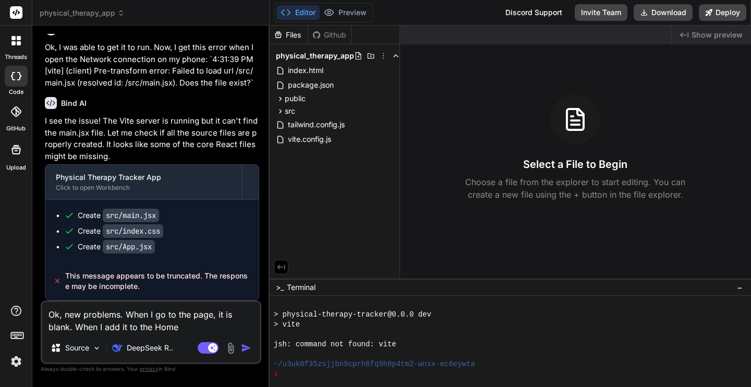
type textarea "Ok, new problems. When I go to the page, it is blank. When I add it to the Home…"
type textarea "x"
type textarea "Ok, new problems. When I go to the page, it is blank. When I add it to the Home…"
type textarea "x"
type textarea "Ok, new problems. When I go to the page, it is blank. When I add it to the Home…"
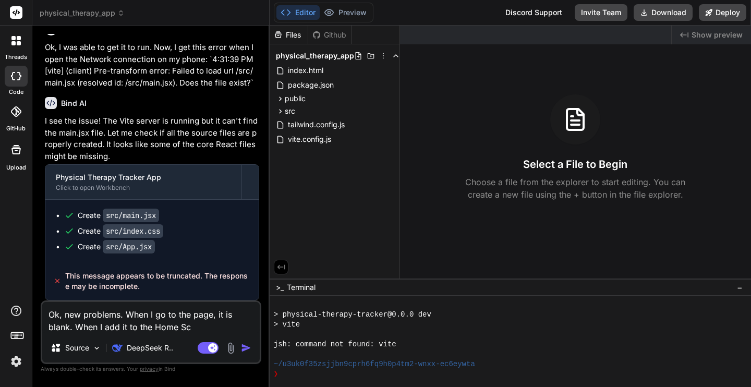
type textarea "x"
type textarea "Ok, new problems. When I go to the page, it is blank. When I add it to the Home…"
type textarea "x"
type textarea "Ok, new problems. When I go to the page, it is blank. When I add it to the Home…"
type textarea "x"
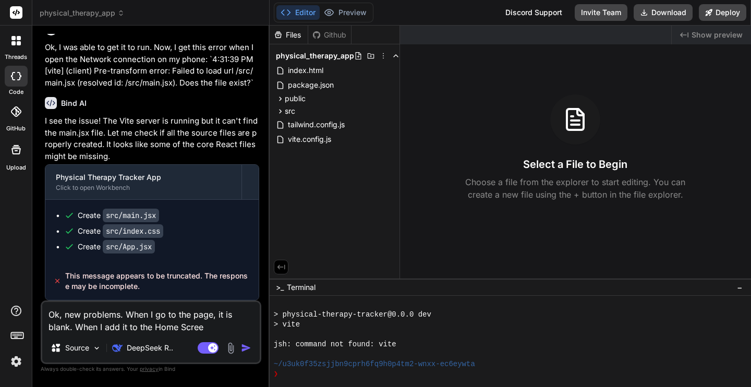
type textarea "Ok, new problems. When I go to the page, it is blank. When I add it to the Home…"
type textarea "x"
type textarea "Ok, new problems. When I go to the page, it is blank. When I add it to the Home…"
type textarea "x"
type textarea "Ok, new problems. When I go to the page, it is blank. When I add it to the Home…"
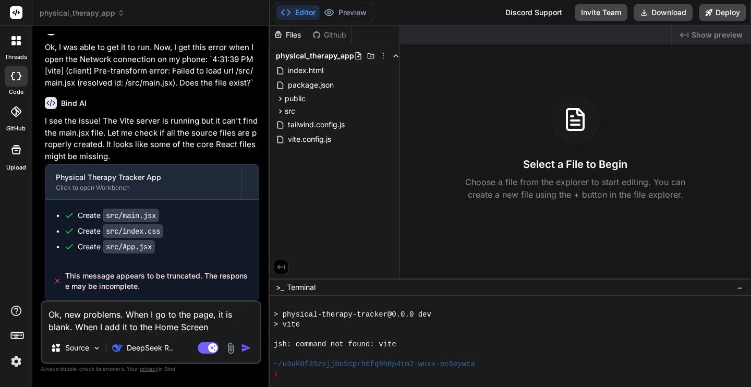
type textarea "x"
type textarea "Ok, new problems. When I go to the page, it is blank. When I add it to the Home…"
type textarea "x"
type textarea "Ok, new problems. When I go to the page, it is blank. When I add it to the Home…"
type textarea "x"
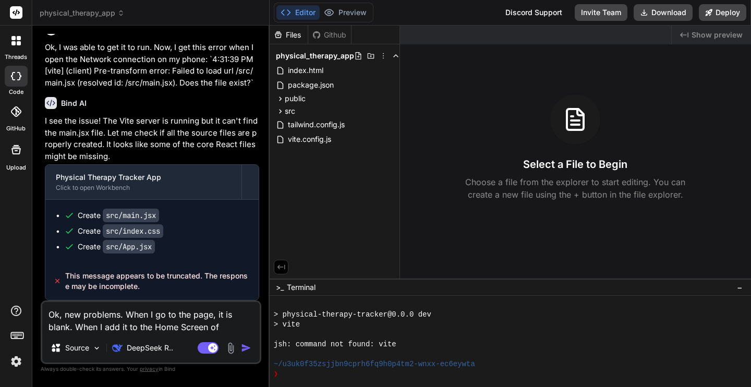
type textarea "Ok, new problems. When I go to the page, it is blank. When I add it to the Home…"
type textarea "x"
type textarea "Ok, new problems. When I go to the page, it is blank. When I add it to the Home…"
type textarea "x"
type textarea "Ok, new problems. When I go to the page, it is blank. When I add it to the Home…"
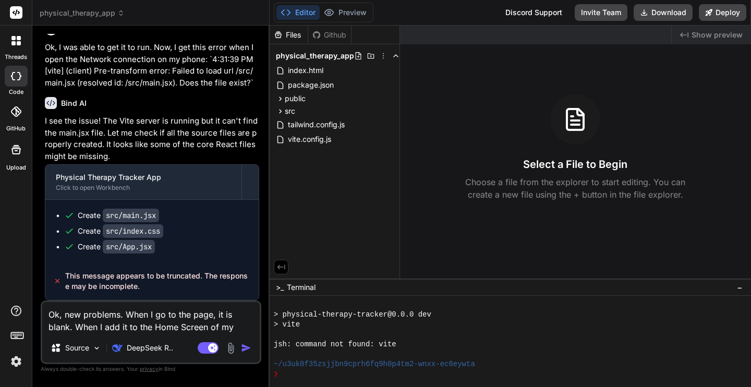
type textarea "x"
type textarea "Ok, new problems. When I go to the page, it is blank. When I add it to the Home…"
type textarea "x"
type textarea "Ok, new problems. When I go to the page, it is blank. When I add it to the Home…"
type textarea "x"
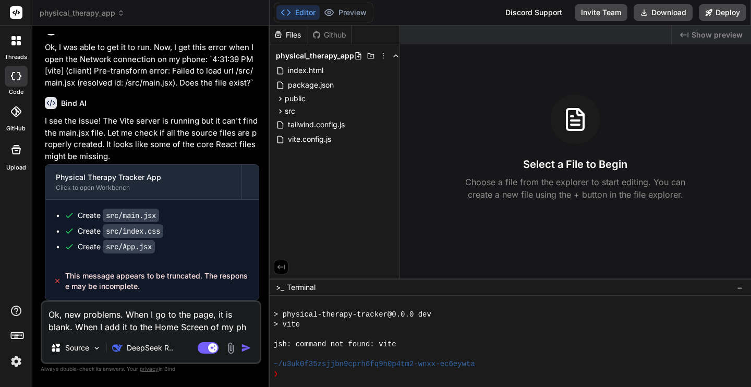
type textarea "Ok, new problems. When I go to the page, it is blank. When I add it to the Home…"
type textarea "x"
type textarea "Ok, new problems. When I go to the page, it is blank. When I add it to the Home…"
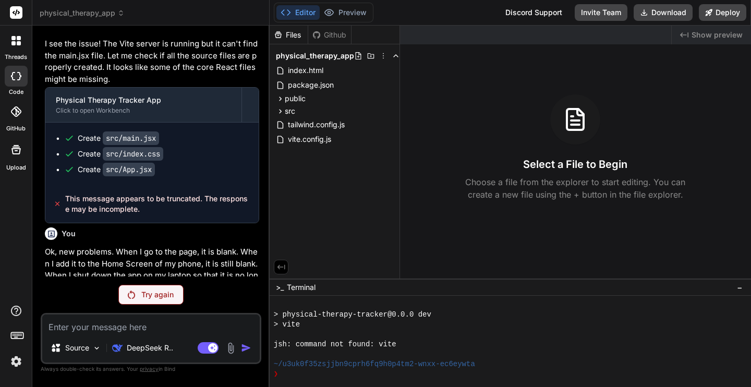
scroll to position [3358, 0]
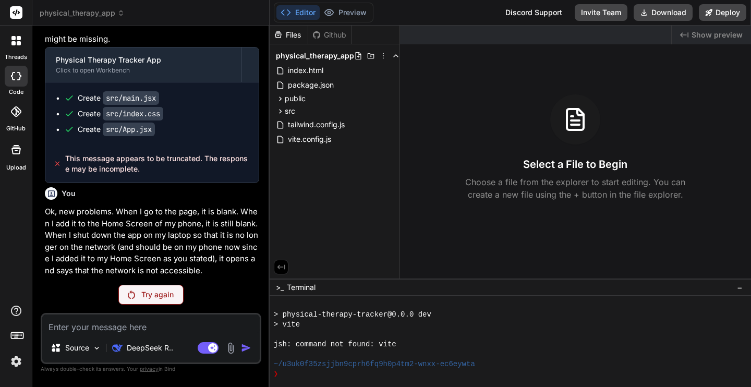
click at [154, 294] on p "Try again" at bounding box center [157, 294] width 32 height 10
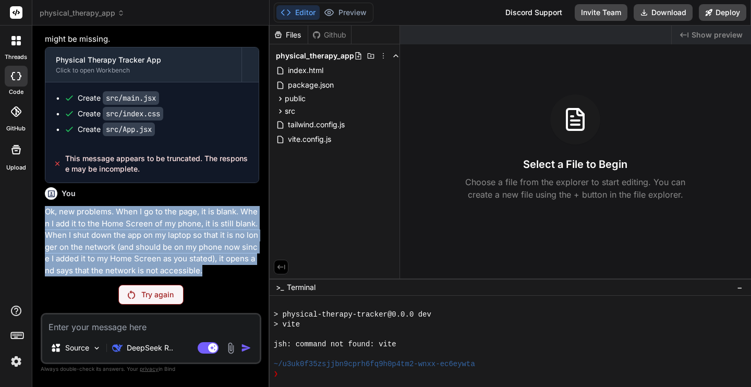
drag, startPoint x: 209, startPoint y: 271, endPoint x: 46, endPoint y: 213, distance: 172.8
click at [46, 213] on p "Ok, new problems. When I go to the page, it is blank. When I add it to the Home…" at bounding box center [152, 241] width 214 height 70
copy p "Ok, new problems. When I go to the page, it is blank. When I add it to the Home…"
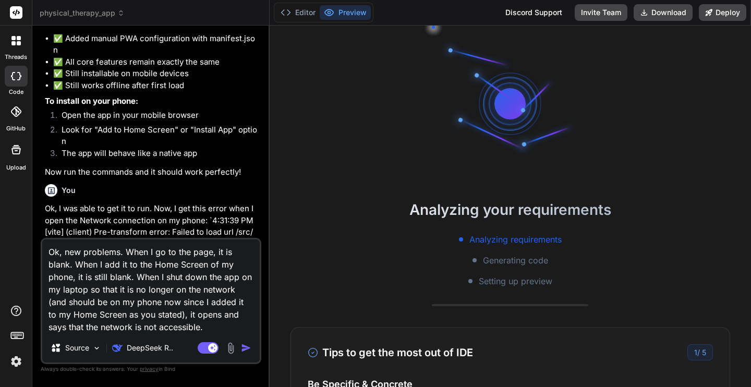
scroll to position [3304, 0]
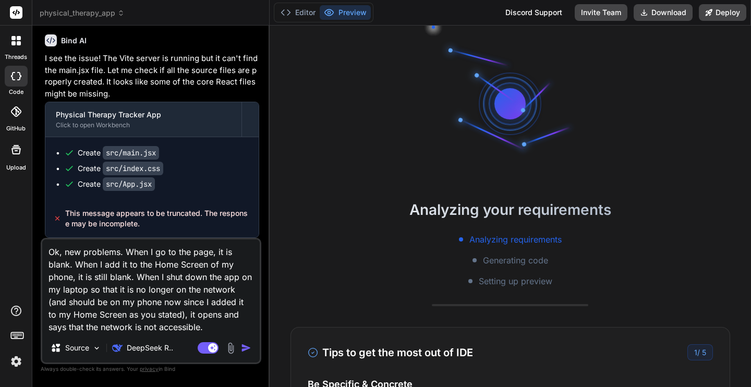
click at [244, 347] on img "button" at bounding box center [246, 348] width 10 height 10
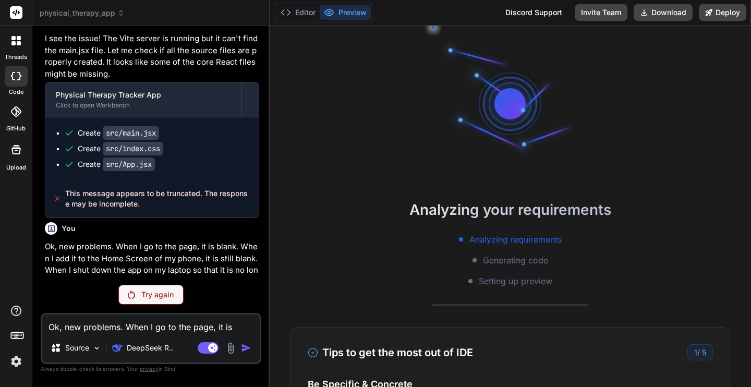
scroll to position [3296, 0]
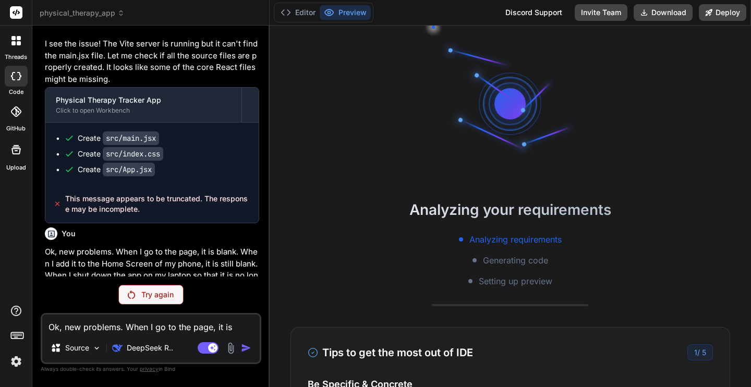
click at [91, 14] on span "physical_therapy_app" at bounding box center [82, 13] width 85 height 10
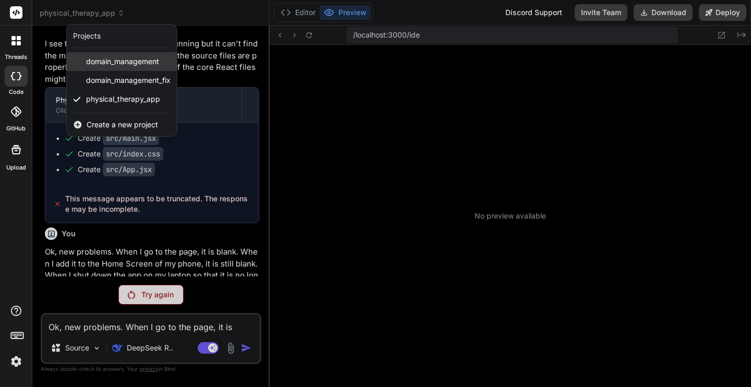
scroll to position [198, 0]
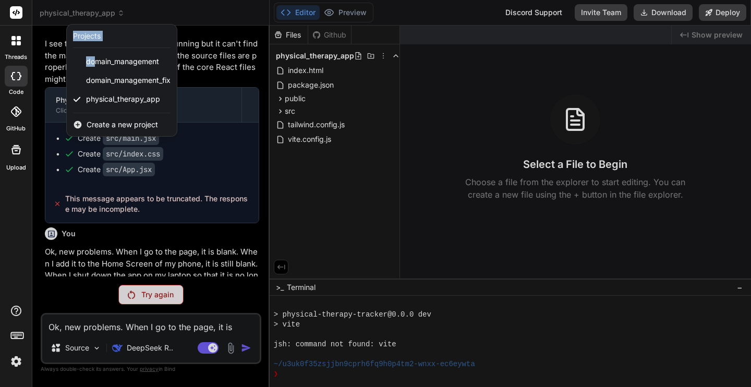
drag, startPoint x: 93, startPoint y: 62, endPoint x: 99, endPoint y: 3, distance: 59.2
click at [99, 4] on header "physical_therapy_app Created with Pixso. Projects domain_management domain_mana…" at bounding box center [150, 13] width 237 height 26
click at [227, 92] on div at bounding box center [375, 193] width 751 height 387
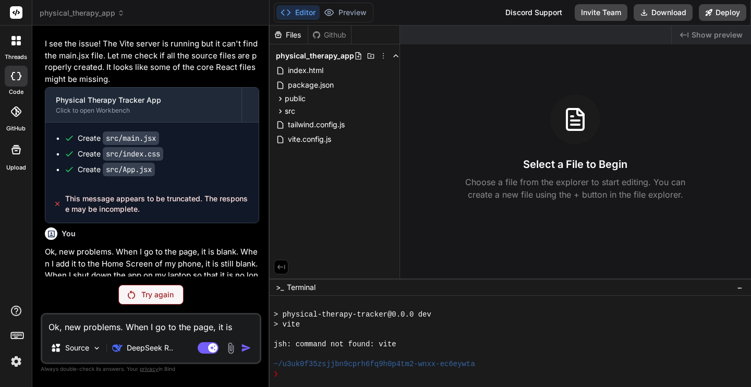
click at [157, 294] on p "Try again" at bounding box center [157, 294] width 32 height 10
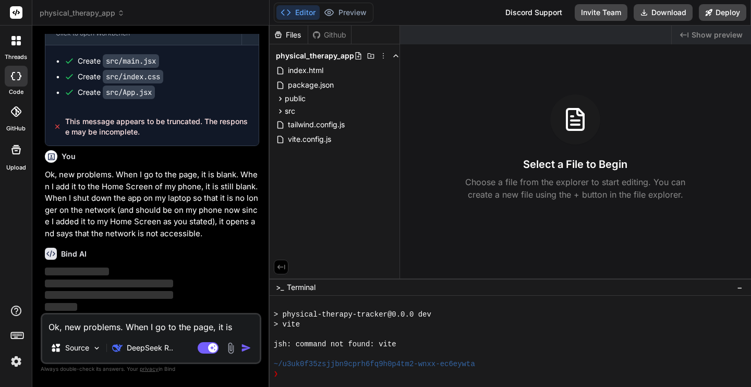
scroll to position [3395, 0]
type textarea "x"
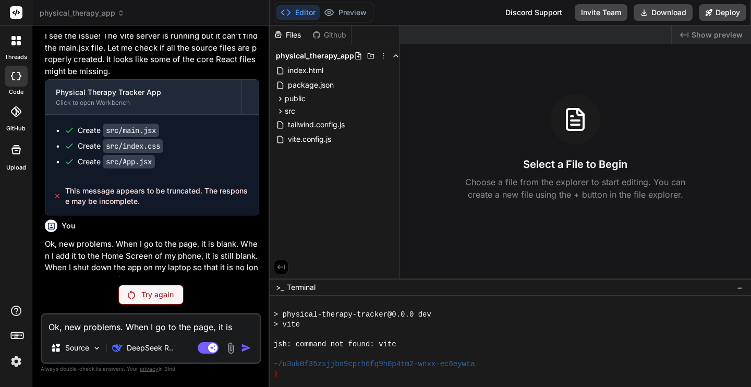
scroll to position [3296, 0]
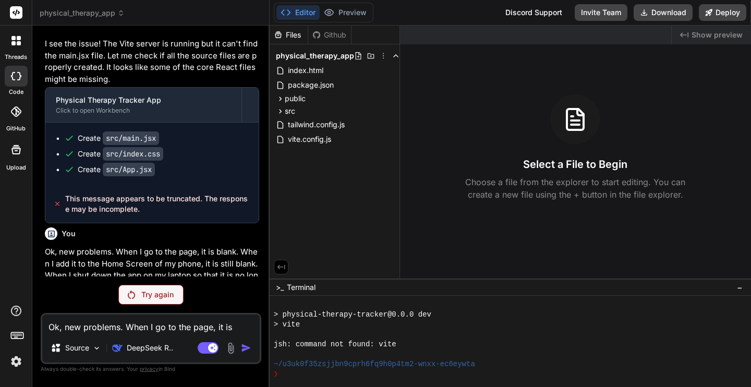
click at [144, 168] on ul "Create src/main.jsx Create src/index.css Create src/App.jsx" at bounding box center [152, 154] width 192 height 42
click at [118, 328] on textarea "Ok, new problems. When I go to the page, it is blank. When I add it to the Home…" at bounding box center [150, 323] width 217 height 19
type textarea "c"
type textarea "x"
type textarea "co"
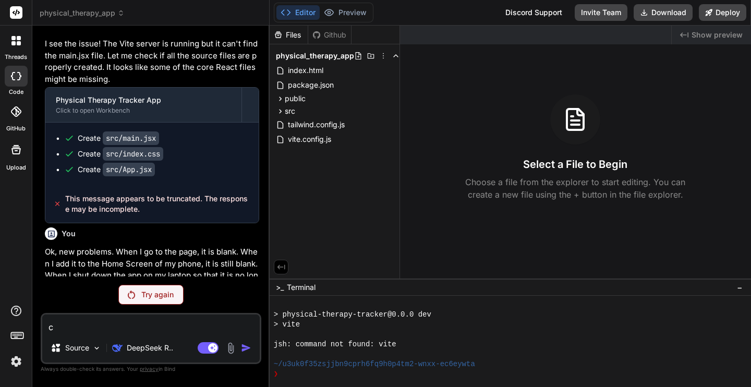
type textarea "x"
type textarea "con"
type textarea "x"
type textarea "cont"
type textarea "x"
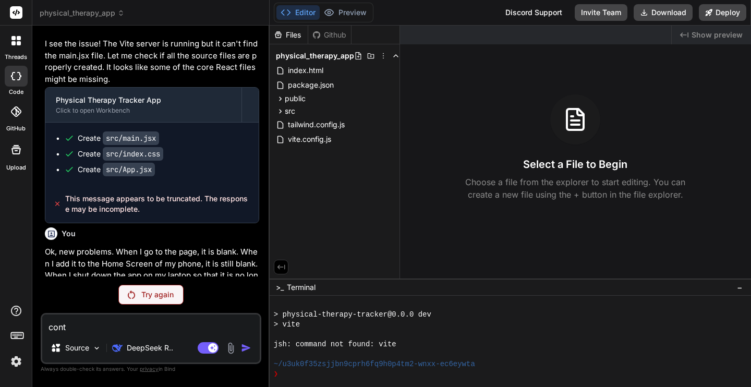
type textarea "conti"
type textarea "x"
type textarea "contin"
type textarea "x"
type textarea "continu"
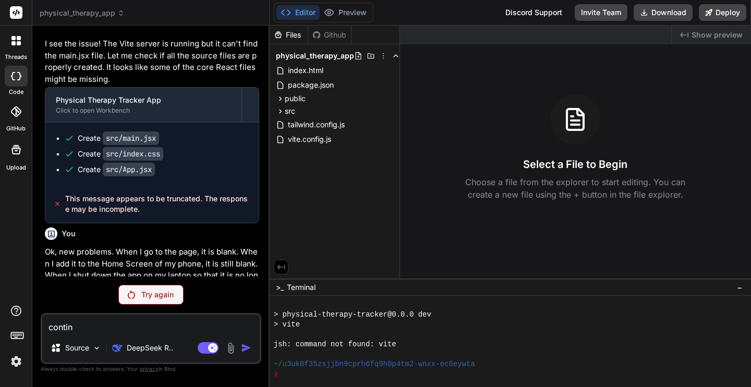
type textarea "x"
type textarea "continue"
type textarea "x"
type textarea "continue"
type textarea "x"
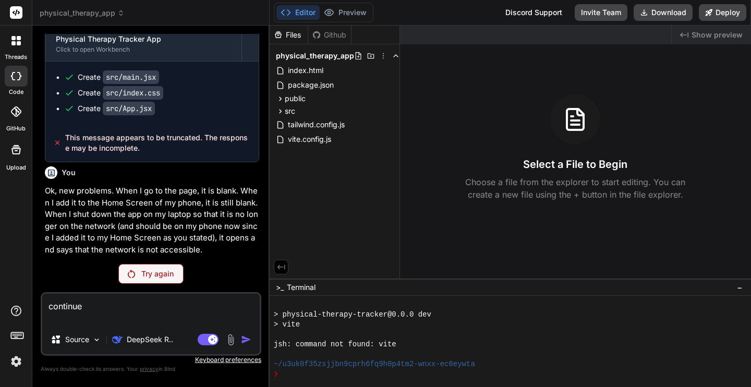
scroll to position [3379, 0]
type textarea "continue"
type textarea "x"
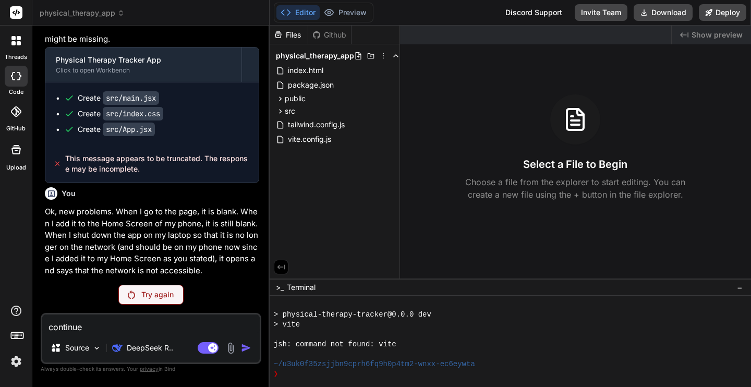
type textarea "continue"
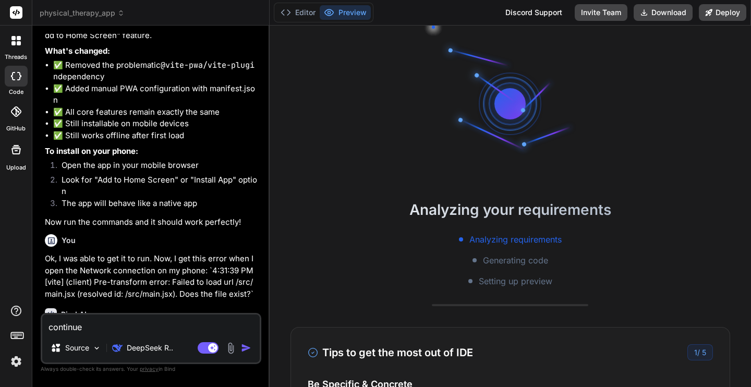
scroll to position [3229, 0]
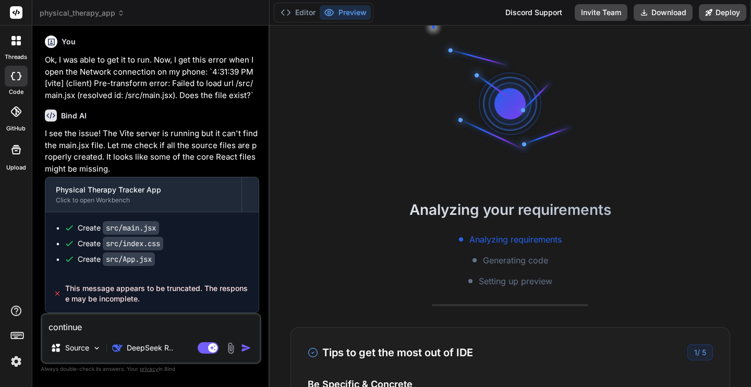
click at [244, 346] on img "button" at bounding box center [246, 348] width 10 height 10
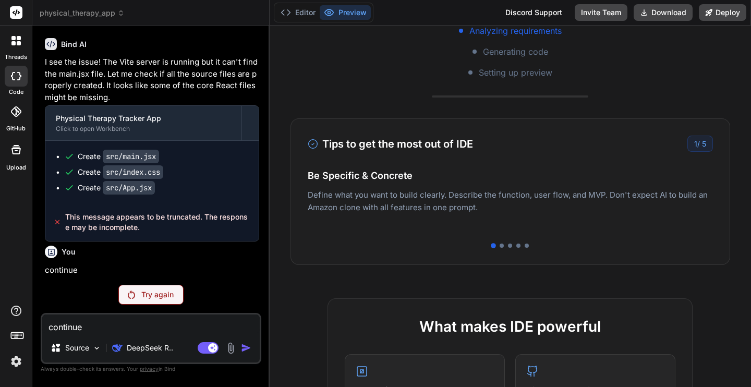
scroll to position [210, 0]
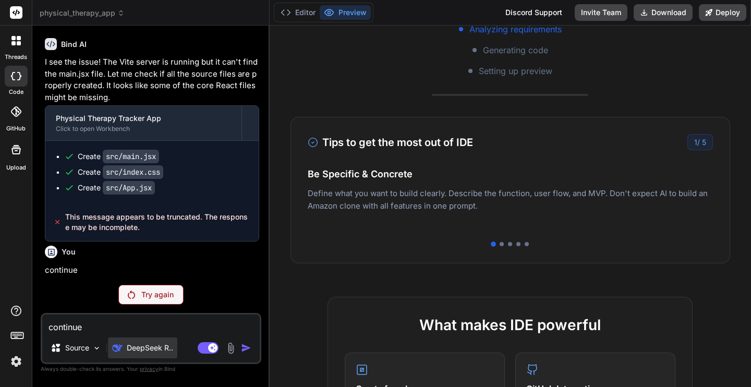
click at [160, 346] on p "DeepSeek R.." at bounding box center [150, 348] width 46 height 10
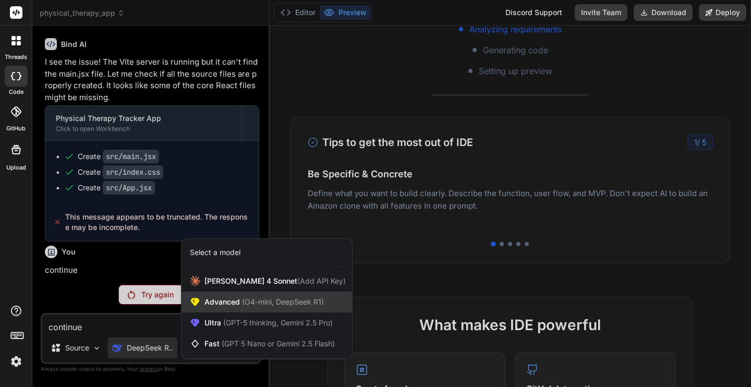
click at [238, 299] on span "Advanced (O4-mini, DeepSeek R1)" at bounding box center [263, 302] width 119 height 10
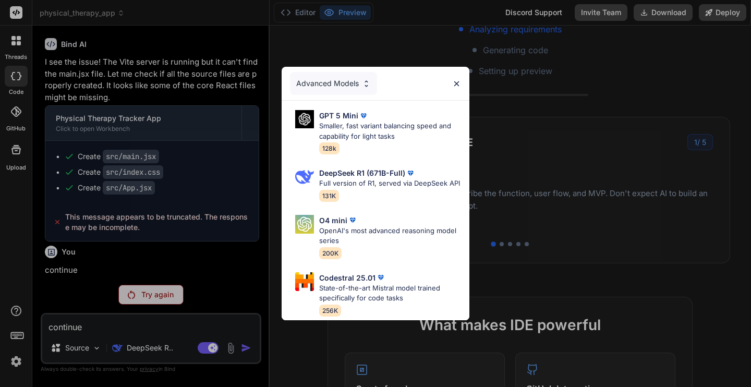
click at [156, 344] on div "Advanced Models GPT 5 Mini Smaller, fast variant balancing speed and capability…" at bounding box center [375, 193] width 751 height 387
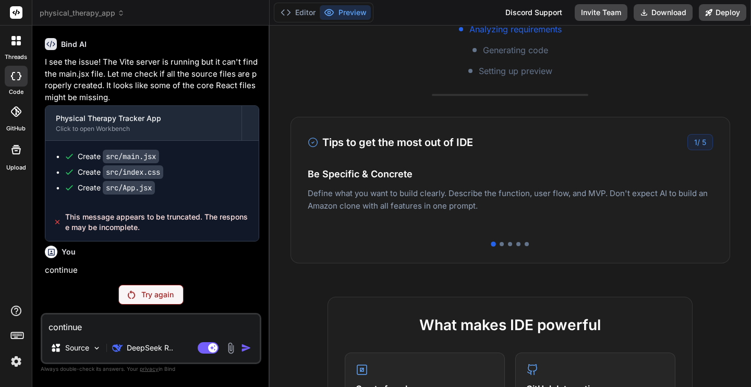
click at [156, 344] on p "DeepSeek R.." at bounding box center [150, 348] width 46 height 10
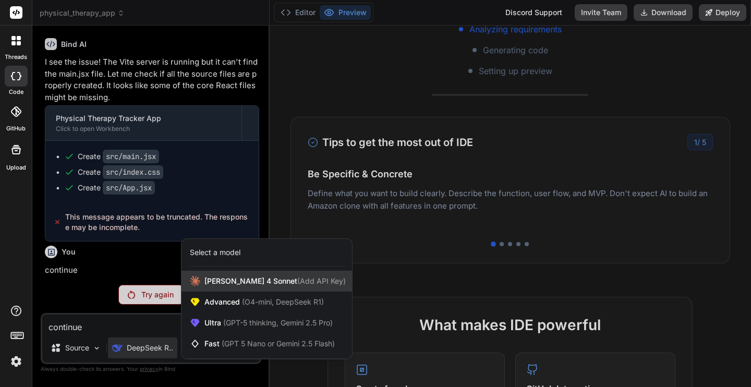
click at [229, 282] on span "[PERSON_NAME] 4 Sonnet (Add API Key)" at bounding box center [274, 281] width 141 height 10
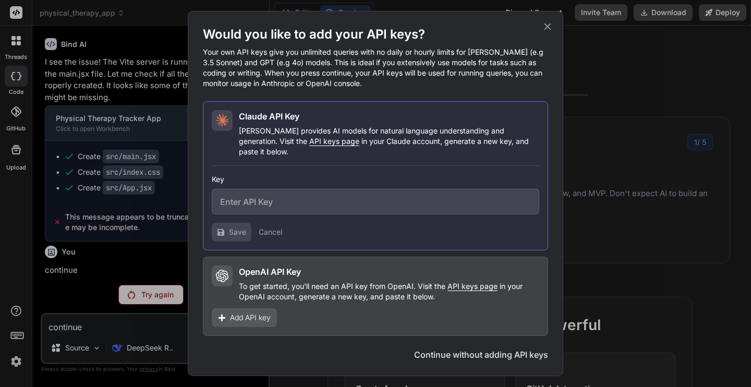
click at [542, 29] on icon at bounding box center [547, 26] width 11 height 11
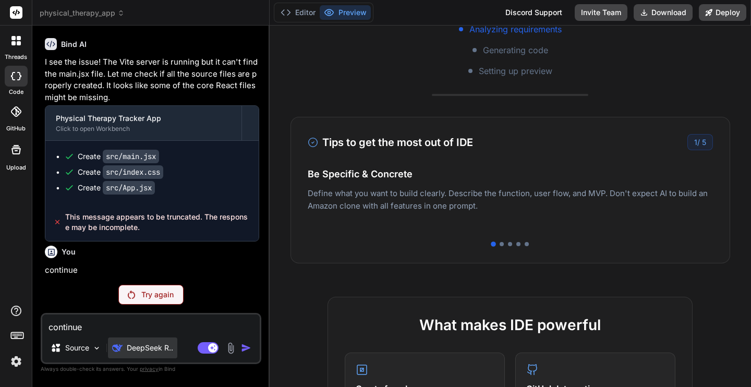
click at [158, 347] on p "DeepSeek R.." at bounding box center [150, 348] width 46 height 10
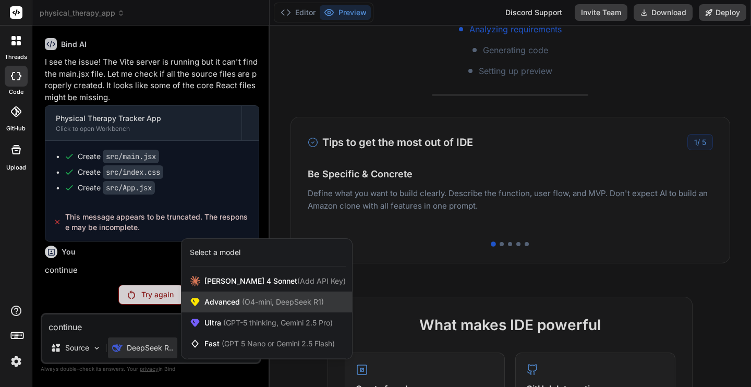
click at [215, 306] on span "Advanced (O4-mini, DeepSeek R1)" at bounding box center [263, 302] width 119 height 10
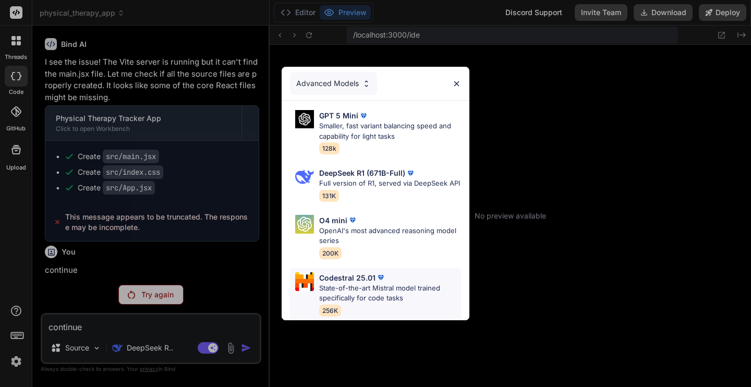
scroll to position [198, 0]
click at [315, 284] on div "Codestral 25.01 State-of-the-art Mistral model trained specifically for code ta…" at bounding box center [375, 294] width 171 height 52
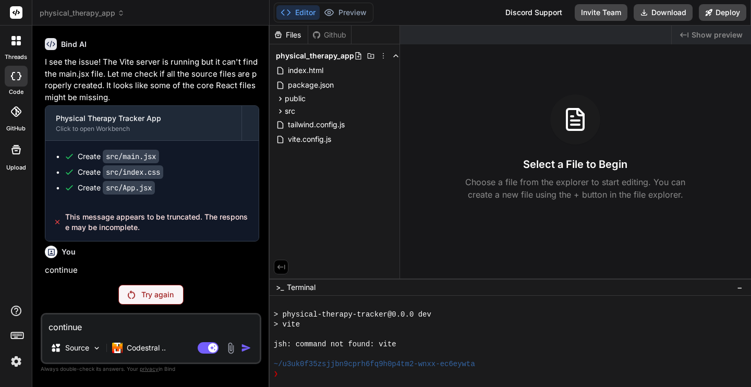
click at [163, 294] on p "Try again" at bounding box center [157, 294] width 32 height 10
click at [160, 292] on p "Try again" at bounding box center [157, 294] width 32 height 10
click at [87, 17] on span "physical_therapy_app" at bounding box center [82, 13] width 85 height 10
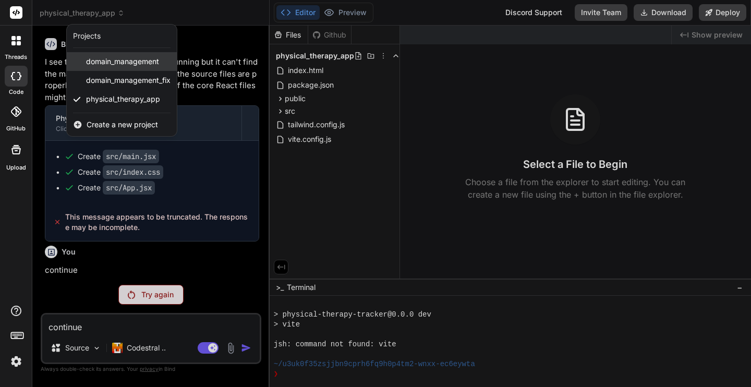
click at [105, 63] on span "domain_management" at bounding box center [122, 61] width 73 height 10
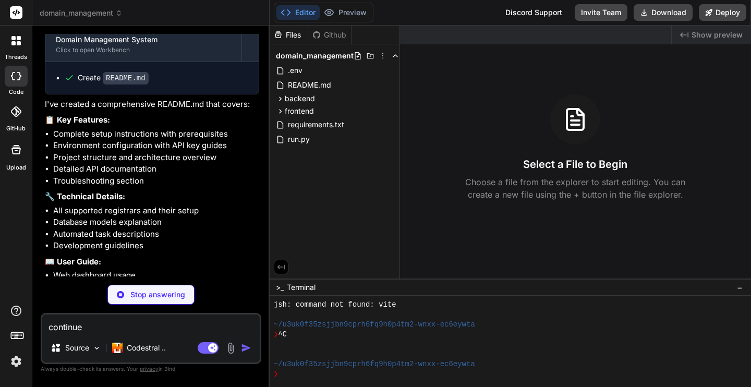
scroll to position [4418, 0]
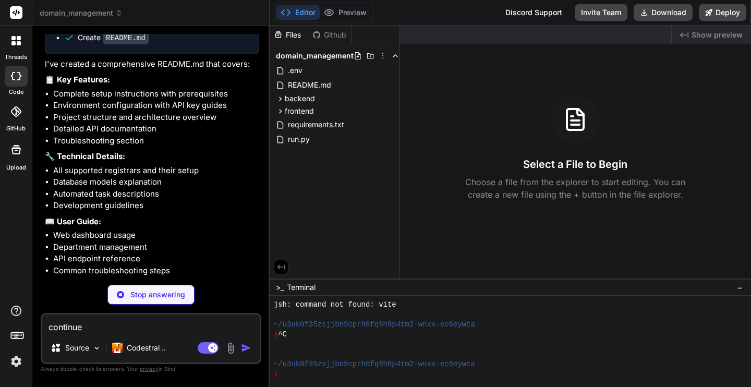
click at [107, 18] on span "domain_management" at bounding box center [81, 13] width 83 height 10
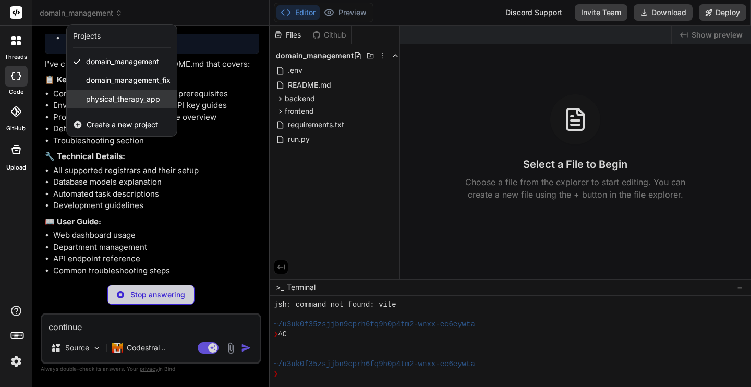
click at [109, 99] on span "physical_therapy_app" at bounding box center [123, 99] width 74 height 10
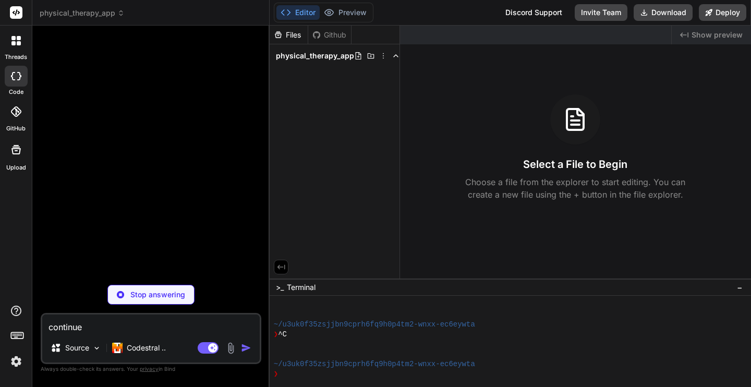
click at [13, 361] on img at bounding box center [16, 361] width 18 height 18
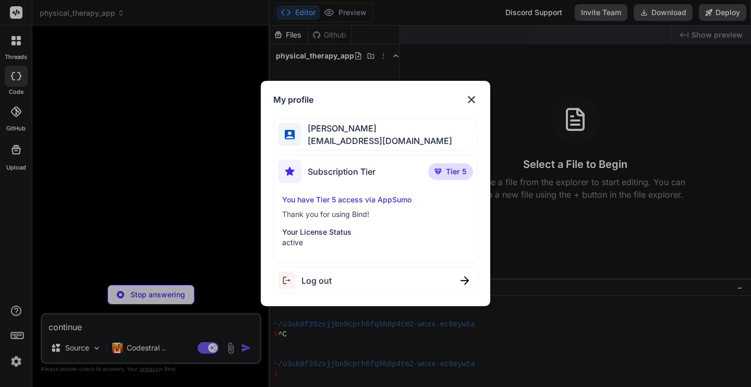
click at [320, 277] on span "Log out" at bounding box center [316, 280] width 30 height 13
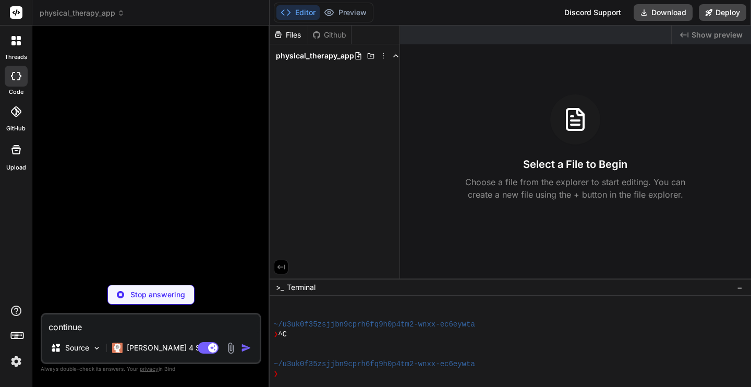
type textarea "x"
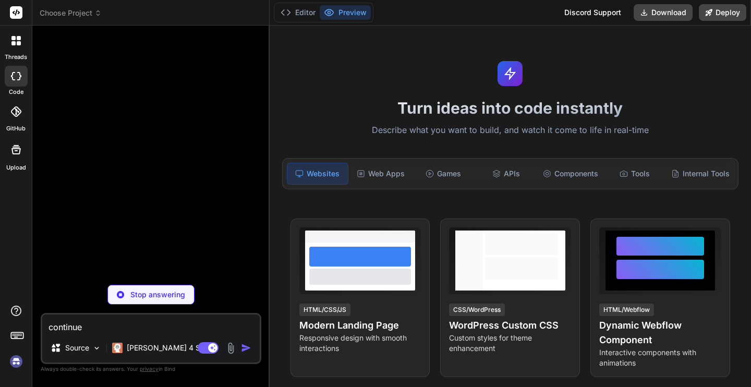
scroll to position [317, 0]
click at [14, 360] on img at bounding box center [16, 361] width 18 height 18
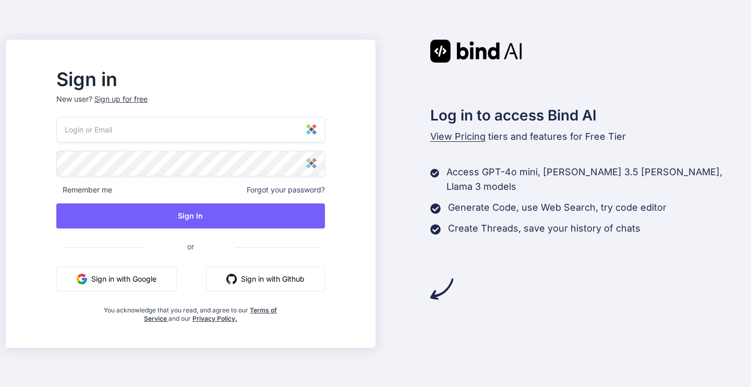
click at [316, 131] on img at bounding box center [311, 129] width 10 height 10
type input "[EMAIL_ADDRESS][DOMAIN_NAME]"
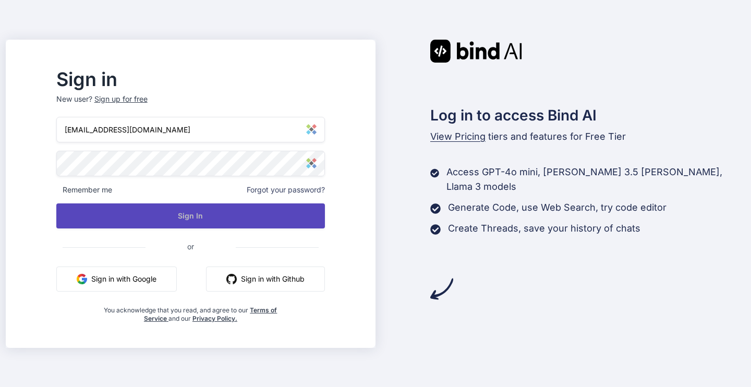
click at [223, 222] on button "Sign In" at bounding box center [190, 215] width 268 height 25
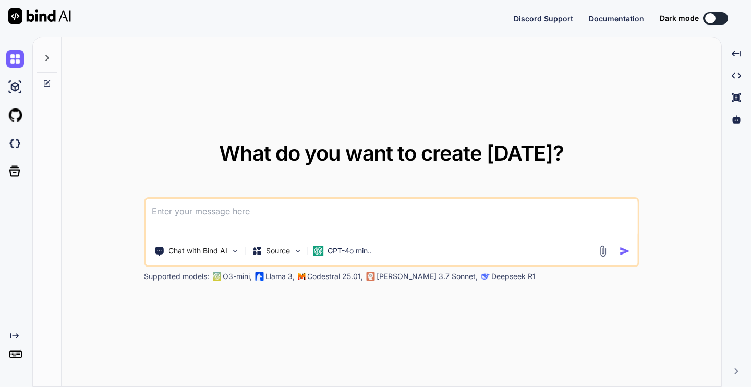
type textarea "x"
click at [70, 167] on div "What do you want to create [DATE]? Chat with Bind AI Source GPT-4o min.. Suppor…" at bounding box center [391, 212] width 659 height 350
click at [18, 358] on img at bounding box center [15, 358] width 18 height 18
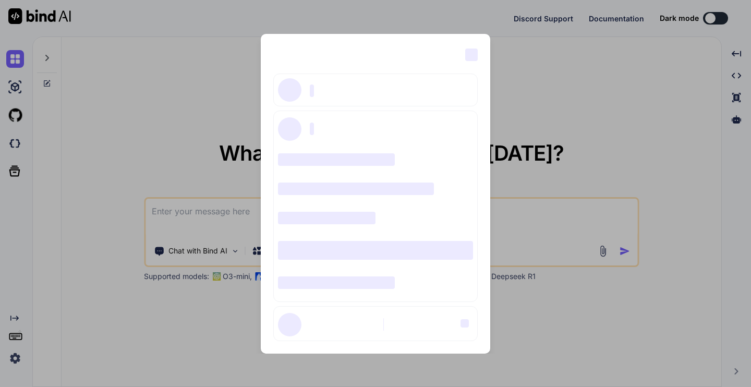
click at [324, 138] on div "‌ ‌ ‌" at bounding box center [375, 130] width 195 height 30
click at [163, 93] on div "‌ ‌ ‌ ‌ ‌ ‌ ‌ ‌ ‌ ‌ ‌ ‌ ‌ ‌ ‌" at bounding box center [375, 193] width 751 height 387
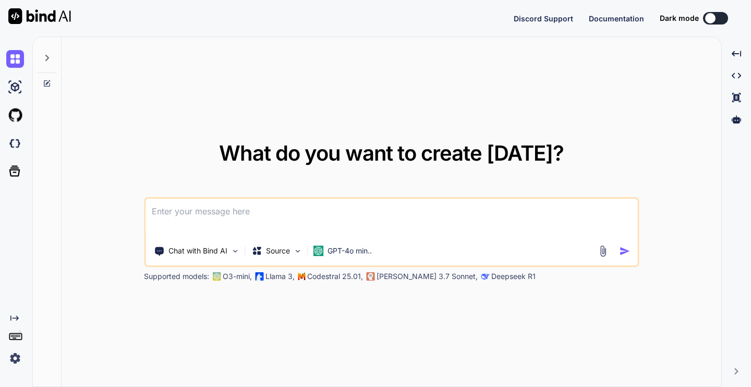
click at [18, 358] on img at bounding box center [15, 358] width 18 height 18
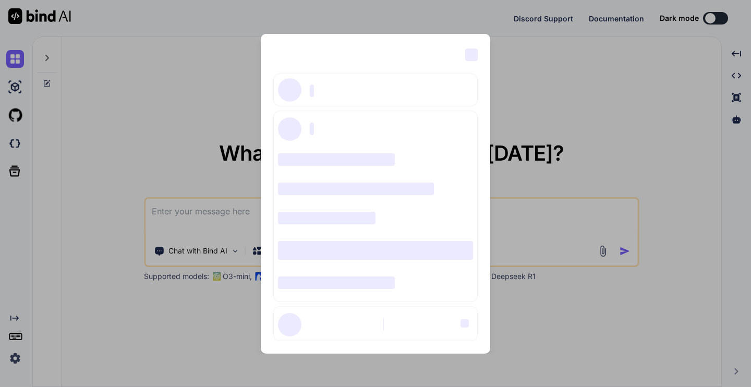
click at [362, 285] on span "‌" at bounding box center [336, 282] width 117 height 13
type textarea "x"
